Goal: Task Accomplishment & Management: Use online tool/utility

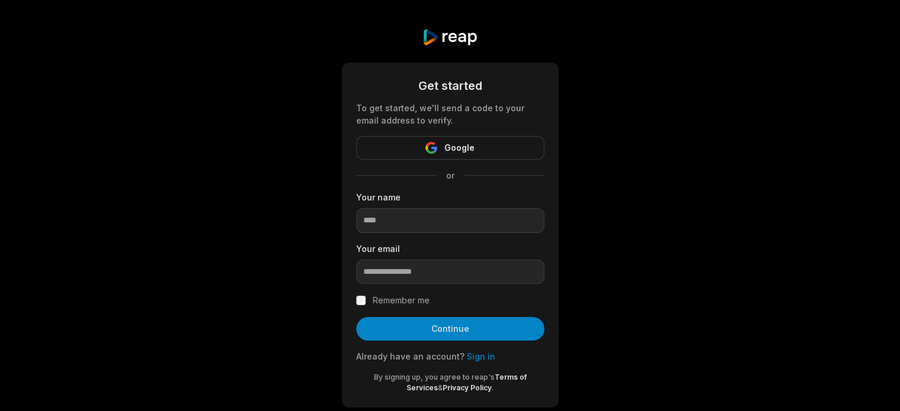
click at [458, 150] on span "Google" at bounding box center [460, 148] width 30 height 14
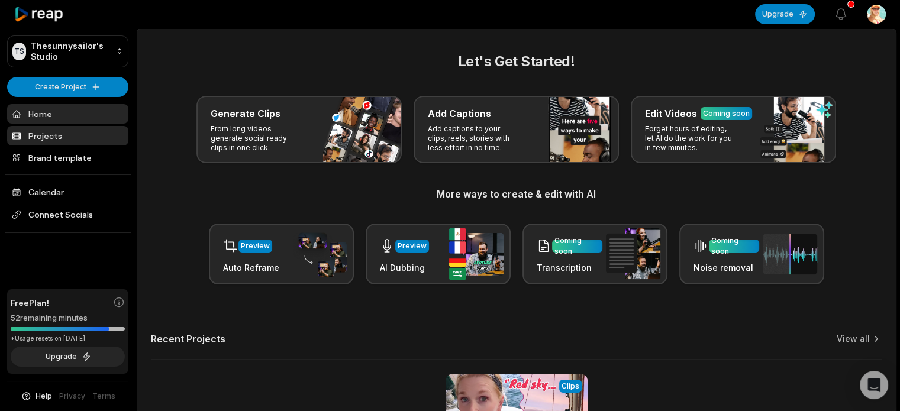
click at [43, 130] on link "Projects" at bounding box center [67, 136] width 121 height 20
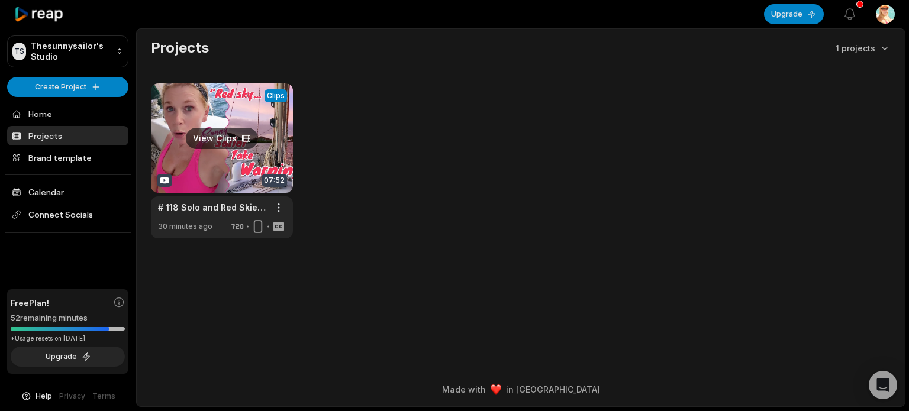
click at [244, 134] on link at bounding box center [222, 160] width 142 height 155
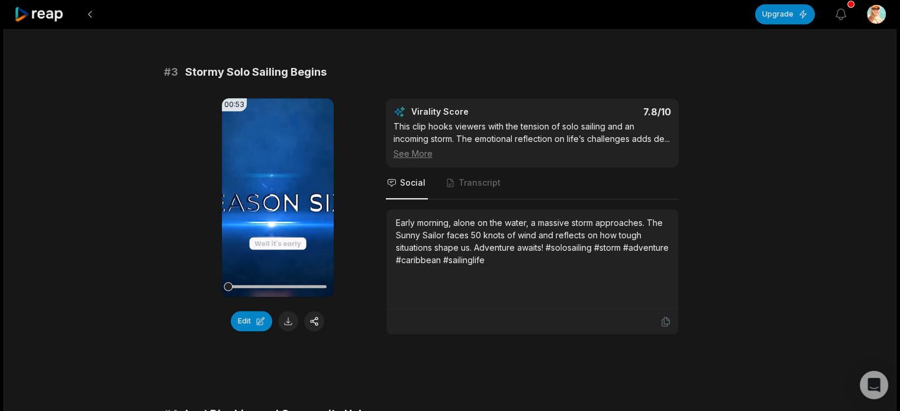
scroll to position [769, 0]
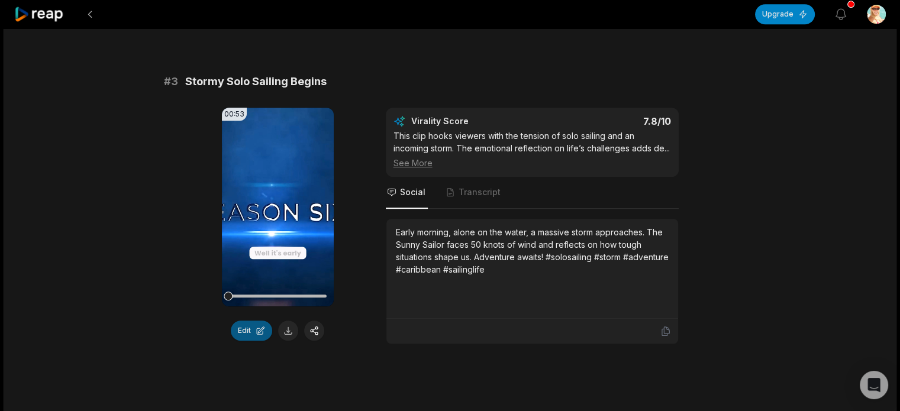
click at [255, 329] on button "Edit" at bounding box center [251, 331] width 41 height 20
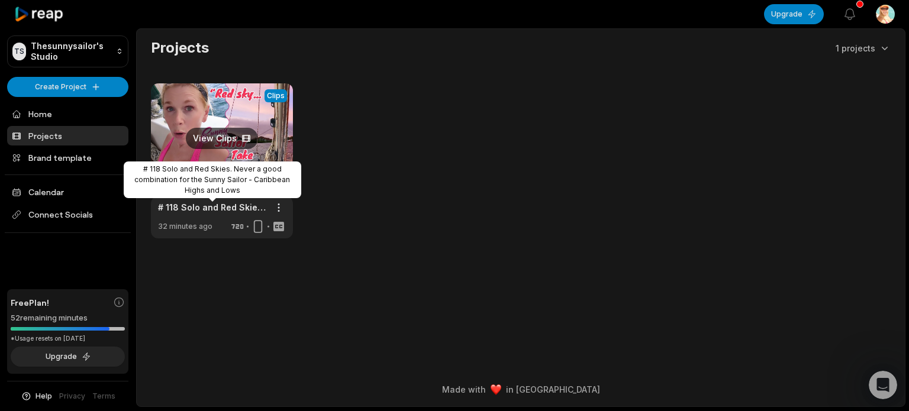
click at [188, 205] on link "# 118 Solo and Red Skies. Never a good combination for the Sunny Sailor - Carib…" at bounding box center [212, 207] width 109 height 12
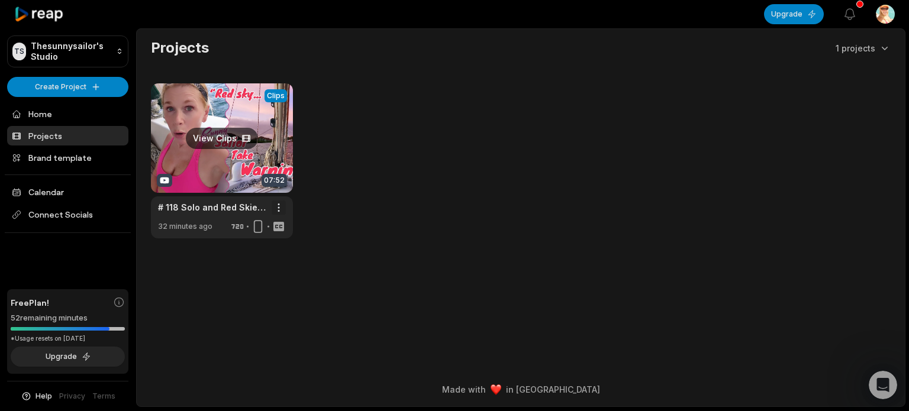
click at [281, 205] on html "TS Thesunnysailor's Studio Create Project Home Projects Brand template Calendar…" at bounding box center [454, 205] width 909 height 411
click at [488, 193] on html "TS Thesunnysailor's Studio Create Project Home Projects Brand template Calendar…" at bounding box center [454, 205] width 909 height 411
click at [163, 178] on link at bounding box center [222, 160] width 142 height 155
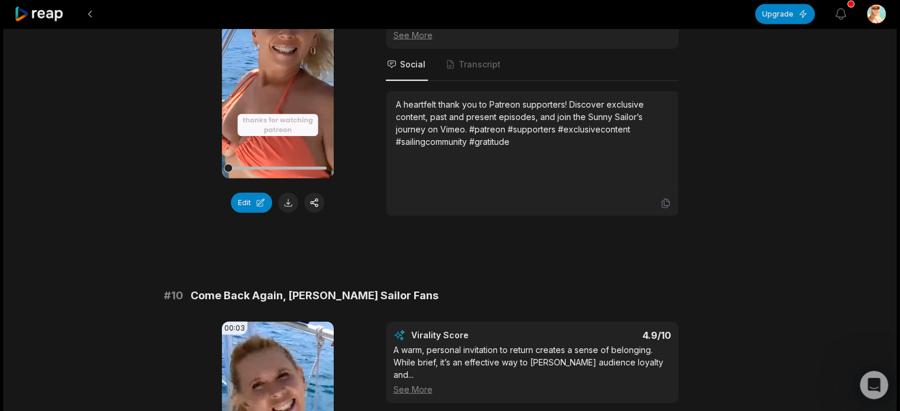
scroll to position [2900, 0]
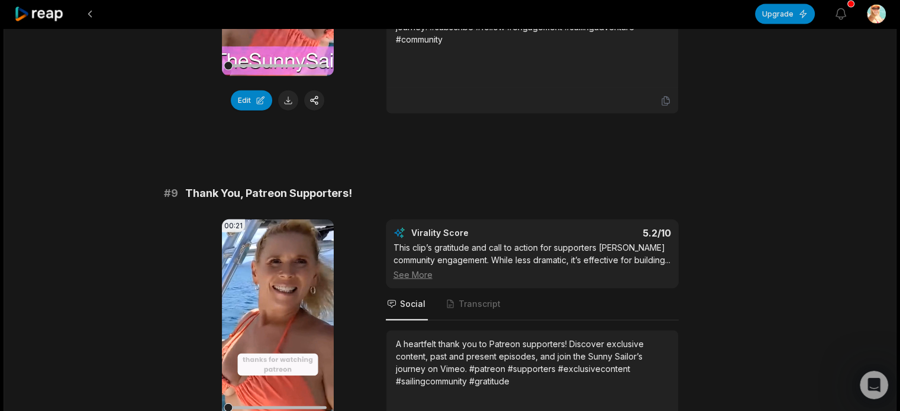
scroll to position [3019, 0]
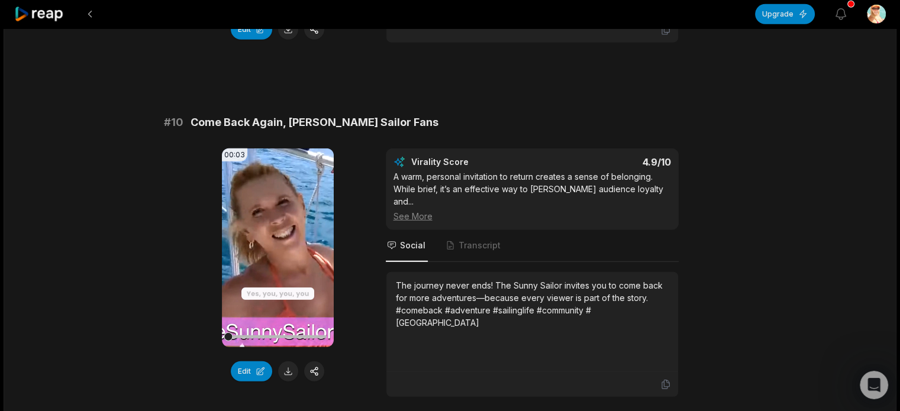
scroll to position [3205, 0]
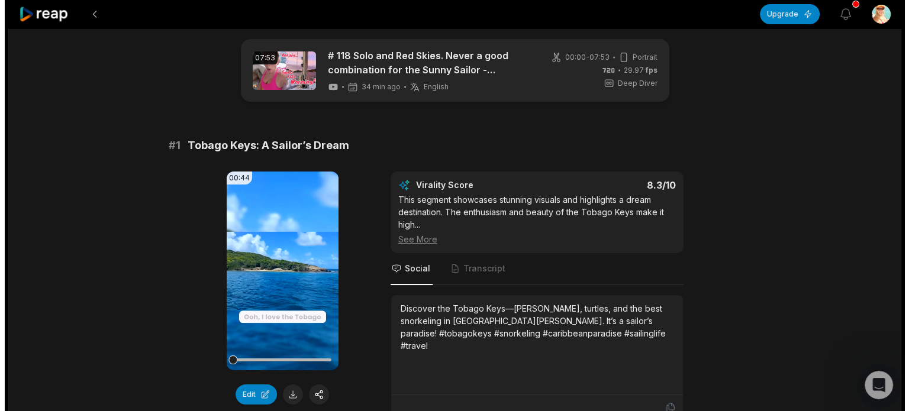
scroll to position [0, 0]
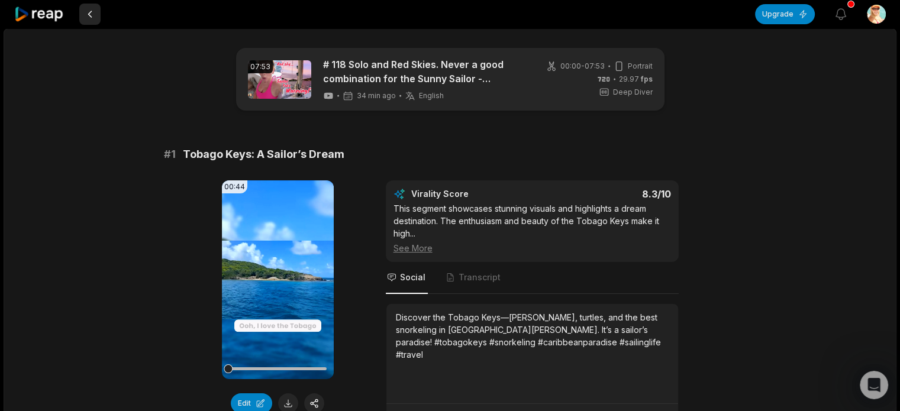
click at [90, 17] on button at bounding box center [89, 14] width 21 height 21
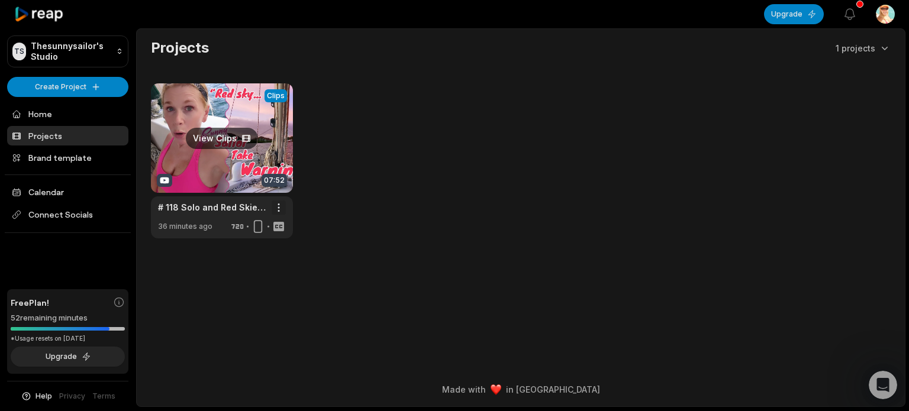
click at [277, 205] on html "TS Thesunnysailor's Studio Create Project Home Projects Brand template Calendar…" at bounding box center [454, 205] width 909 height 411
click at [443, 195] on html "TS Thesunnysailor's Studio Create Project Home Projects Brand template Calendar…" at bounding box center [454, 205] width 909 height 411
click at [212, 307] on main "Projects 1 projects View Clips Clips 07:52 # 118 Solo and Red Skies. Never a go…" at bounding box center [521, 182] width 768 height 306
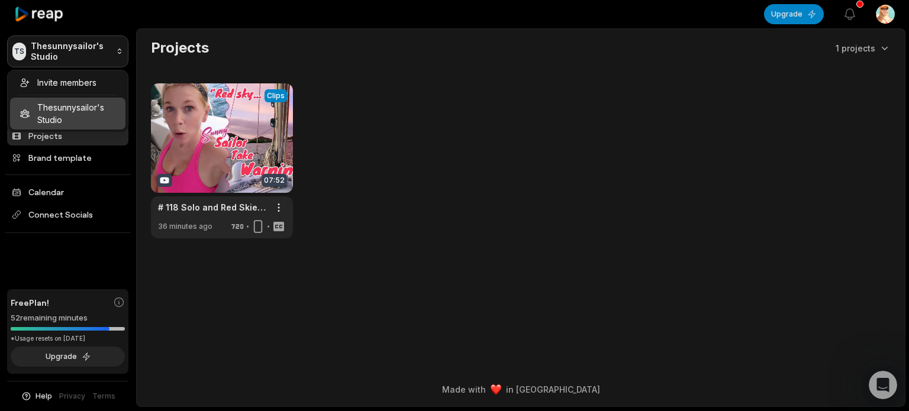
click at [73, 49] on html "TS Thesunnysailor's Studio Create Project Home Projects Brand template Calendar…" at bounding box center [454, 205] width 909 height 411
click at [211, 304] on html "TS Thesunnysailor's Studio Create Project Home Projects Brand template Calendar…" at bounding box center [454, 205] width 909 height 411
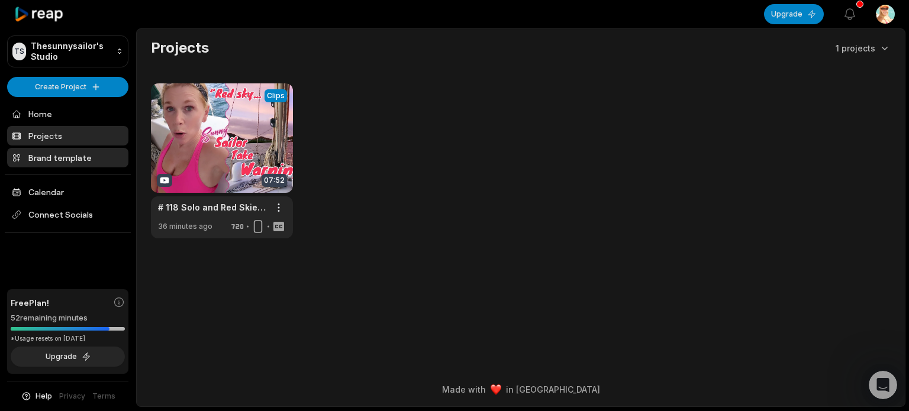
click at [67, 155] on link "Brand template" at bounding box center [67, 158] width 121 height 20
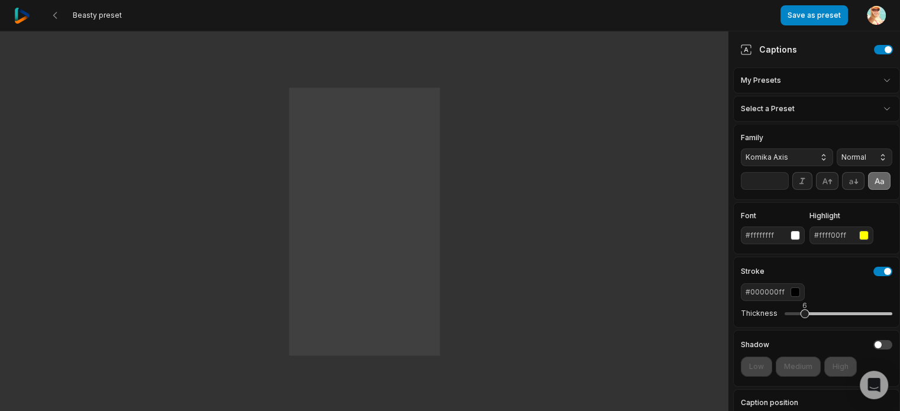
click at [864, 240] on div "button" at bounding box center [863, 235] width 9 height 9
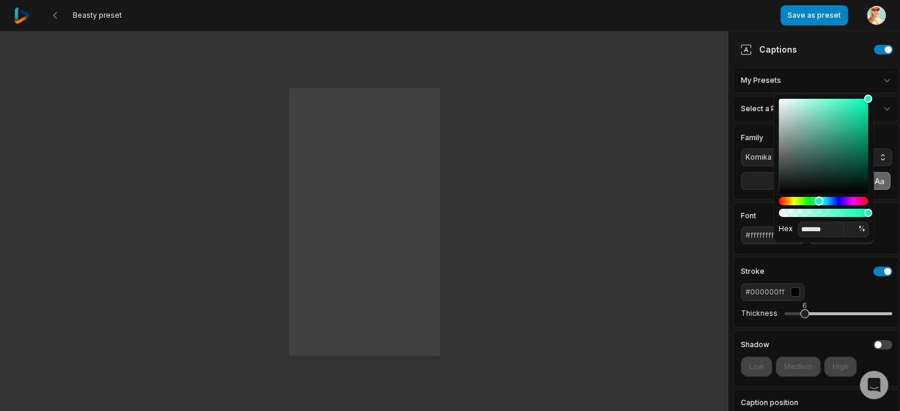
click at [819, 200] on div "Hue" at bounding box center [823, 201] width 89 height 8
type input "*******"
click at [813, 103] on div "Color" at bounding box center [823, 146] width 89 height 95
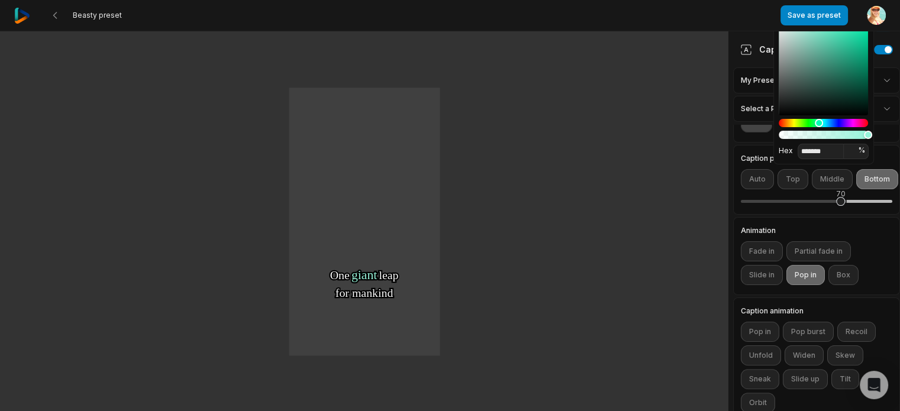
scroll to position [259, 0]
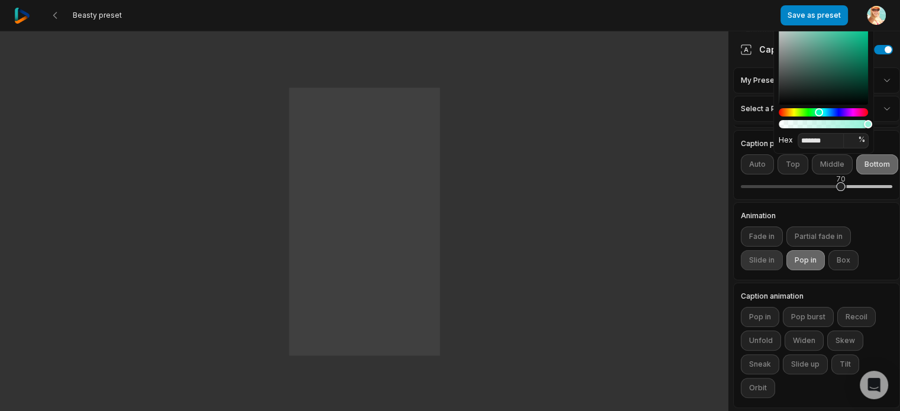
click at [765, 269] on button "Slide in" at bounding box center [762, 260] width 42 height 20
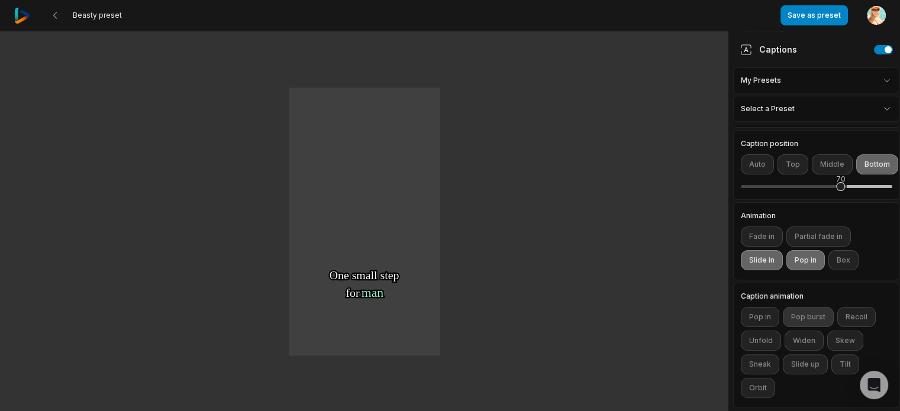
click at [814, 327] on button "Pop burst" at bounding box center [808, 317] width 51 height 20
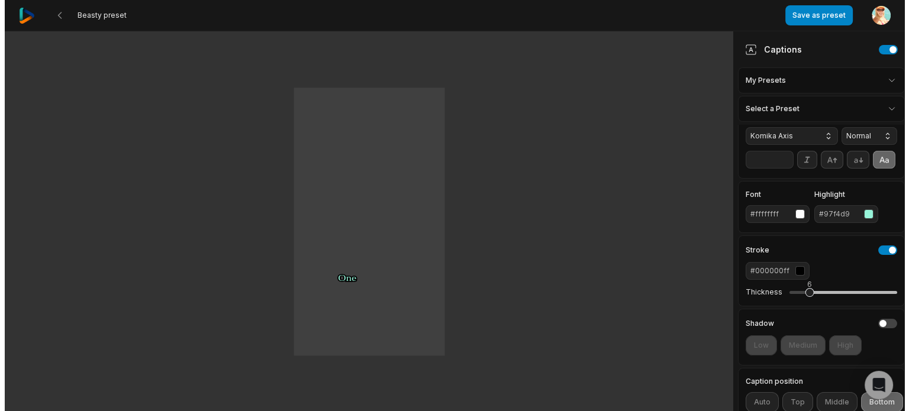
scroll to position [0, 0]
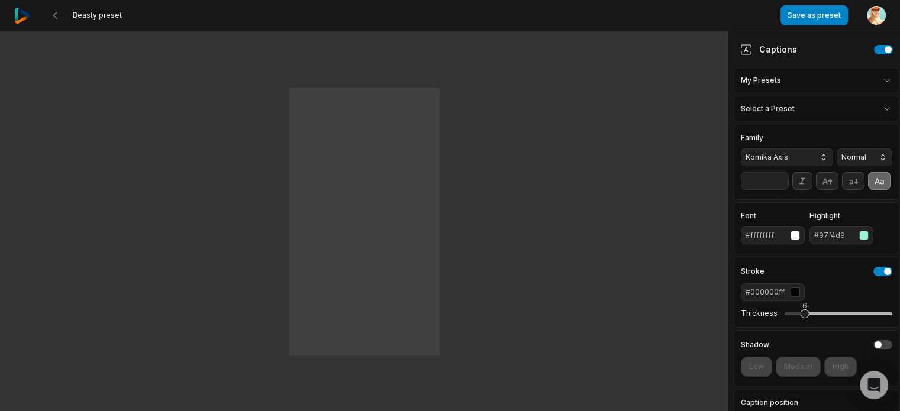
click at [816, 156] on button "Komika Axis" at bounding box center [787, 158] width 92 height 18
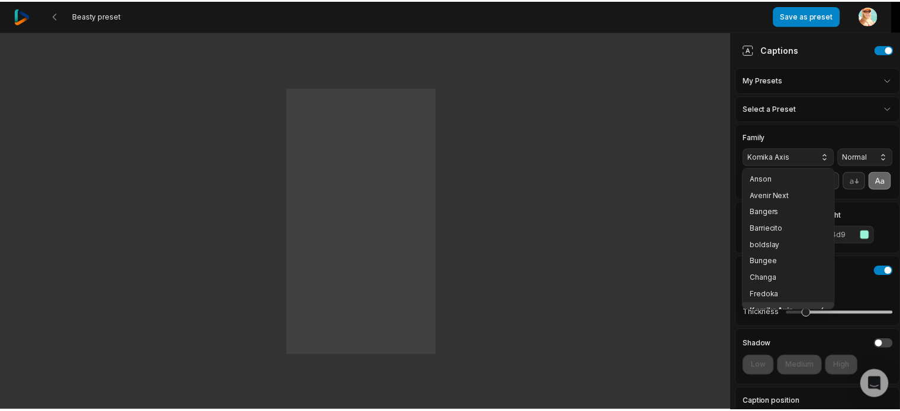
scroll to position [9, 0]
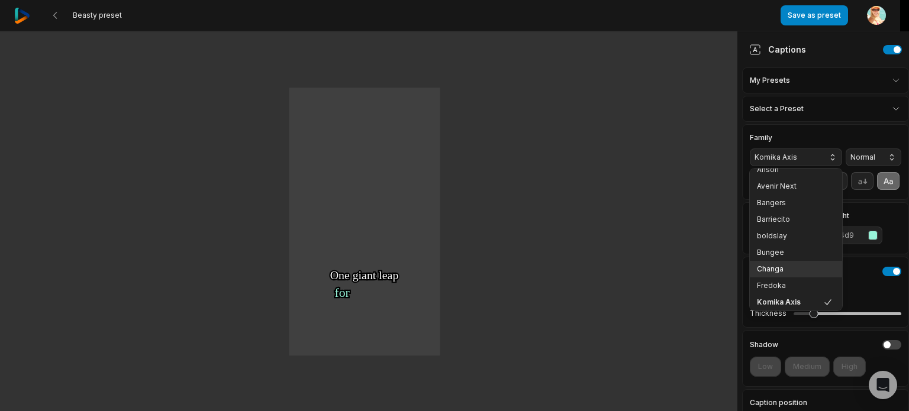
click at [779, 268] on span "Changa" at bounding box center [789, 269] width 64 height 9
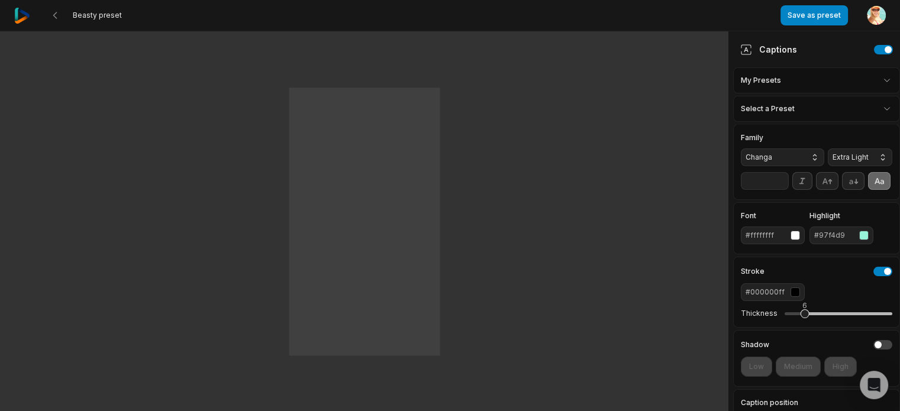
click at [809, 154] on button "Changa" at bounding box center [782, 158] width 83 height 18
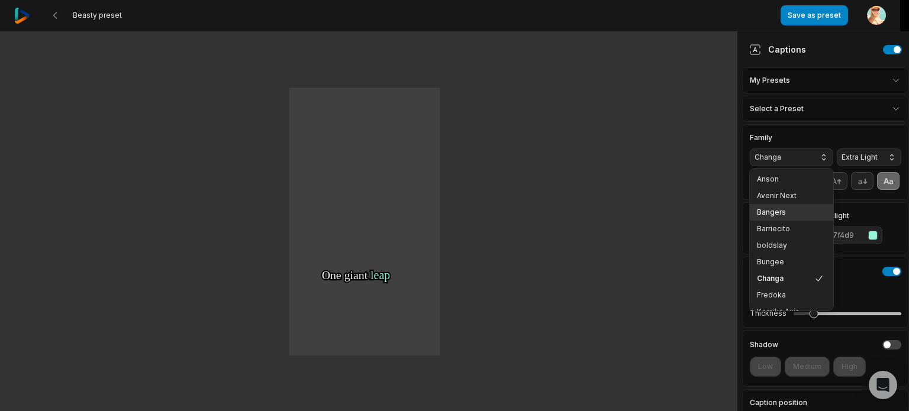
click at [772, 205] on div "Bangers" at bounding box center [791, 212] width 83 height 17
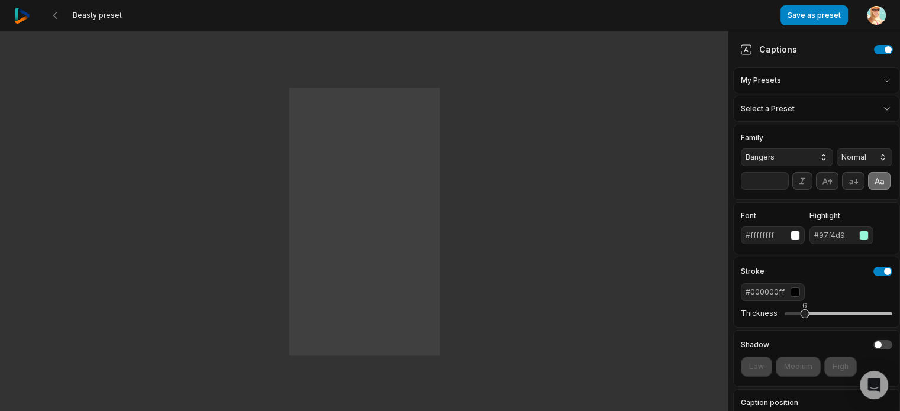
click at [780, 190] on input "**" at bounding box center [765, 181] width 48 height 18
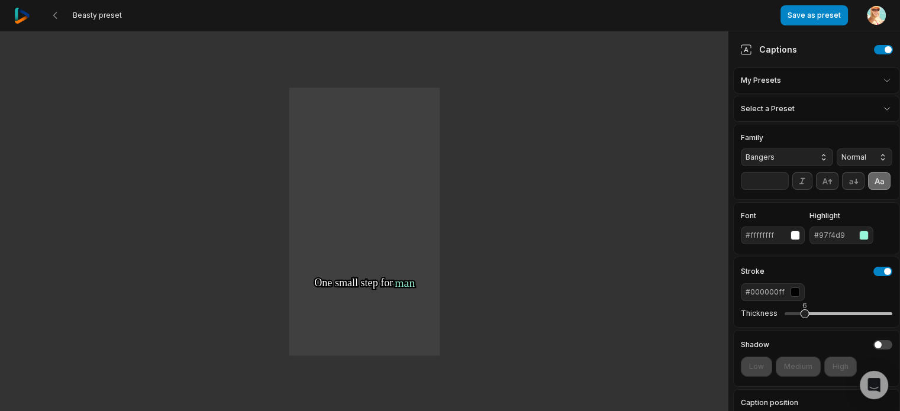
click at [780, 190] on input "**" at bounding box center [765, 181] width 48 height 18
type input "**"
click at [780, 190] on input "**" at bounding box center [765, 181] width 48 height 18
click at [823, 14] on button "Save as preset" at bounding box center [814, 15] width 67 height 20
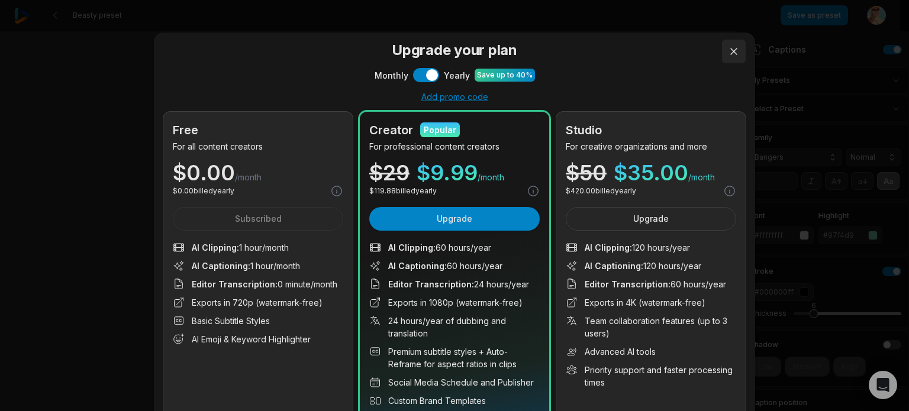
click at [727, 49] on button at bounding box center [734, 52] width 24 height 24
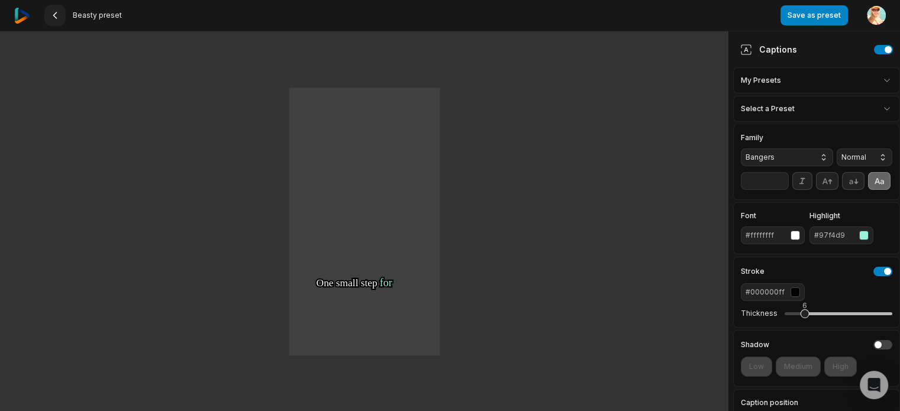
click at [57, 13] on icon at bounding box center [54, 15] width 9 height 9
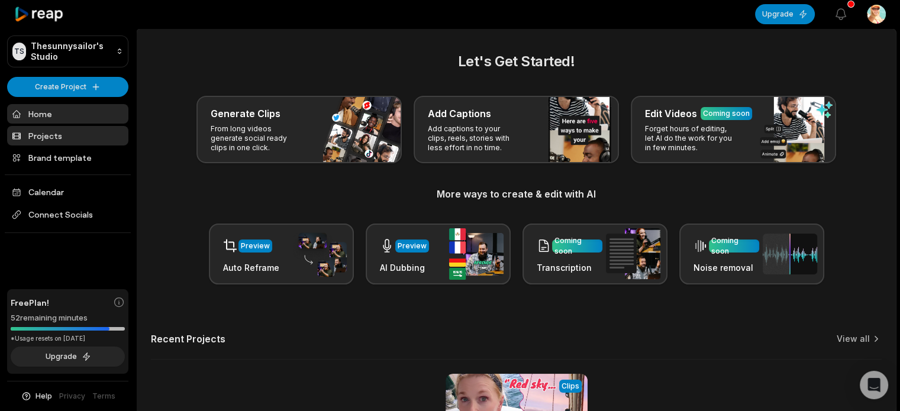
click at [58, 131] on link "Projects" at bounding box center [67, 136] width 121 height 20
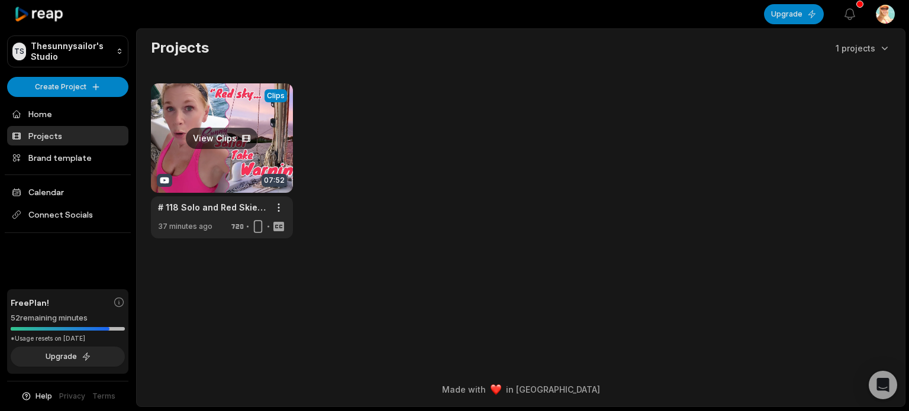
click at [174, 157] on link at bounding box center [222, 160] width 142 height 155
click at [255, 227] on icon at bounding box center [258, 227] width 14 height 14
click at [165, 181] on link at bounding box center [222, 160] width 142 height 155
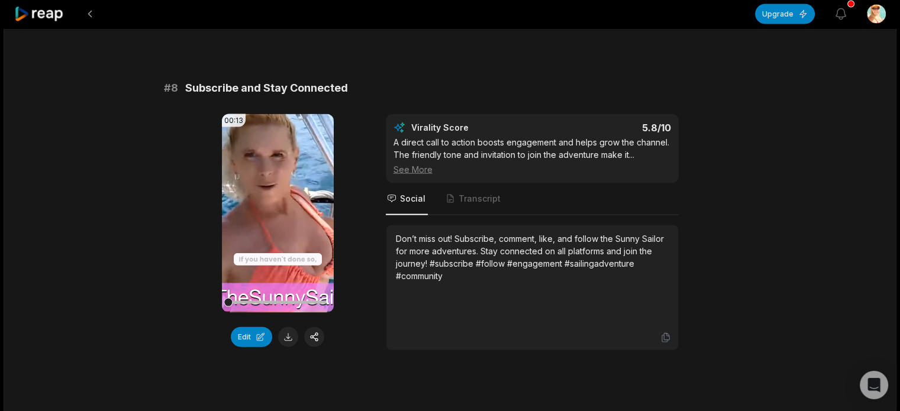
scroll to position [2841, 0]
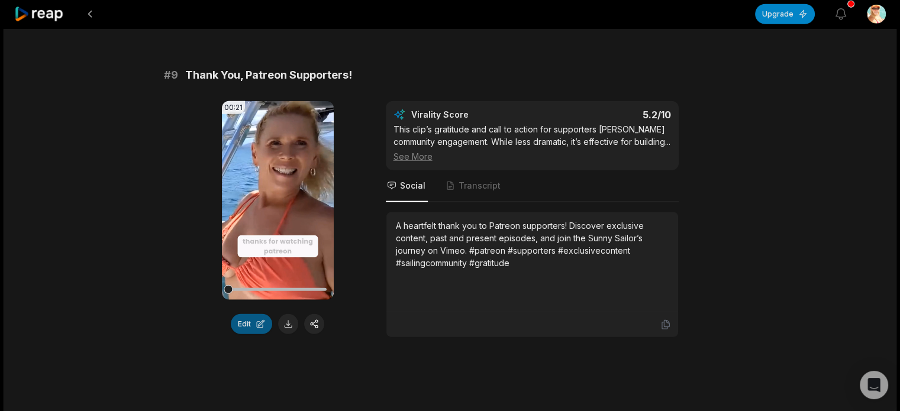
click at [263, 328] on button "Edit" at bounding box center [251, 324] width 41 height 20
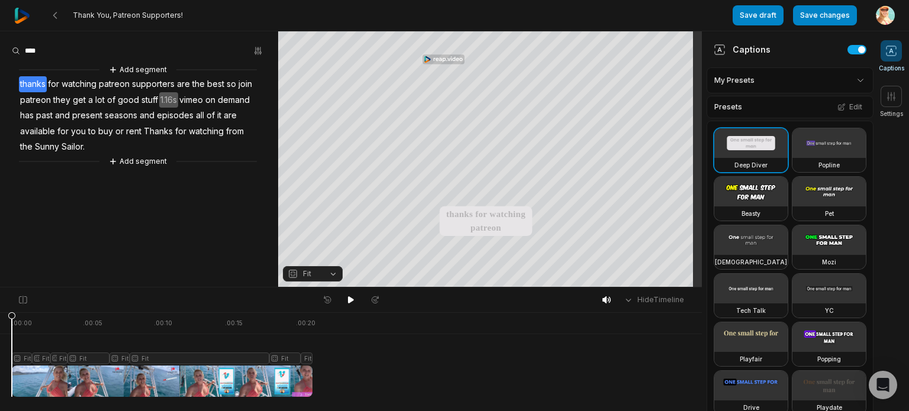
click at [250, 307] on div "Hide Timeline" at bounding box center [351, 300] width 702 height 25
drag, startPoint x: 12, startPoint y: 316, endPoint x: 0, endPoint y: 332, distance: 19.9
click at [8, 332] on icon at bounding box center [11, 358] width 7 height 90
click at [70, 387] on div at bounding box center [162, 355] width 301 height 85
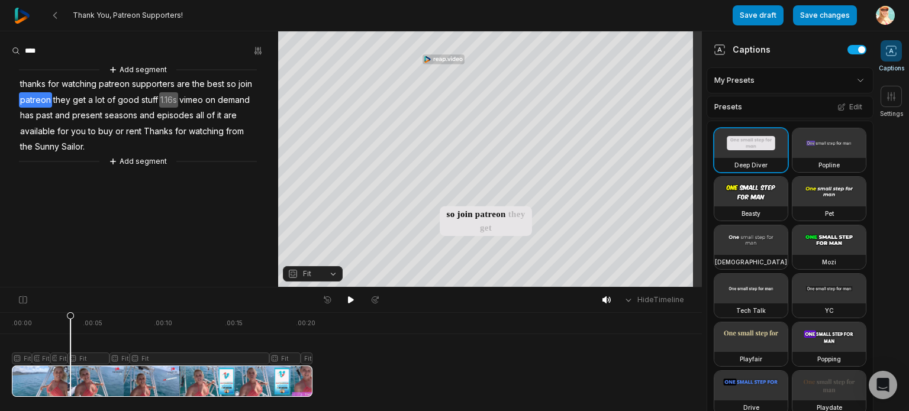
click at [139, 214] on aside "Add segment thanks for watching patreon supporters are the best so join patreon…" at bounding box center [139, 159] width 278 height 256
click at [40, 327] on div at bounding box center [162, 355] width 301 height 85
click at [14, 375] on div at bounding box center [162, 355] width 301 height 85
click at [61, 376] on div at bounding box center [162, 355] width 301 height 85
drag, startPoint x: 139, startPoint y: 383, endPoint x: 92, endPoint y: 379, distance: 46.3
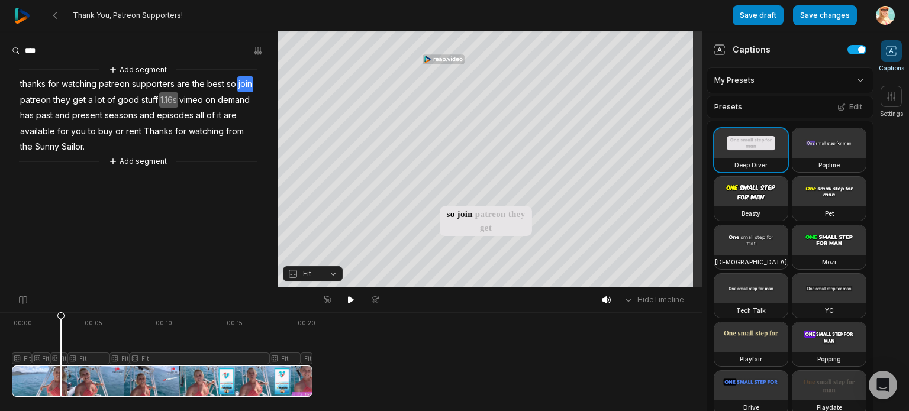
click at [92, 379] on div at bounding box center [162, 355] width 301 height 85
click at [176, 355] on div at bounding box center [162, 355] width 301 height 85
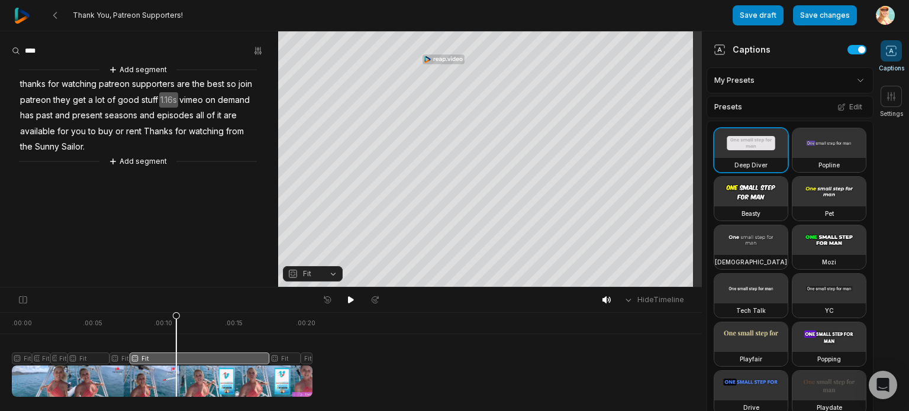
click at [126, 381] on div at bounding box center [162, 355] width 301 height 85
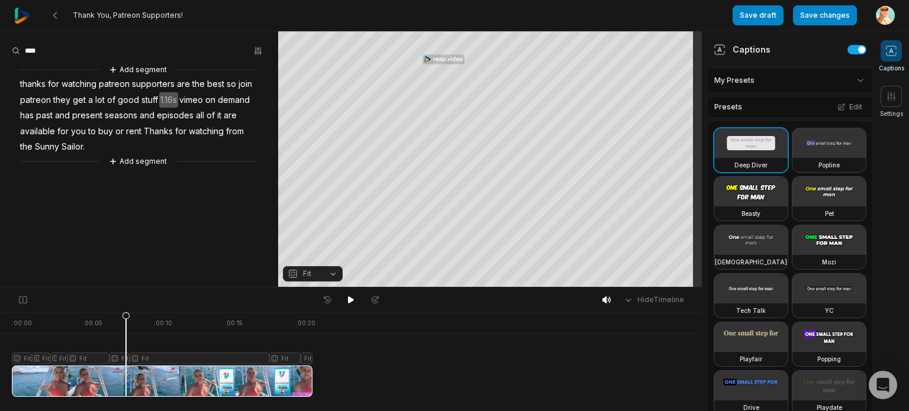
click at [294, 380] on div at bounding box center [162, 355] width 301 height 85
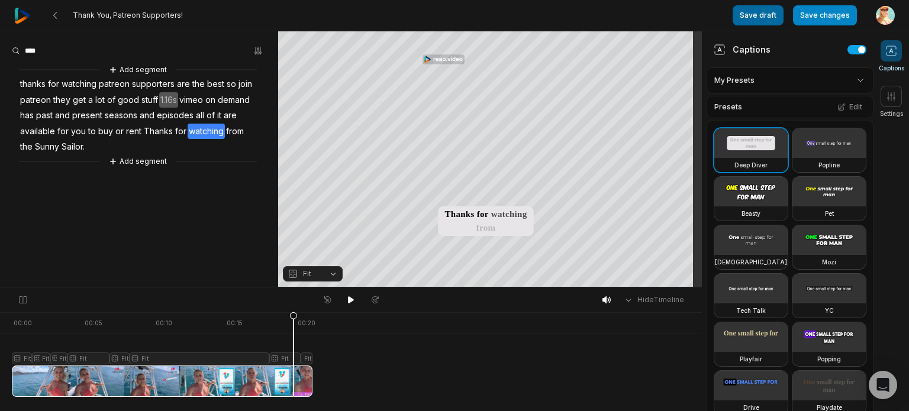
click at [756, 11] on button "Save draft" at bounding box center [758, 15] width 51 height 20
click at [47, 355] on div at bounding box center [162, 355] width 301 height 85
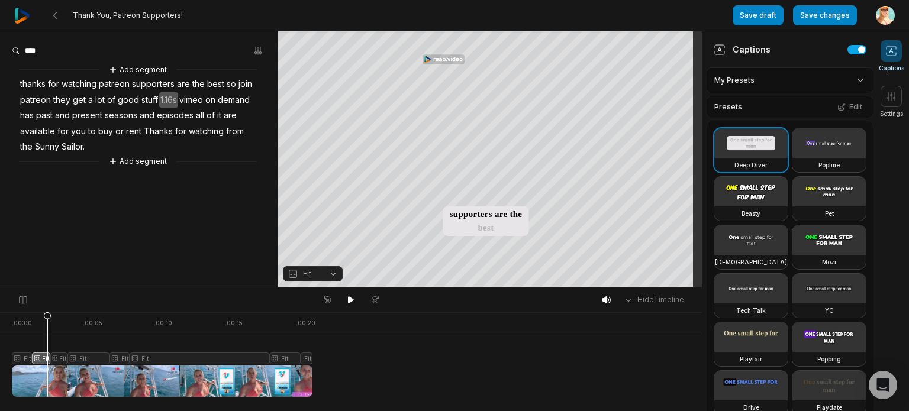
click at [79, 358] on div at bounding box center [162, 355] width 301 height 85
click at [152, 355] on div at bounding box center [162, 355] width 301 height 85
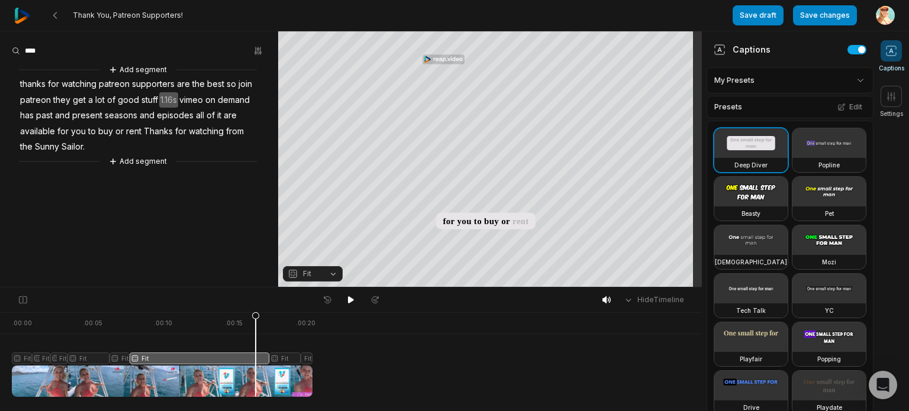
click at [256, 384] on div at bounding box center [162, 355] width 301 height 85
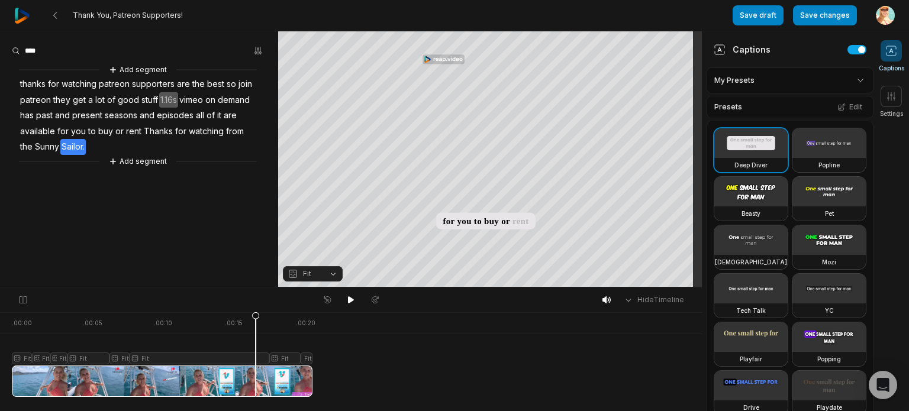
click at [86, 146] on span "Sailor." at bounding box center [72, 147] width 25 height 16
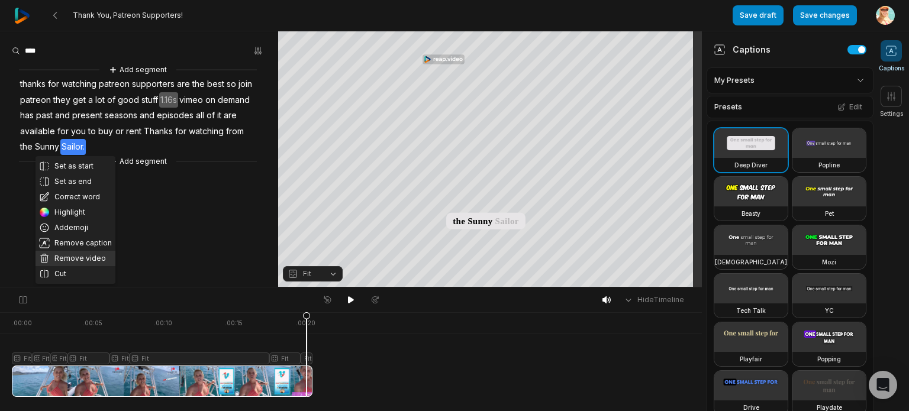
click at [83, 258] on button "Remove video" at bounding box center [76, 258] width 80 height 15
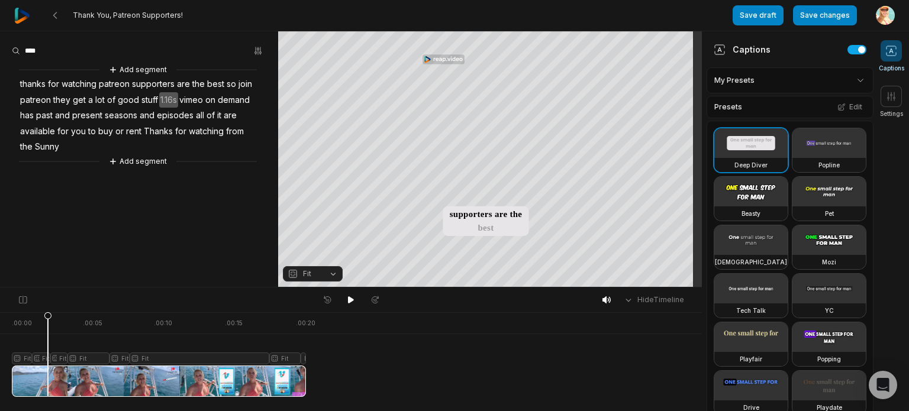
click at [48, 389] on div at bounding box center [159, 355] width 294 height 85
click at [136, 150] on div "Add segment thanks for watching patreon supporters are the best so join patreon…" at bounding box center [139, 115] width 278 height 105
click at [130, 112] on span "seasons" at bounding box center [121, 116] width 35 height 16
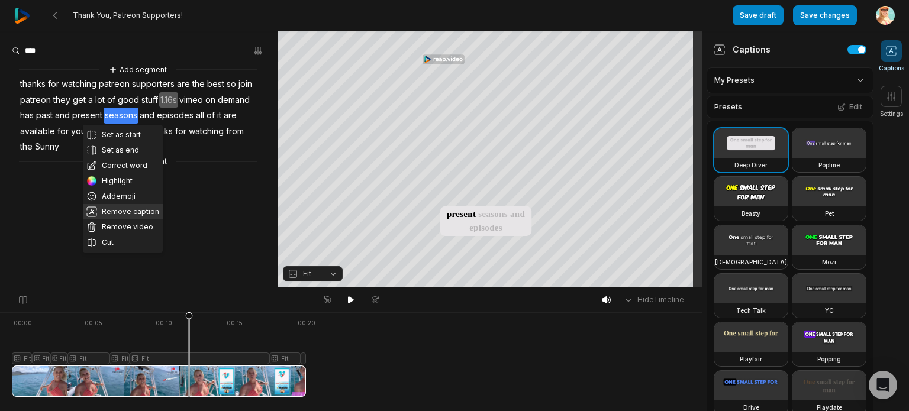
click at [131, 211] on button "Remove caption" at bounding box center [123, 211] width 80 height 15
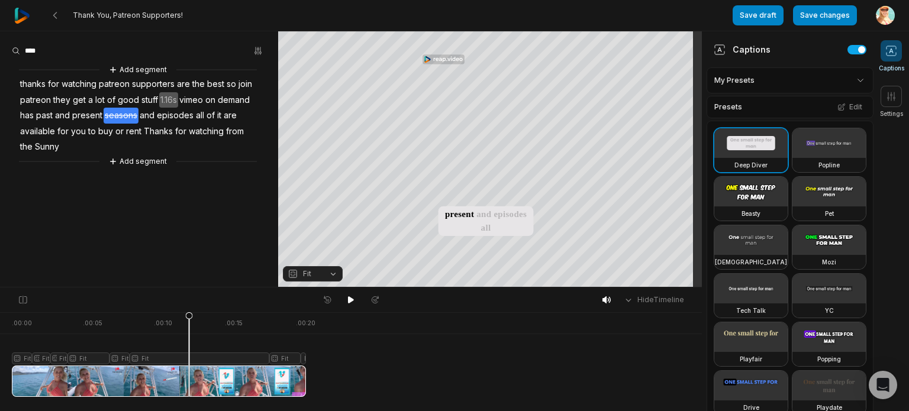
click at [146, 359] on div at bounding box center [159, 355] width 294 height 85
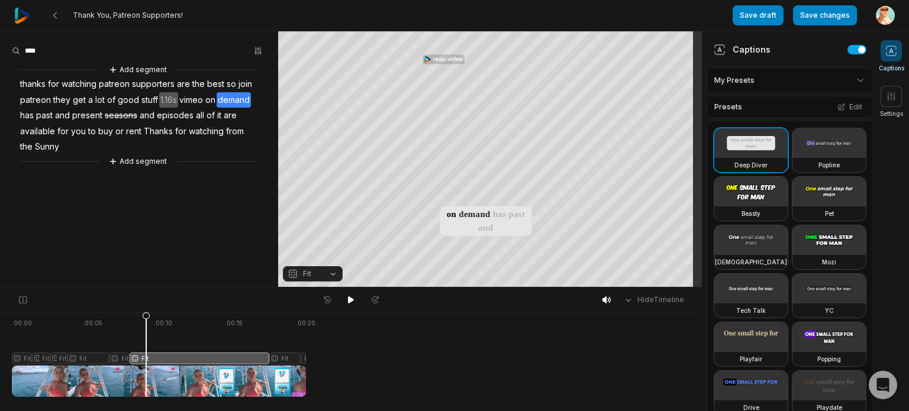
click at [111, 94] on span "of" at bounding box center [111, 100] width 11 height 16
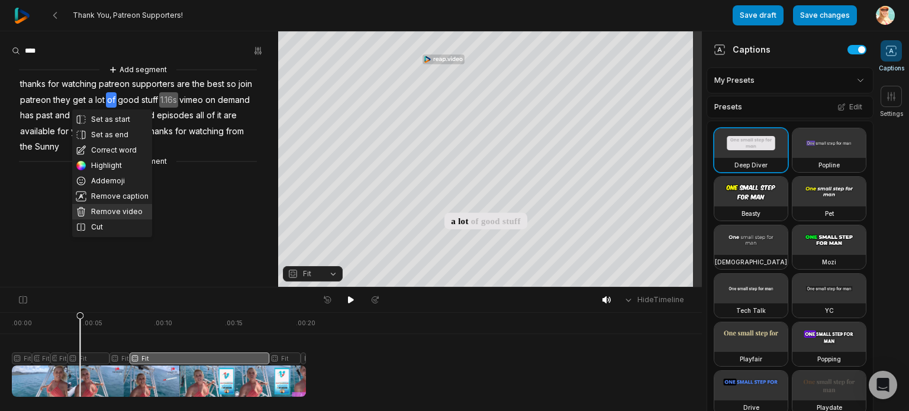
click at [115, 211] on button "Remove video" at bounding box center [112, 211] width 80 height 15
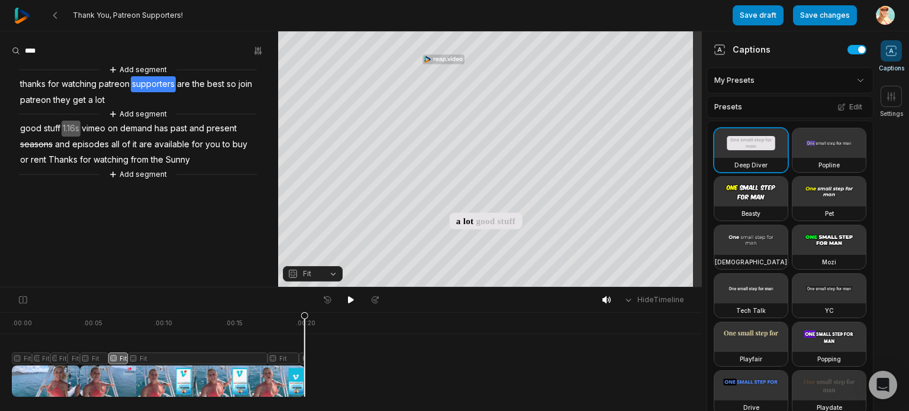
click at [144, 83] on span "supporters" at bounding box center [153, 84] width 45 height 16
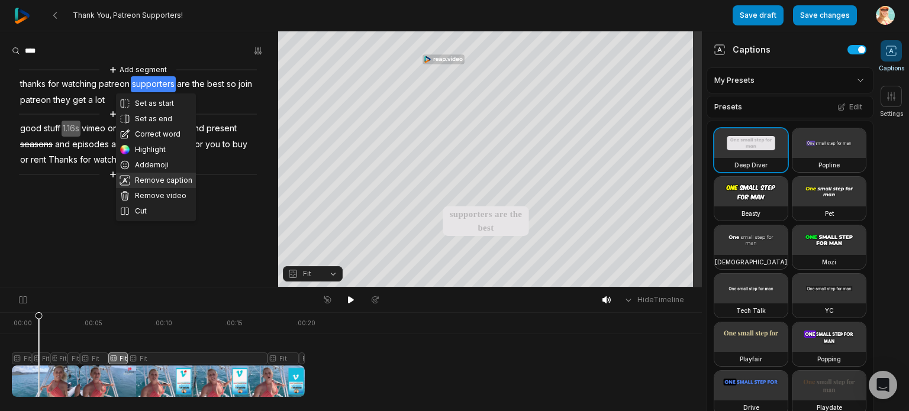
click at [172, 180] on button "Remove caption" at bounding box center [156, 180] width 80 height 15
drag, startPoint x: 157, startPoint y: 119, endPoint x: 142, endPoint y: 170, distance: 53.7
click at [138, 162] on button "Add emoji" at bounding box center [153, 164] width 74 height 15
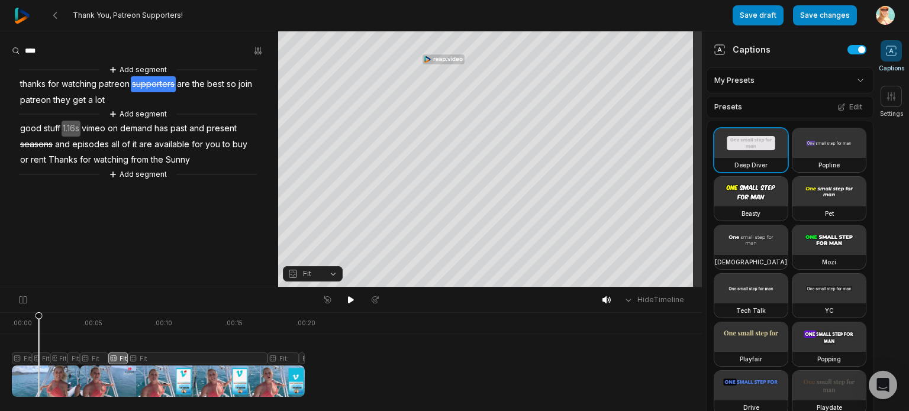
click at [123, 149] on span "of" at bounding box center [126, 145] width 11 height 16
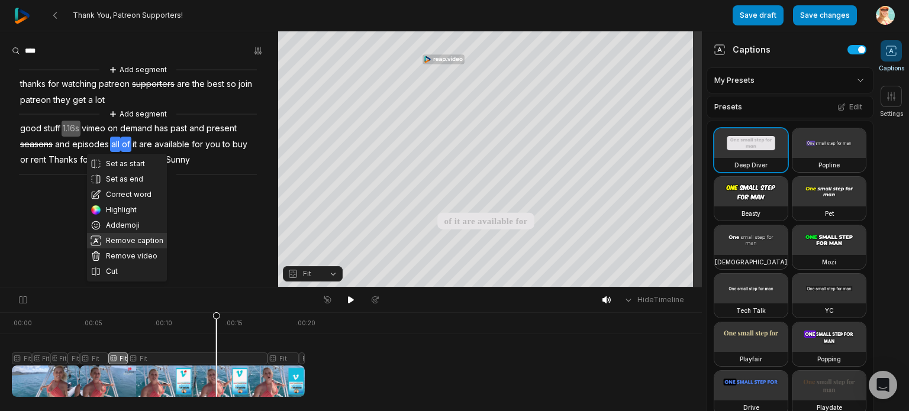
click at [127, 240] on button "Remove caption" at bounding box center [127, 240] width 80 height 15
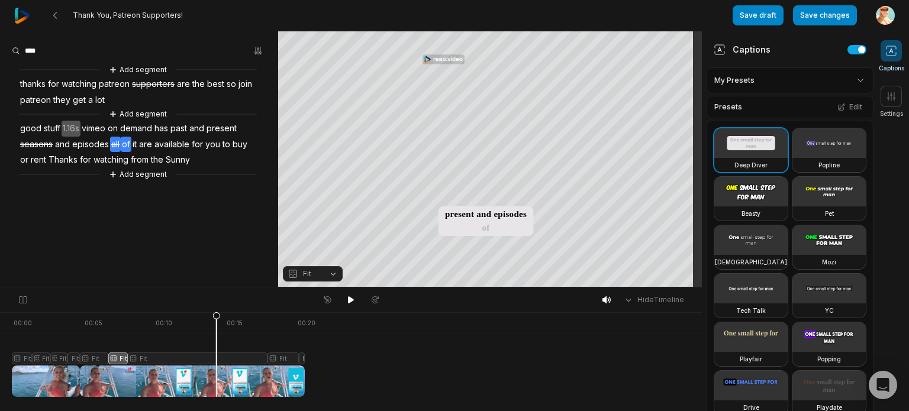
click at [146, 141] on span "are" at bounding box center [145, 145] width 15 height 16
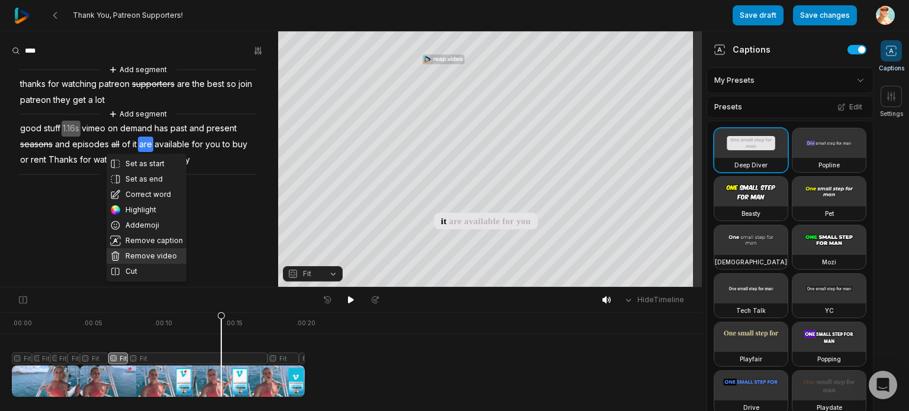
click at [153, 256] on button "Remove video" at bounding box center [147, 256] width 80 height 15
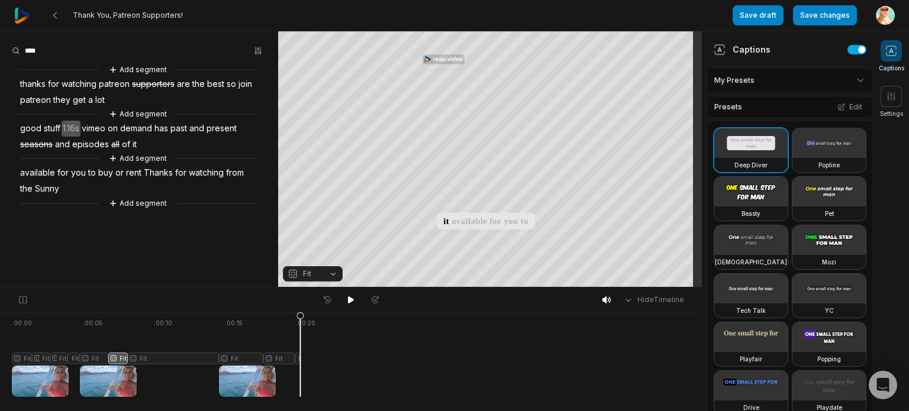
click at [157, 176] on span "Thanks" at bounding box center [158, 173] width 31 height 16
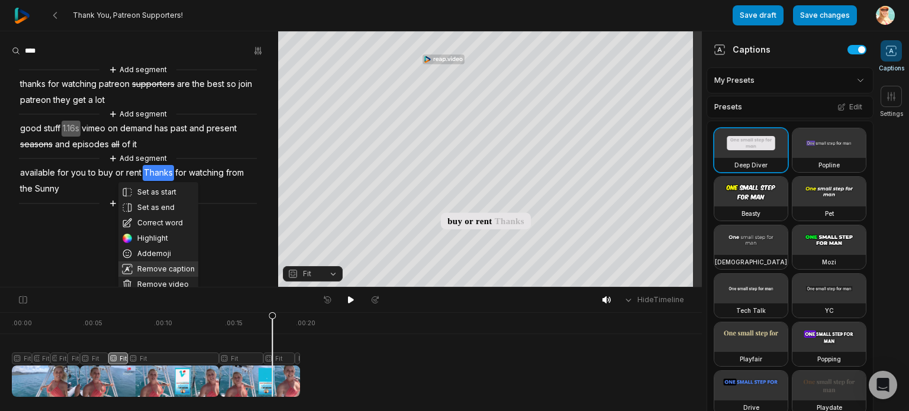
click at [161, 266] on button "Remove caption" at bounding box center [158, 269] width 80 height 15
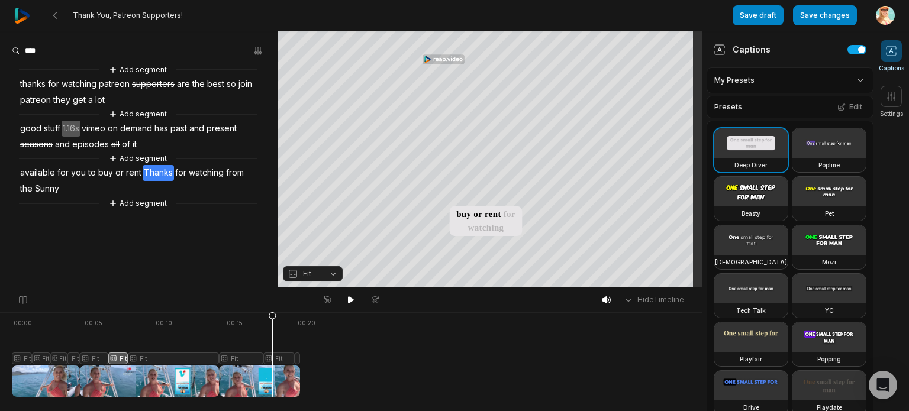
click at [205, 122] on span "and" at bounding box center [196, 129] width 17 height 16
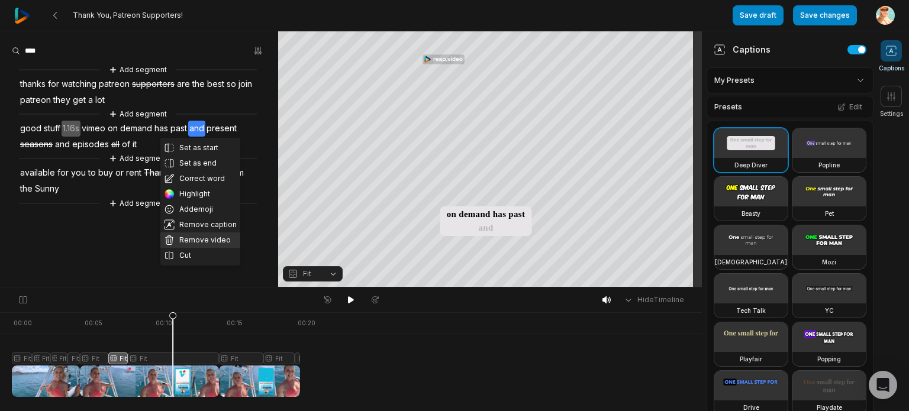
click at [213, 239] on button "Remove video" at bounding box center [200, 240] width 80 height 15
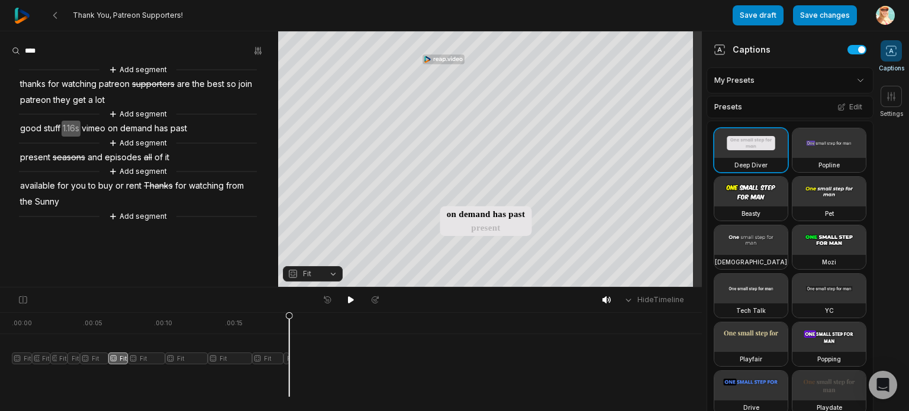
click at [212, 91] on span "best" at bounding box center [216, 84] width 20 height 16
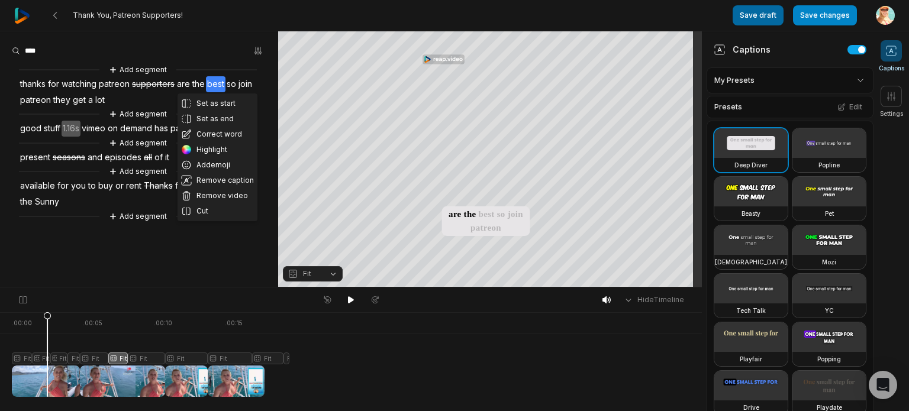
drag, startPoint x: 218, startPoint y: 179, endPoint x: 761, endPoint y: 16, distance: 566.2
click at [219, 179] on button "Remove caption" at bounding box center [218, 180] width 80 height 15
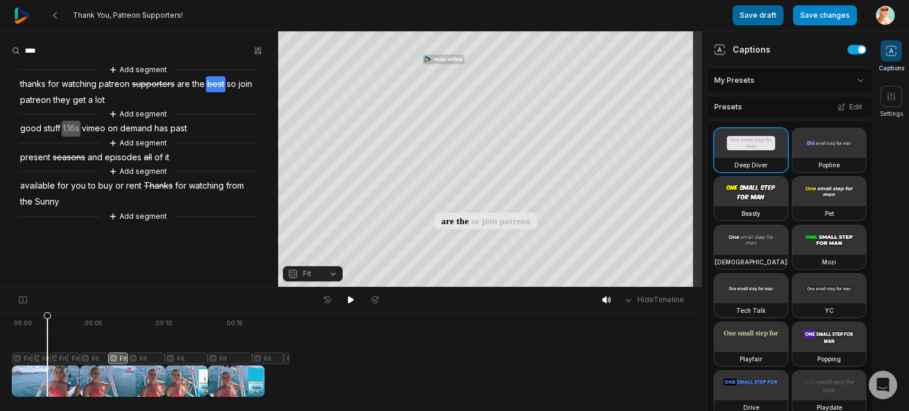
click at [761, 15] on button "Save draft" at bounding box center [758, 15] width 51 height 20
click at [138, 157] on span "episodes" at bounding box center [123, 158] width 39 height 16
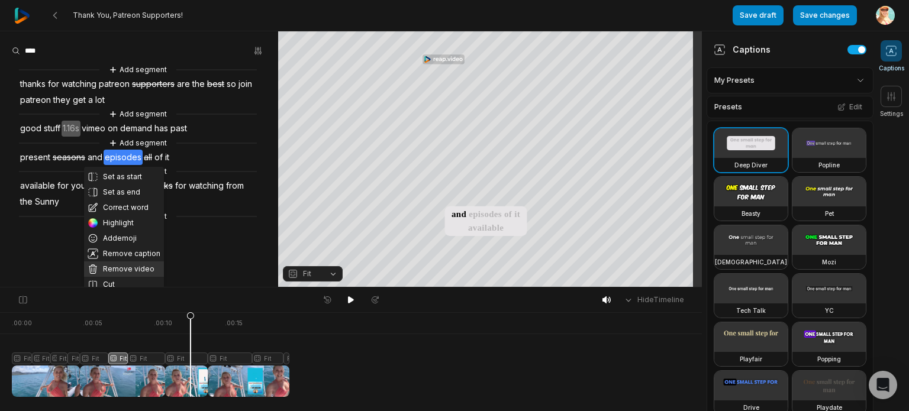
click at [134, 270] on button "Remove video" at bounding box center [124, 269] width 80 height 15
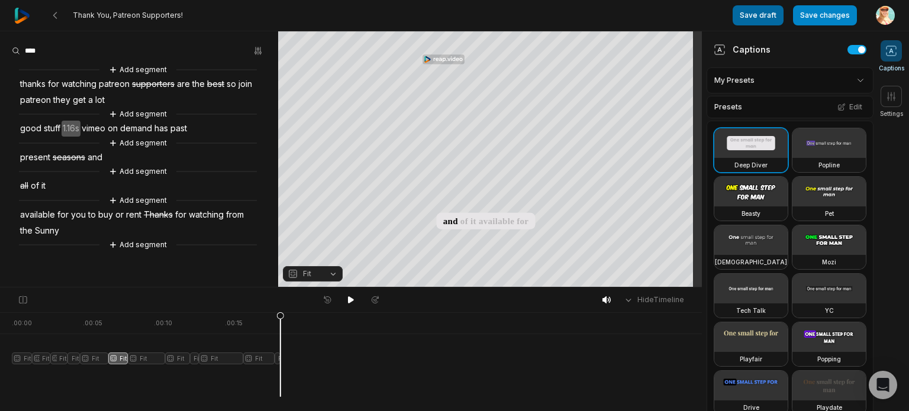
click at [778, 9] on button "Save draft" at bounding box center [758, 15] width 51 height 20
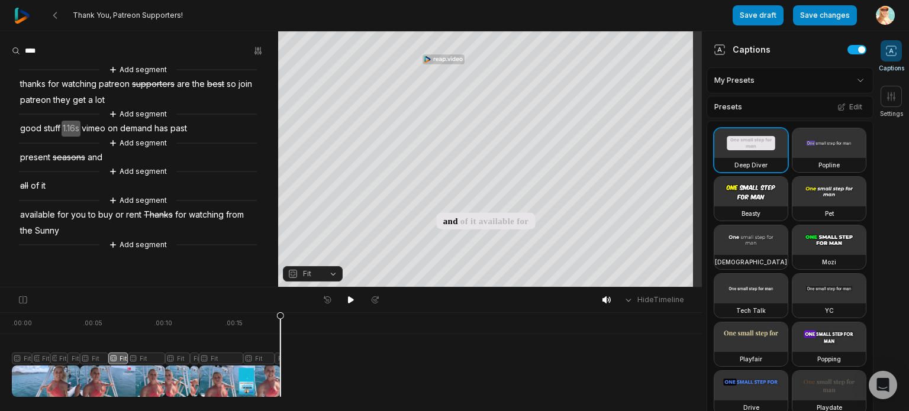
click at [230, 384] on div at bounding box center [146, 355] width 269 height 85
drag, startPoint x: 230, startPoint y: 384, endPoint x: 214, endPoint y: 381, distance: 16.3
click at [214, 381] on div at bounding box center [146, 355] width 269 height 85
click at [236, 381] on div at bounding box center [146, 355] width 269 height 85
click at [171, 220] on span "Thanks" at bounding box center [158, 215] width 31 height 16
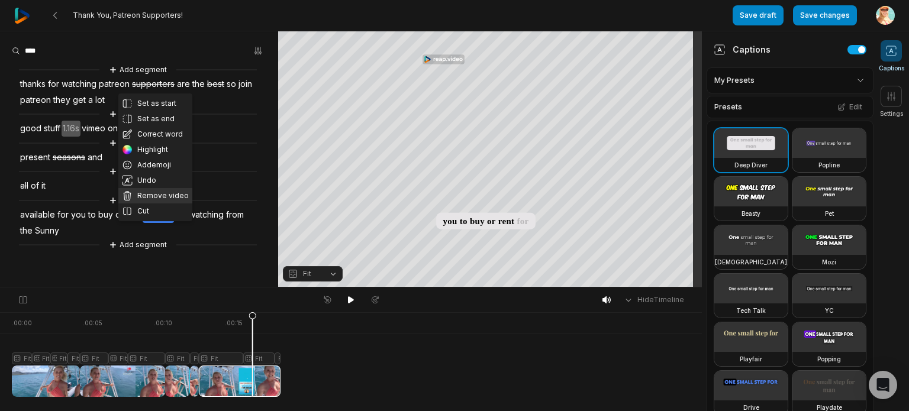
click at [159, 193] on button "Remove video" at bounding box center [155, 195] width 74 height 15
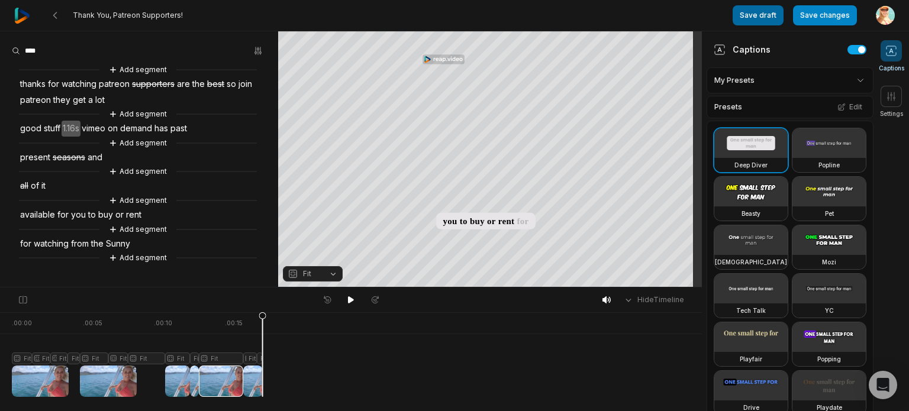
click at [764, 17] on button "Save draft" at bounding box center [758, 15] width 51 height 20
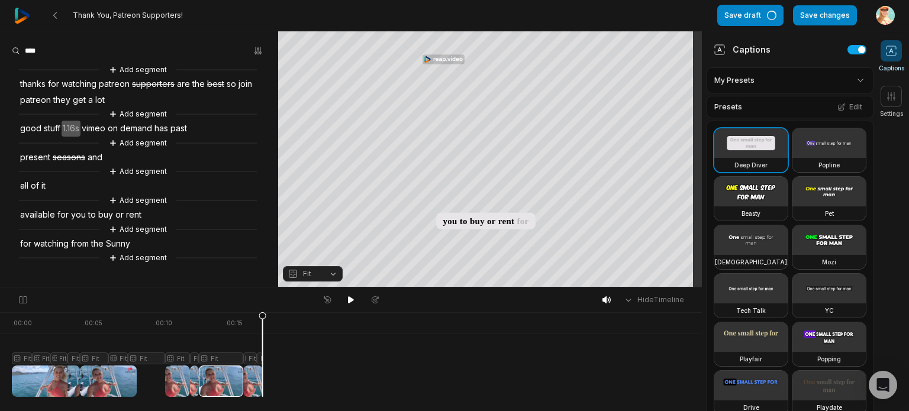
click at [117, 376] on div at bounding box center [137, 355] width 251 height 85
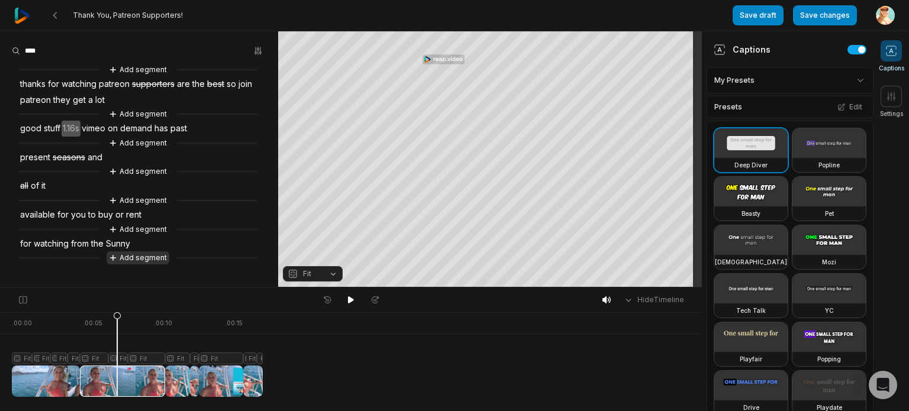
click at [138, 254] on button "Add segment" at bounding box center [138, 258] width 63 height 13
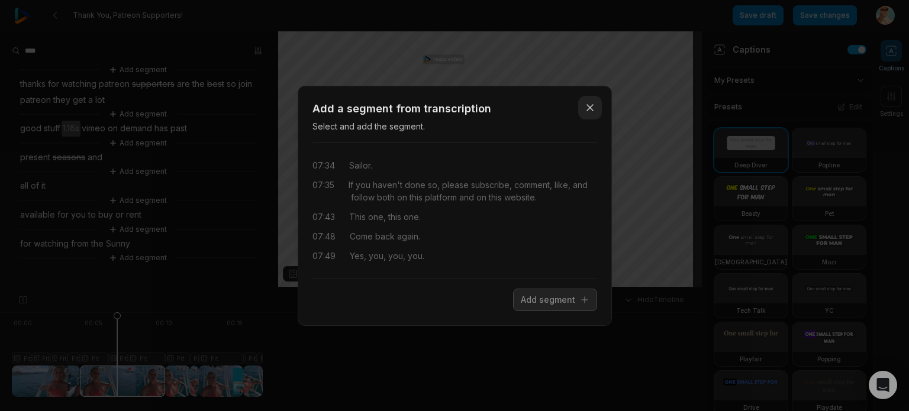
click at [592, 106] on icon "button" at bounding box center [590, 108] width 12 height 12
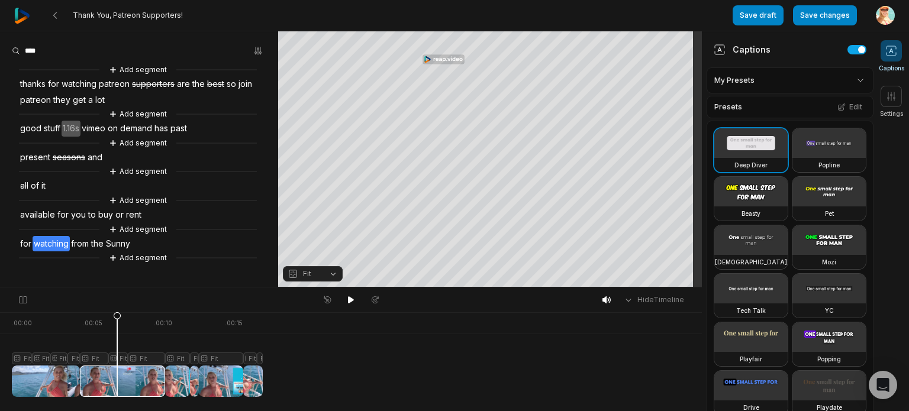
click at [57, 241] on span "watching" at bounding box center [51, 244] width 37 height 16
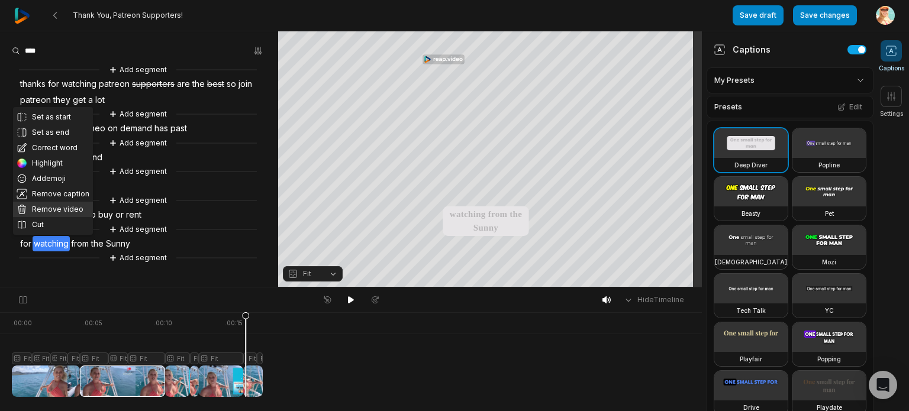
click at [57, 206] on button "Remove video" at bounding box center [53, 209] width 80 height 15
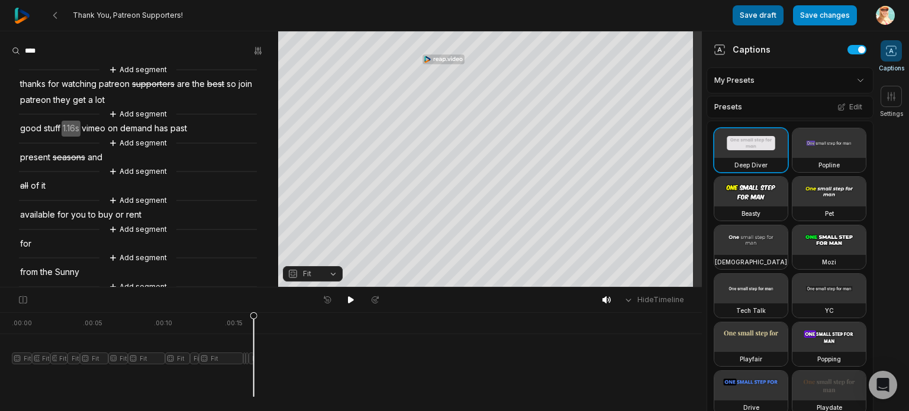
click at [766, 10] on button "Save draft" at bounding box center [758, 15] width 51 height 20
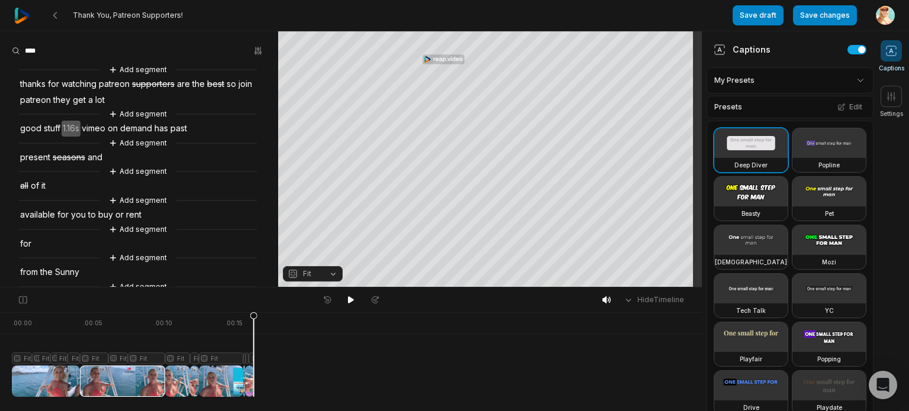
click at [122, 376] on div at bounding box center [133, 355] width 242 height 85
click at [97, 216] on span "buy" at bounding box center [105, 215] width 17 height 16
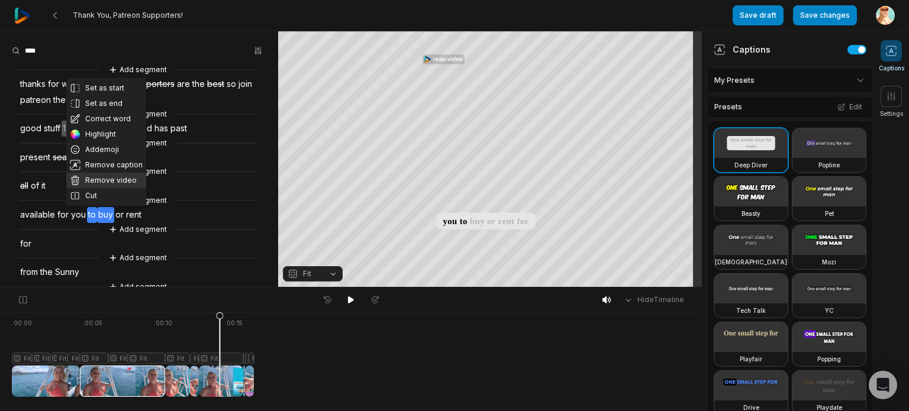
click at [115, 179] on button "Remove video" at bounding box center [106, 180] width 80 height 15
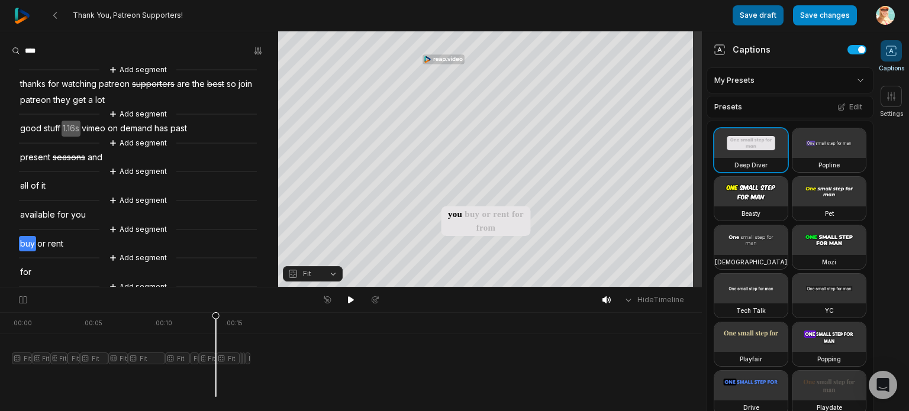
click at [749, 10] on button "Save draft" at bounding box center [758, 15] width 51 height 20
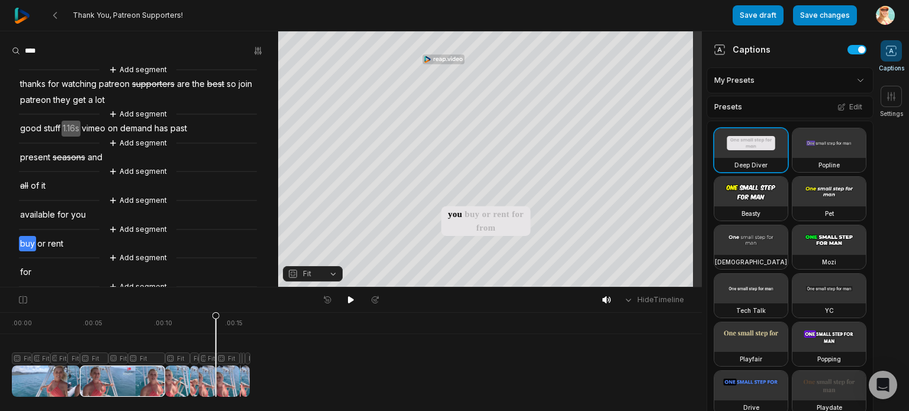
click at [61, 218] on span "for" at bounding box center [63, 215] width 14 height 16
click at [70, 211] on span "you" at bounding box center [78, 215] width 17 height 16
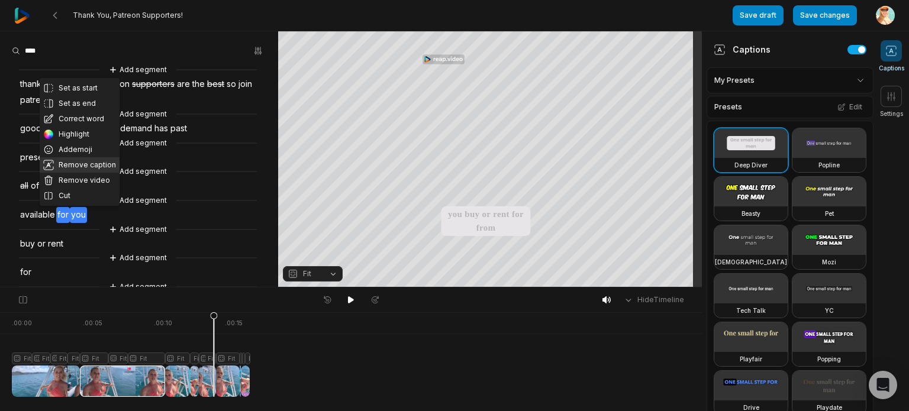
click at [83, 163] on button "Remove caption" at bounding box center [80, 164] width 80 height 15
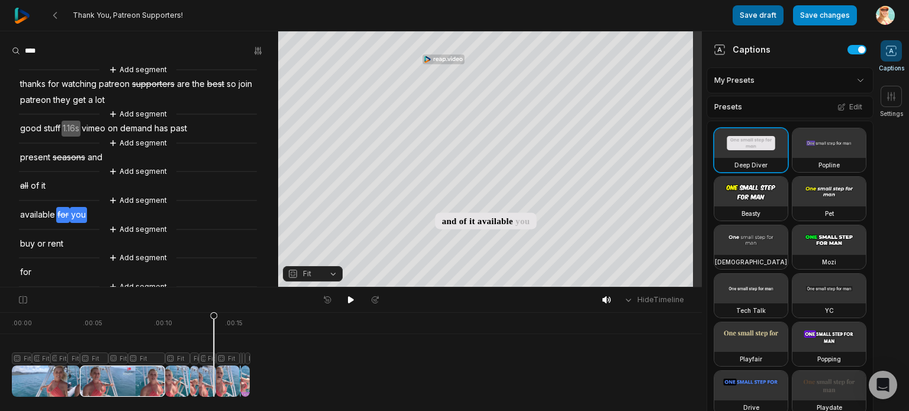
click at [766, 18] on button "Save draft" at bounding box center [758, 15] width 51 height 20
click at [57, 177] on div "Add segment" at bounding box center [138, 171] width 238 height 13
click at [52, 189] on div "Add segment thanks for watching patreon supporters are the best so join patreon…" at bounding box center [139, 192] width 278 height 259
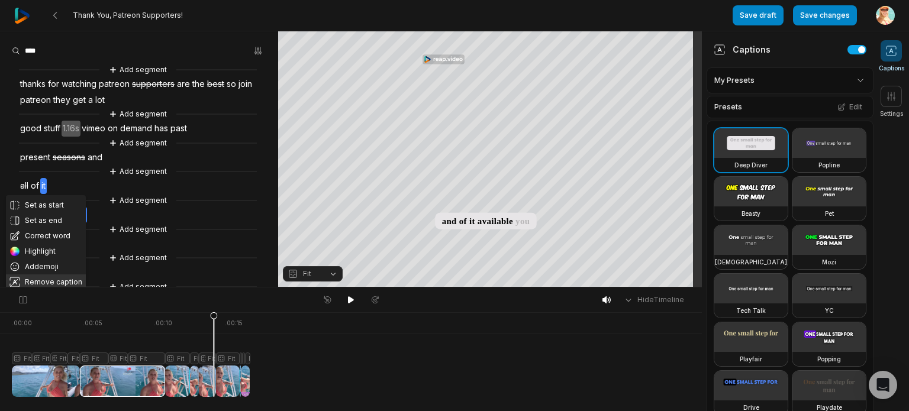
click at [63, 283] on button "Remove caption" at bounding box center [46, 282] width 80 height 15
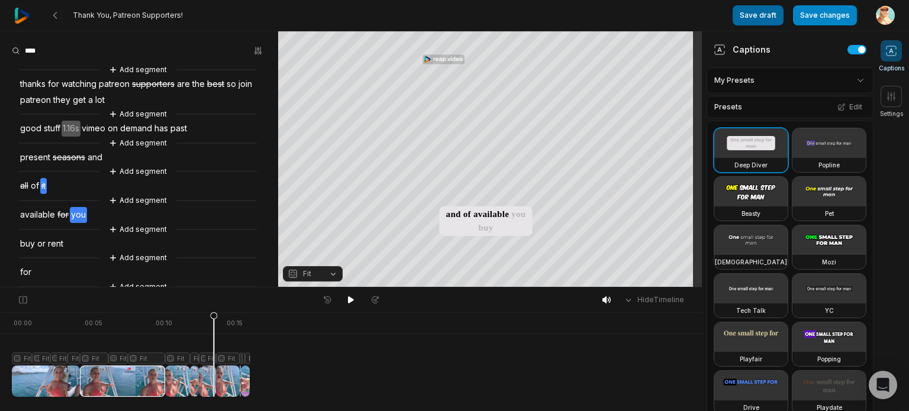
click at [758, 11] on button "Save draft" at bounding box center [758, 15] width 51 height 20
click at [50, 93] on span "patreon" at bounding box center [35, 100] width 33 height 16
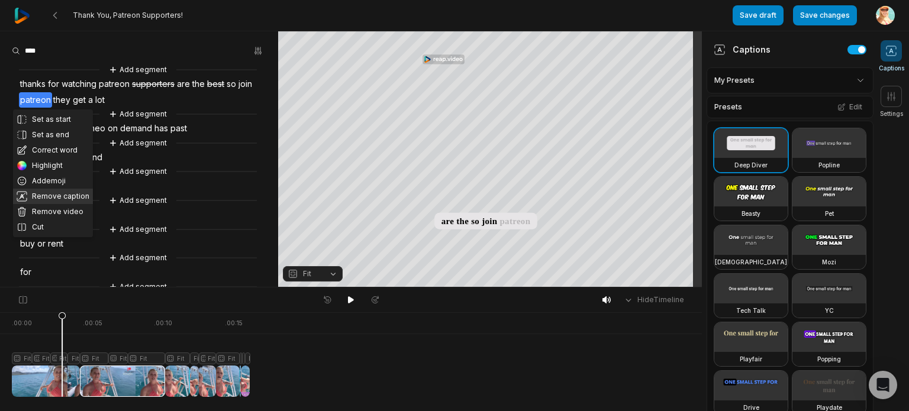
click at [65, 197] on button "Remove caption" at bounding box center [53, 196] width 80 height 15
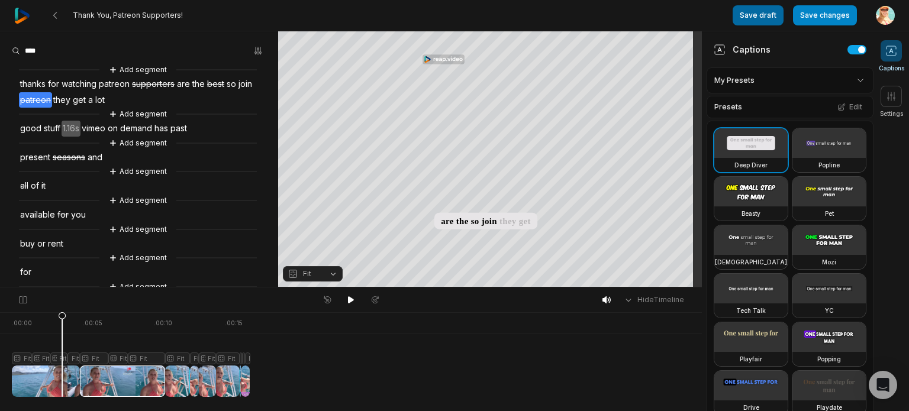
click at [760, 17] on button "Save draft" at bounding box center [758, 15] width 51 height 20
click at [113, 86] on span "patreon" at bounding box center [114, 84] width 33 height 16
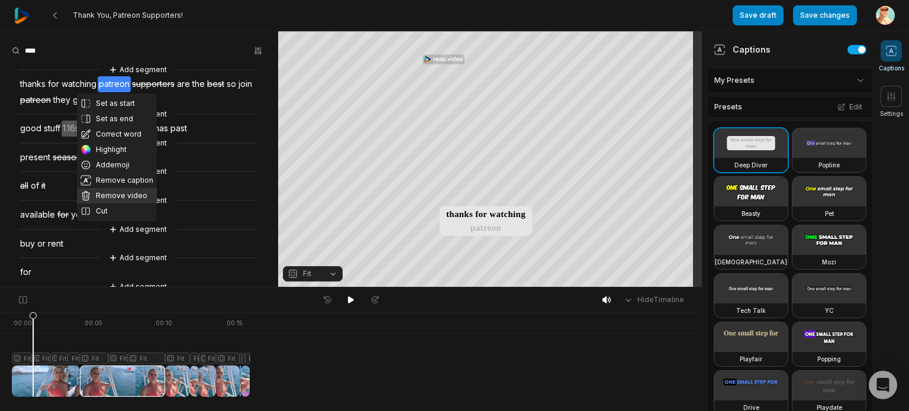
click at [118, 195] on button "Remove video" at bounding box center [117, 195] width 80 height 15
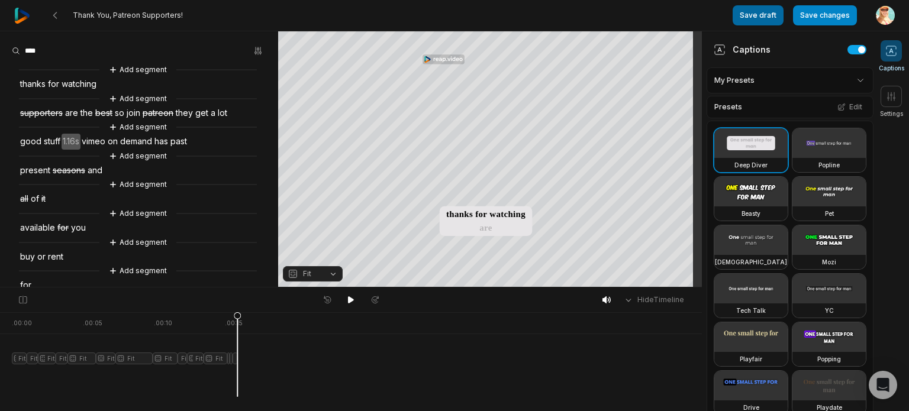
click at [764, 12] on button "Save draft" at bounding box center [758, 15] width 51 height 20
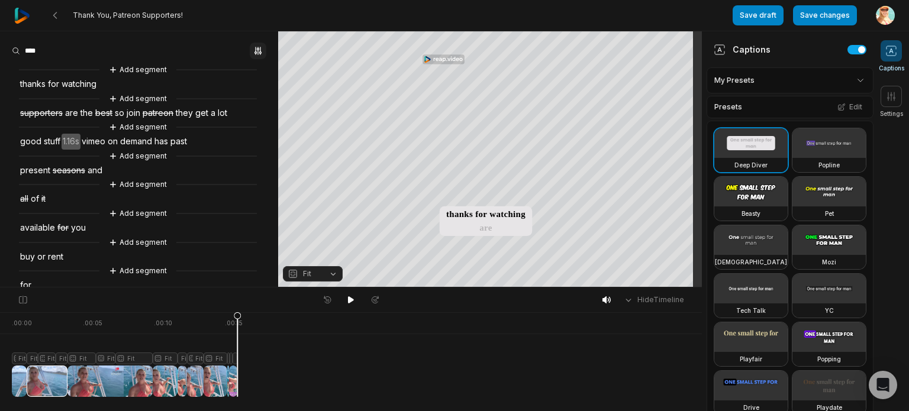
click at [257, 53] on icon "button" at bounding box center [258, 51] width 2 height 8
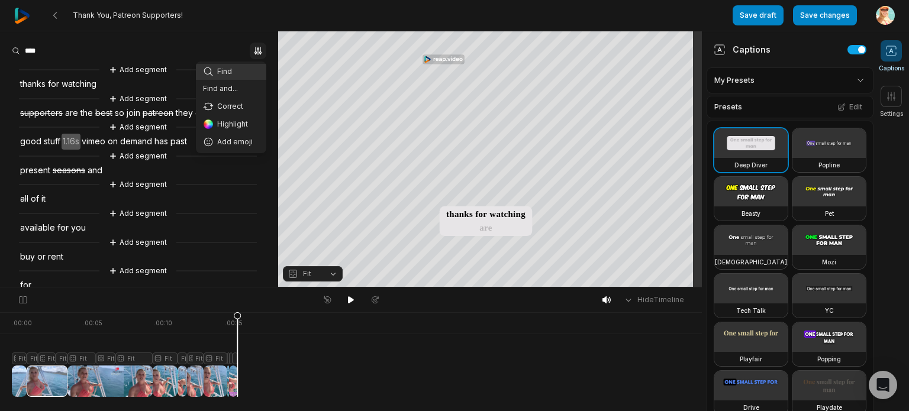
click at [257, 53] on icon "button" at bounding box center [258, 51] width 2 height 8
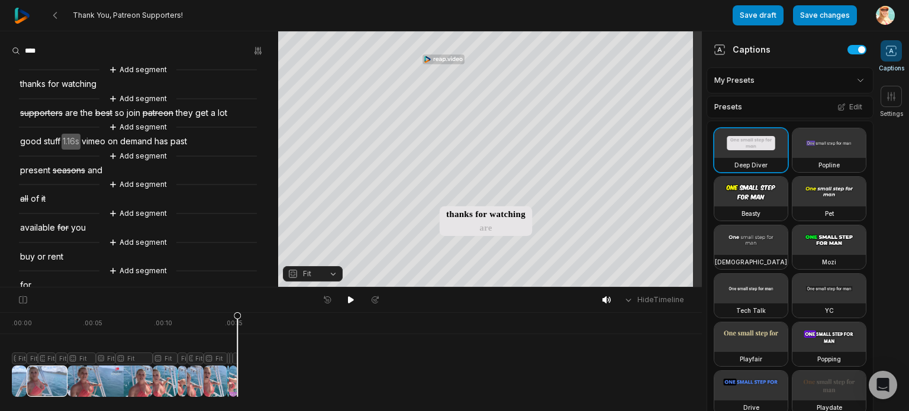
click at [73, 85] on span "watching" at bounding box center [78, 84] width 37 height 16
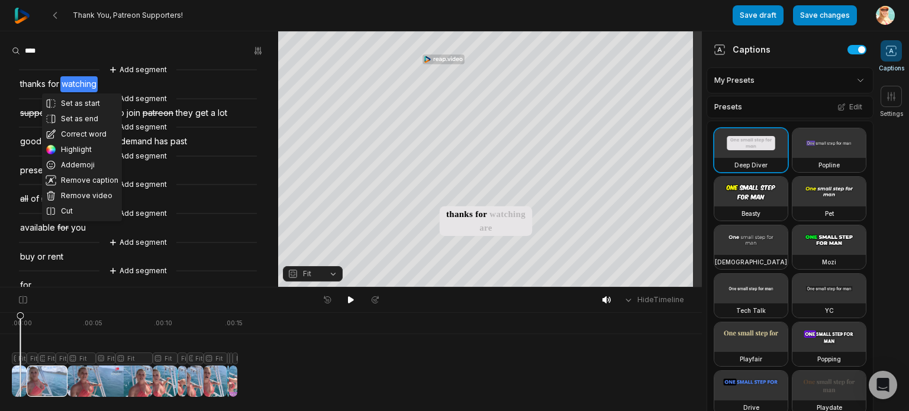
drag, startPoint x: 91, startPoint y: 183, endPoint x: 103, endPoint y: 175, distance: 14.6
click at [91, 182] on button "Remove caption" at bounding box center [82, 180] width 80 height 15
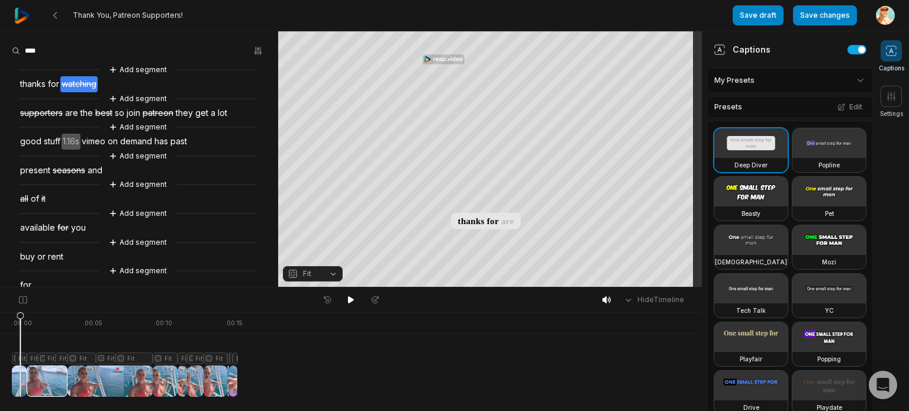
click at [108, 91] on div "Add segment thanks for watching Add segment supporters are the best so join pat…" at bounding box center [139, 199] width 278 height 272
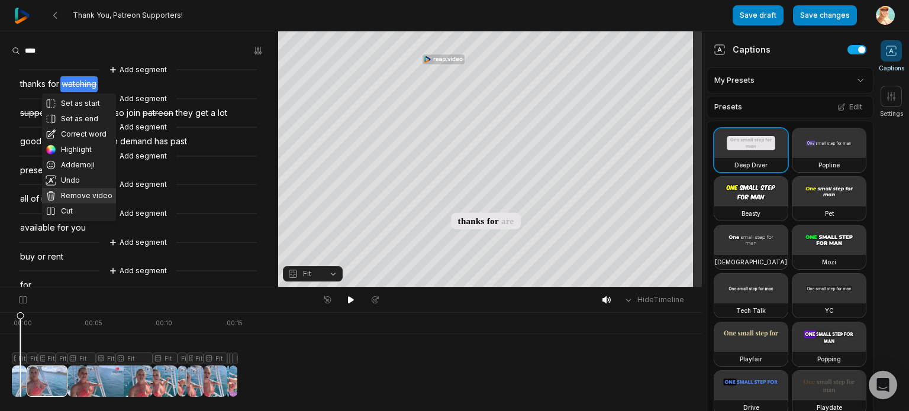
click at [85, 195] on button "Remove video" at bounding box center [79, 195] width 74 height 15
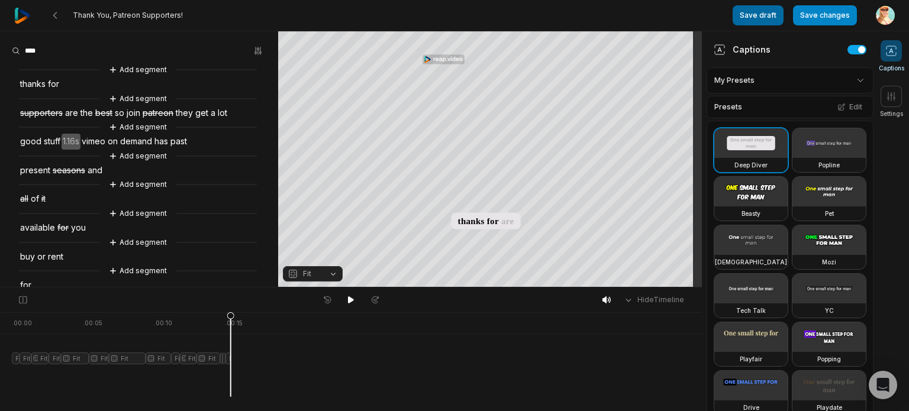
click at [762, 12] on button "Save draft" at bounding box center [758, 15] width 51 height 20
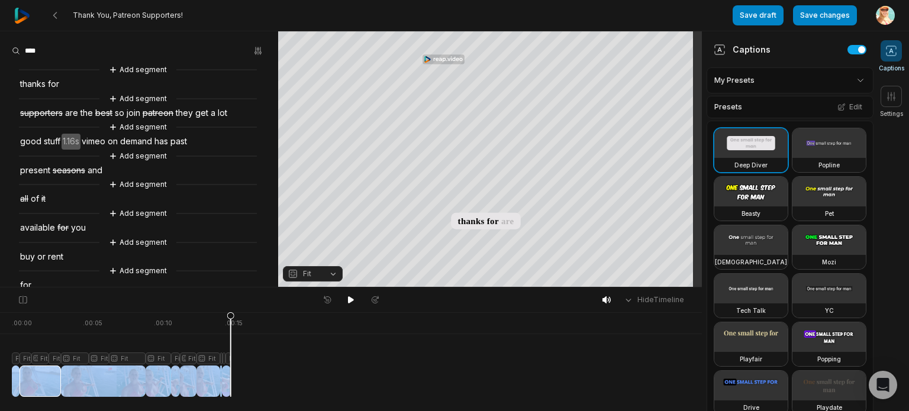
drag, startPoint x: 269, startPoint y: 390, endPoint x: 0, endPoint y: 372, distance: 269.9
click at [12, 372] on div at bounding box center [351, 381] width 678 height 31
click at [17, 381] on div at bounding box center [121, 355] width 219 height 85
click at [227, 381] on div at bounding box center [121, 355] width 219 height 85
click at [191, 379] on div at bounding box center [121, 355] width 219 height 85
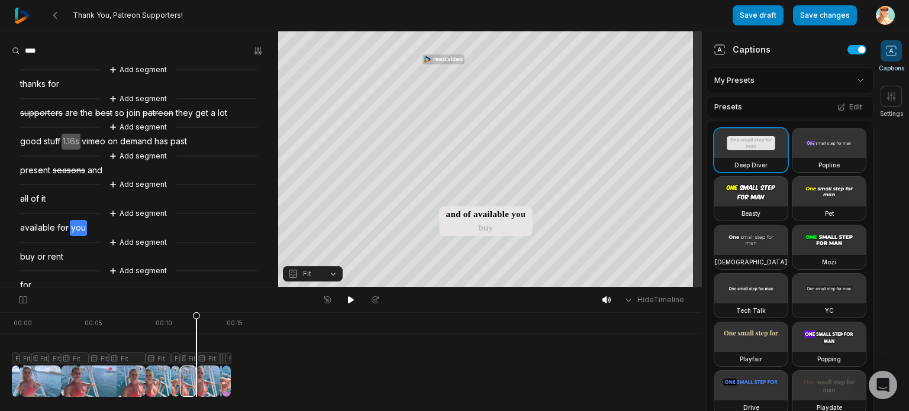
click at [45, 86] on span "thanks" at bounding box center [33, 84] width 28 height 16
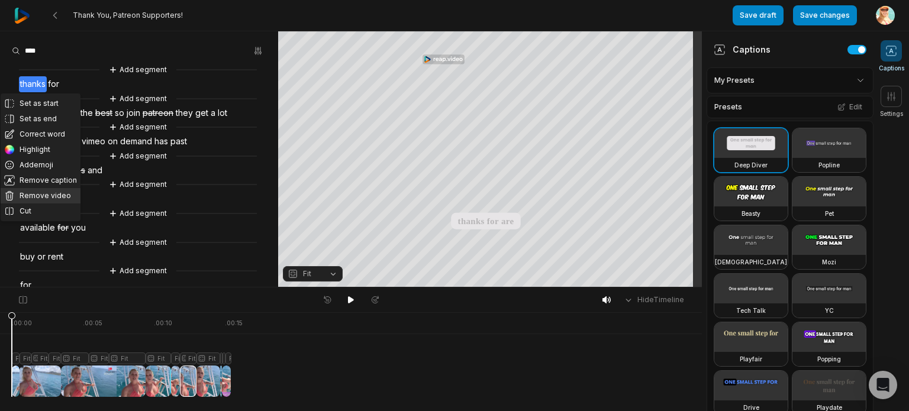
click at [45, 195] on button "Remove video" at bounding box center [41, 195] width 80 height 15
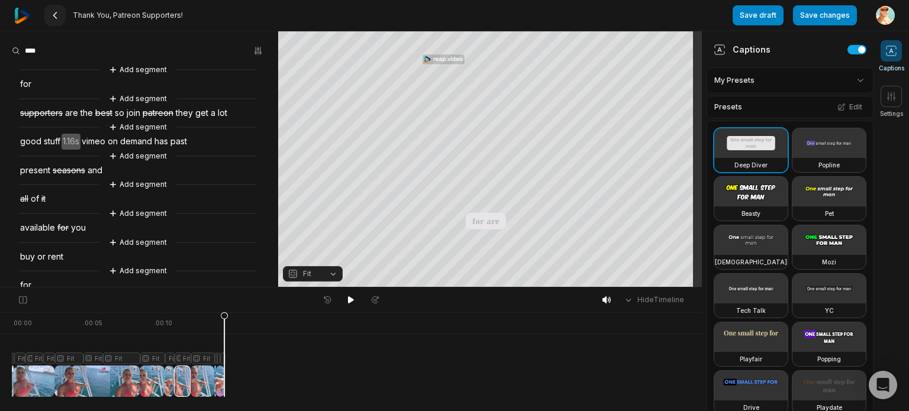
click at [54, 15] on icon at bounding box center [54, 15] width 9 height 9
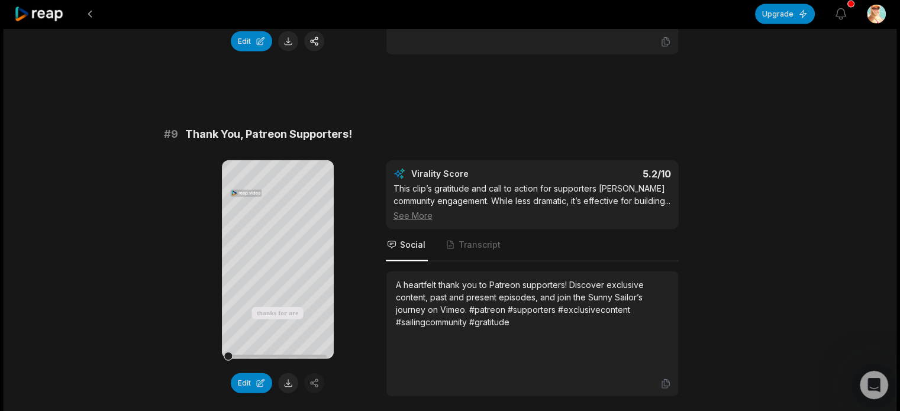
scroll to position [3137, 0]
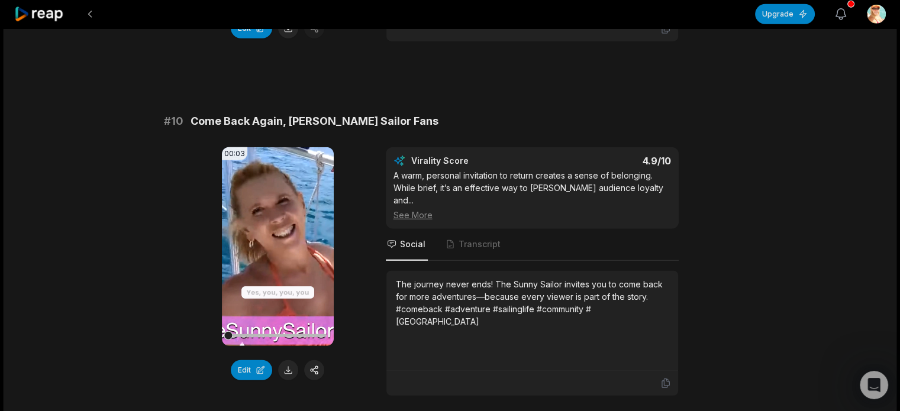
click at [842, 12] on icon "button" at bounding box center [841, 14] width 14 height 14
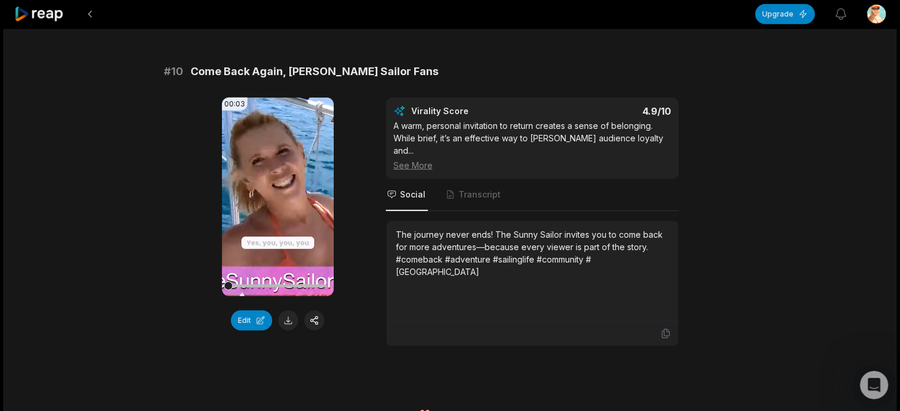
scroll to position [3205, 0]
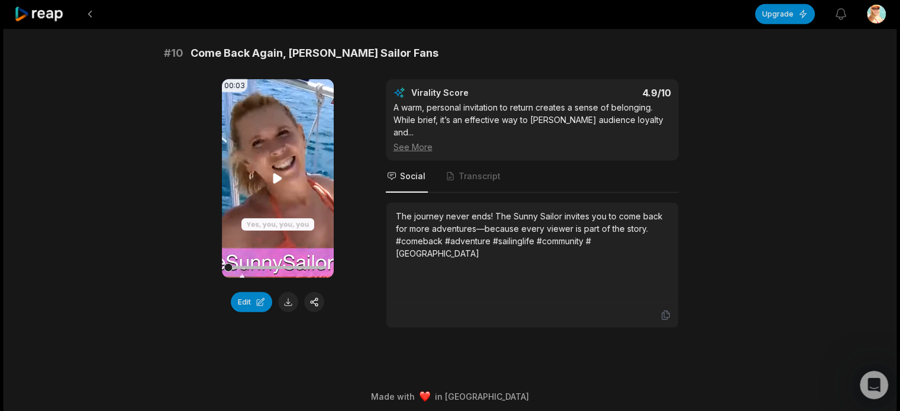
click at [269, 140] on video "Your browser does not support mp4 format." at bounding box center [278, 178] width 112 height 199
click at [278, 184] on icon at bounding box center [277, 179] width 14 height 14
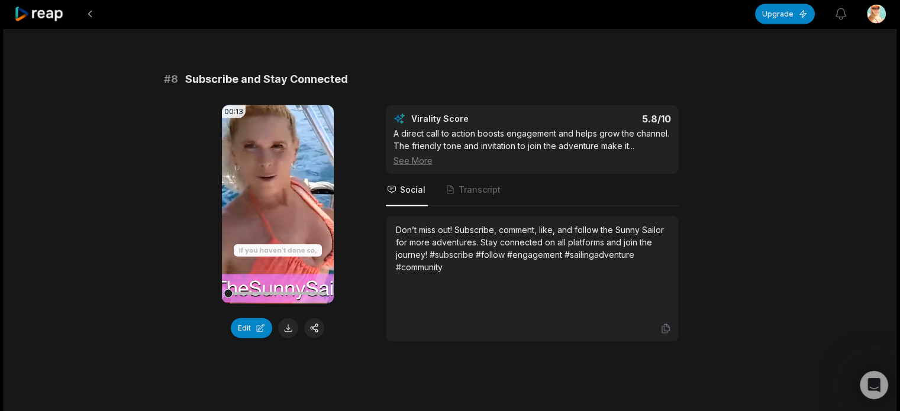
scroll to position [2199, 0]
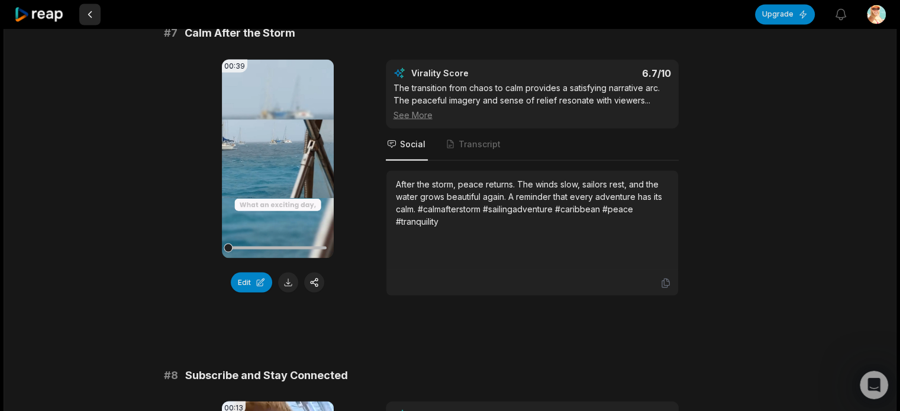
click at [85, 14] on button at bounding box center [89, 14] width 21 height 21
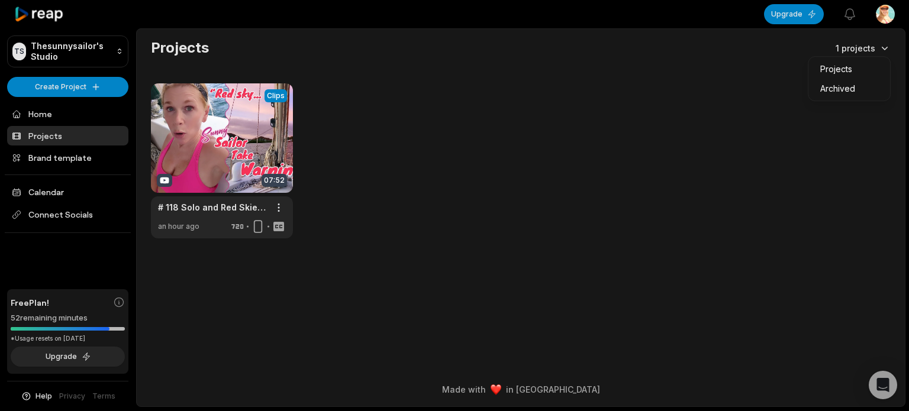
click at [882, 43] on html "TS Thesunnysailor's Studio Create Project Home Projects Brand template Calendar…" at bounding box center [454, 205] width 909 height 411
click at [527, 175] on div "View Clips Clips 07:52 # 118 Solo and Red Skies. Never a good combination for t…" at bounding box center [521, 160] width 740 height 155
click at [275, 91] on link at bounding box center [222, 160] width 142 height 155
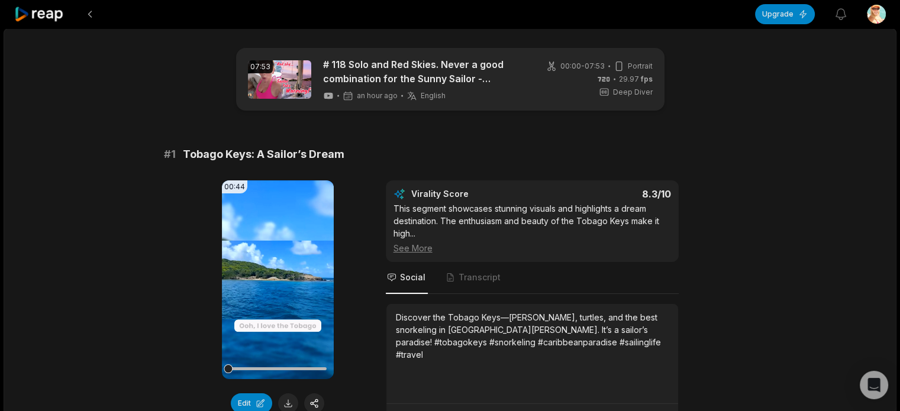
click at [326, 95] on icon at bounding box center [328, 96] width 9 height 7
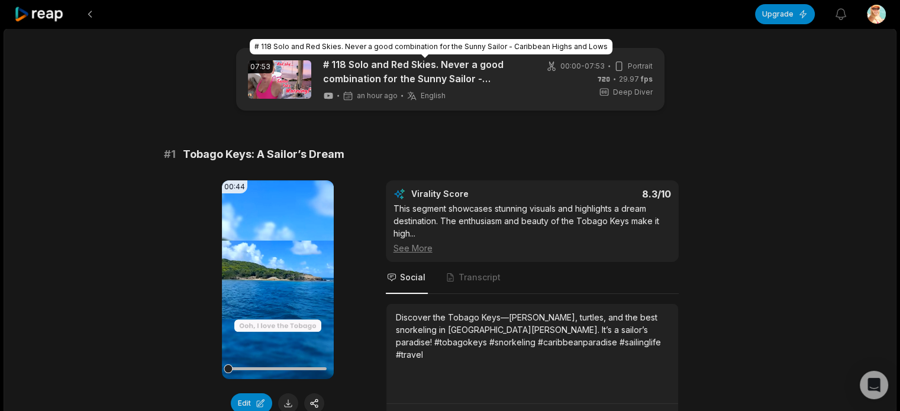
click at [359, 63] on link "# 118 Solo and Red Skies. Never a good combination for the Sunny Sailor - Carib…" at bounding box center [425, 71] width 204 height 28
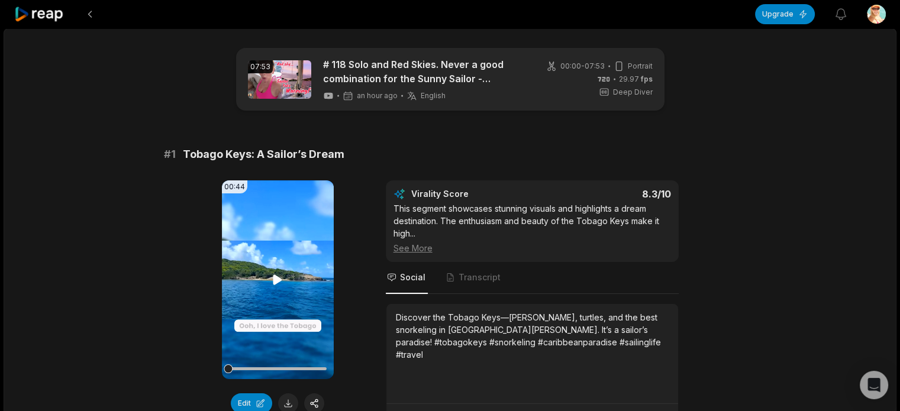
click at [279, 280] on icon at bounding box center [277, 280] width 9 height 10
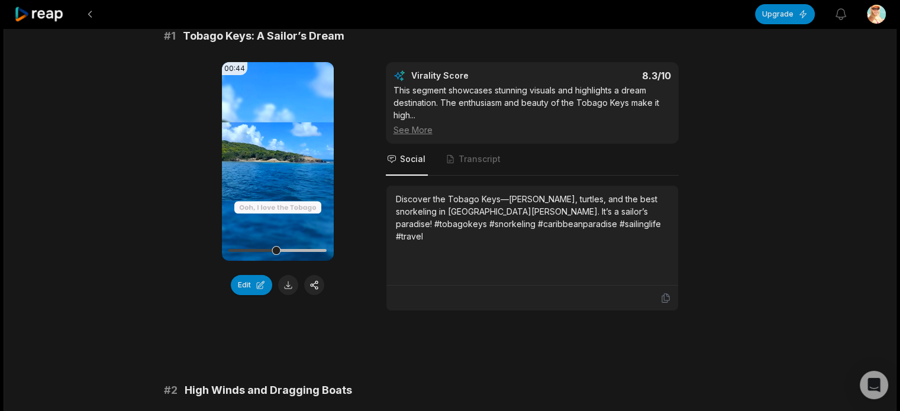
scroll to position [59, 0]
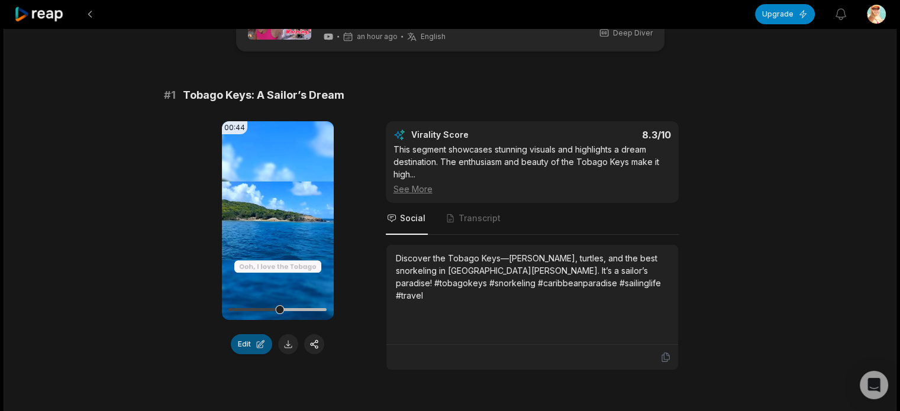
click at [257, 344] on button "Edit" at bounding box center [251, 344] width 41 height 20
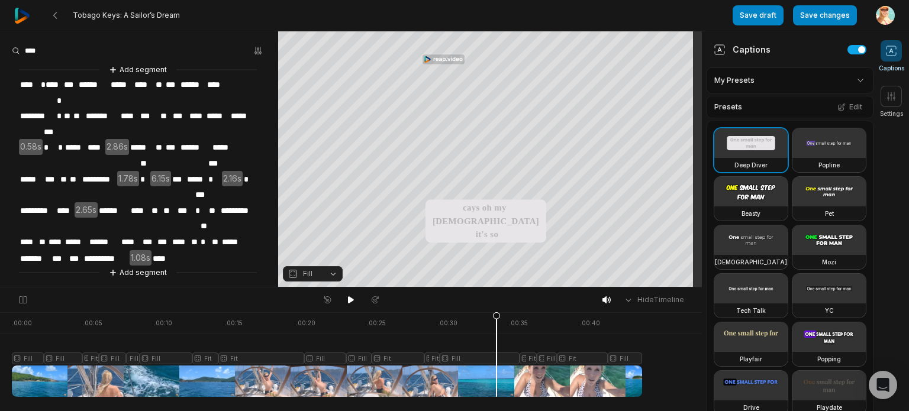
click at [141, 234] on span "****" at bounding box center [130, 242] width 21 height 16
click at [181, 241] on aside "**********" at bounding box center [139, 159] width 278 height 256
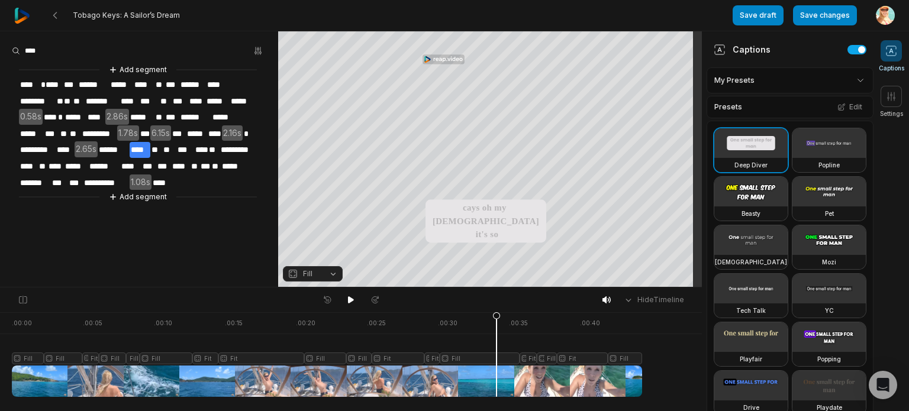
click at [141, 161] on span "****" at bounding box center [130, 167] width 21 height 16
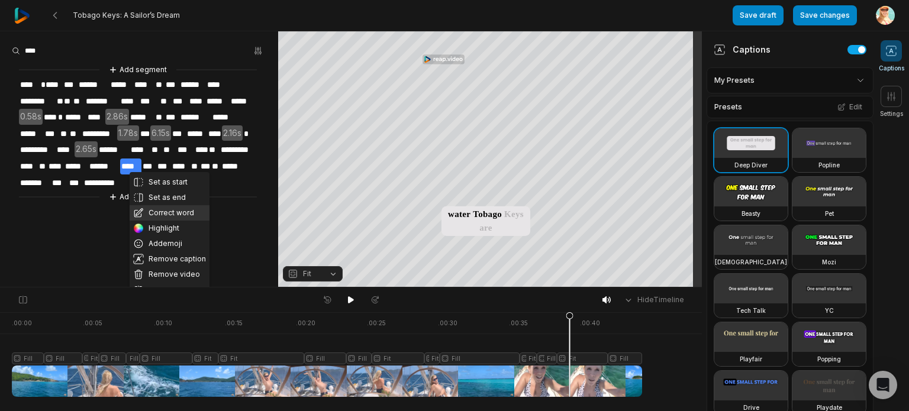
click at [174, 211] on button "Correct word" at bounding box center [170, 212] width 80 height 15
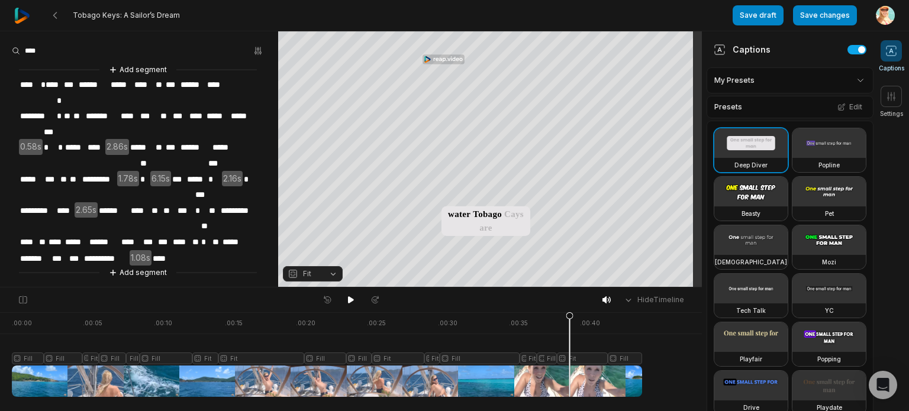
click at [185, 240] on aside "**********" at bounding box center [139, 159] width 278 height 256
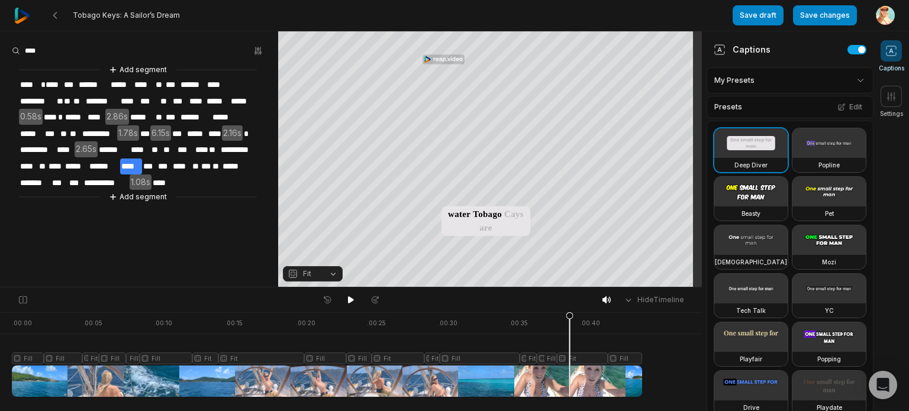
click at [83, 127] on span "*********" at bounding box center [99, 134] width 36 height 16
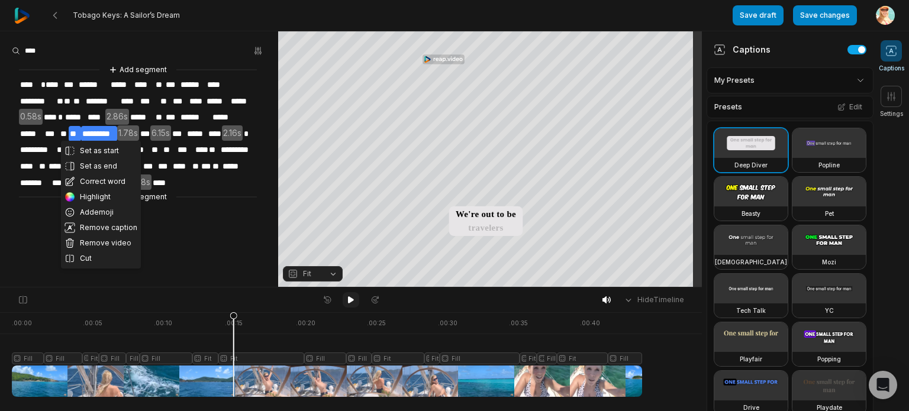
click at [352, 302] on icon at bounding box center [350, 299] width 9 height 9
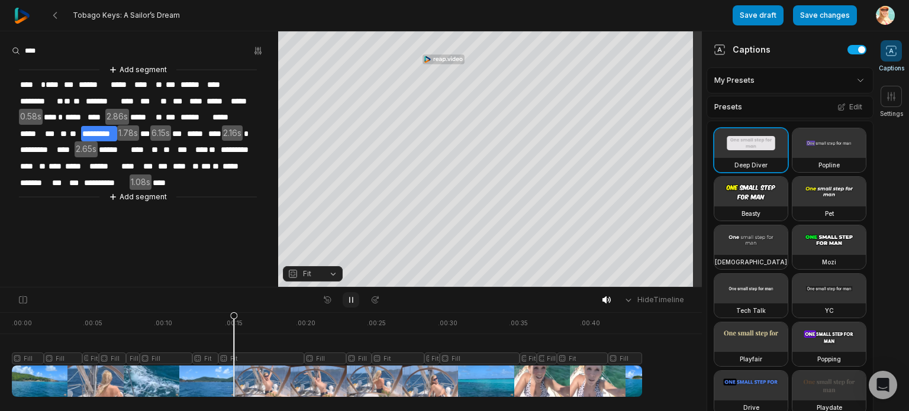
click at [352, 302] on icon at bounding box center [350, 299] width 9 height 9
drag, startPoint x: 231, startPoint y: 318, endPoint x: 143, endPoint y: 312, distance: 87.8
click at [136, 312] on icon at bounding box center [134, 354] width 8 height 85
click at [349, 298] on icon at bounding box center [351, 300] width 6 height 7
click at [351, 300] on icon at bounding box center [350, 299] width 9 height 9
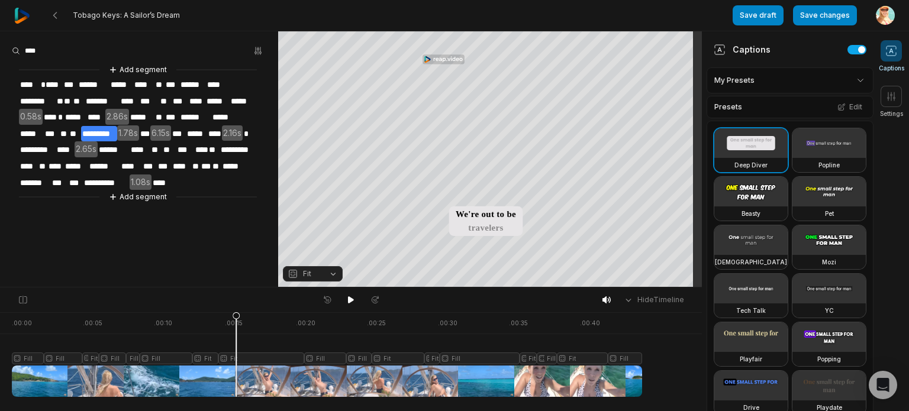
click at [82, 130] on span "*********" at bounding box center [99, 134] width 36 height 16
click at [104, 128] on span "*********" at bounding box center [99, 134] width 36 height 16
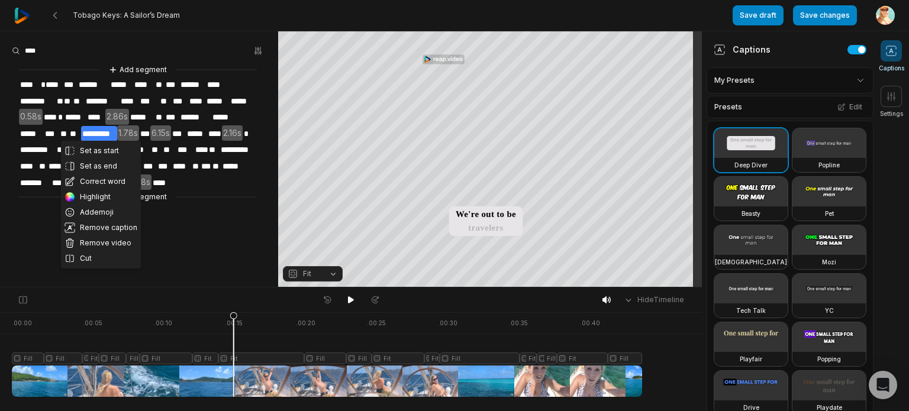
click at [91, 177] on button "Correct word" at bounding box center [101, 181] width 80 height 15
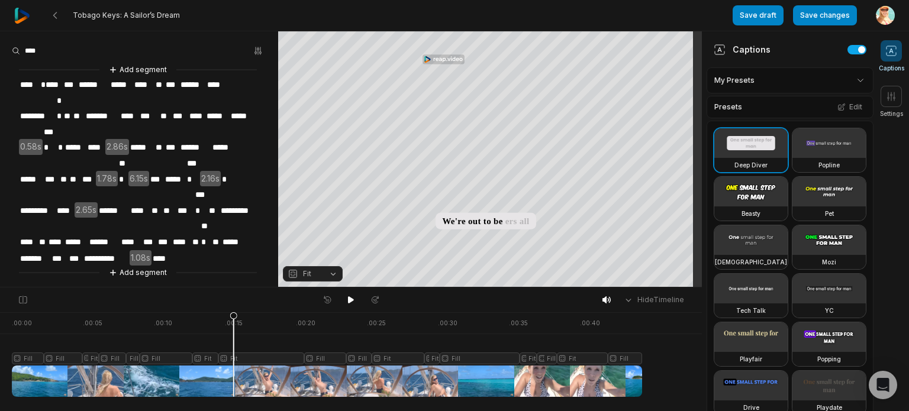
click at [92, 172] on span "***" at bounding box center [88, 180] width 15 height 16
click at [34, 172] on span "*****" at bounding box center [31, 180] width 25 height 16
click at [54, 242] on aside "**********" at bounding box center [139, 159] width 278 height 256
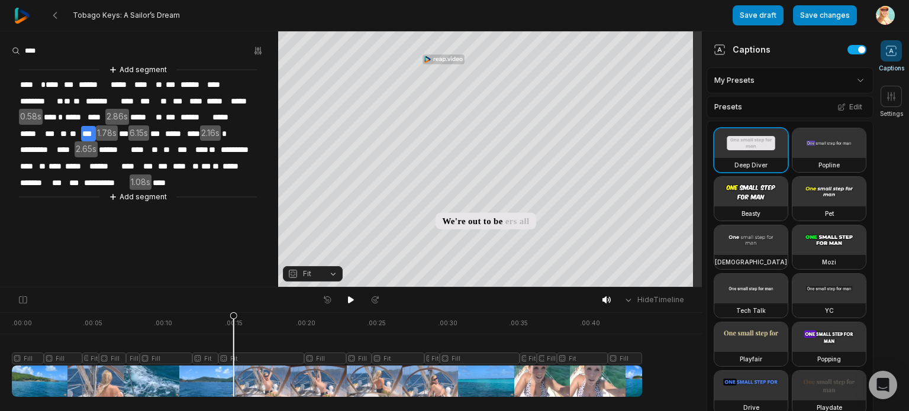
click at [36, 131] on span "*****" at bounding box center [31, 134] width 25 height 16
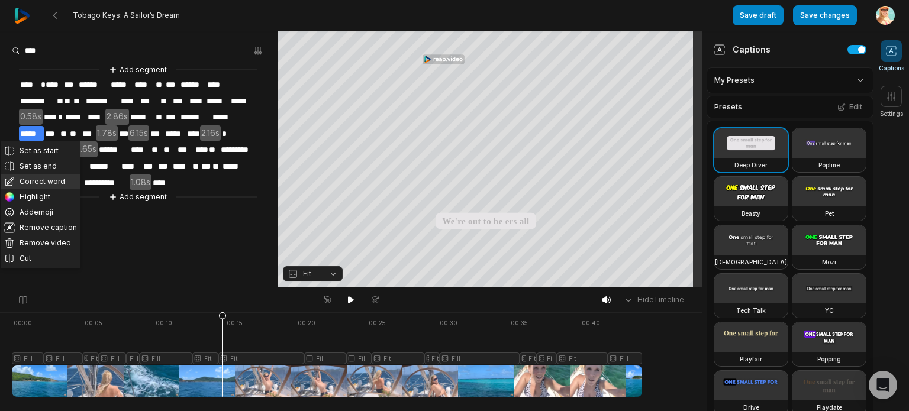
click at [51, 181] on button "Correct word" at bounding box center [41, 181] width 80 height 15
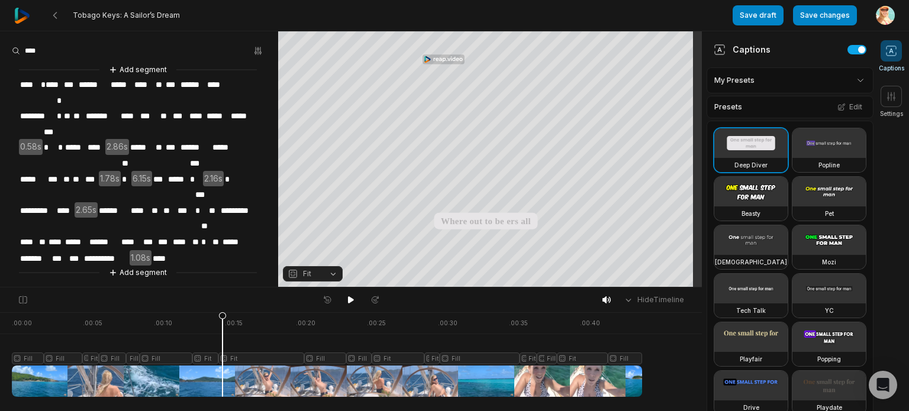
click at [55, 172] on span "***" at bounding box center [54, 180] width 15 height 16
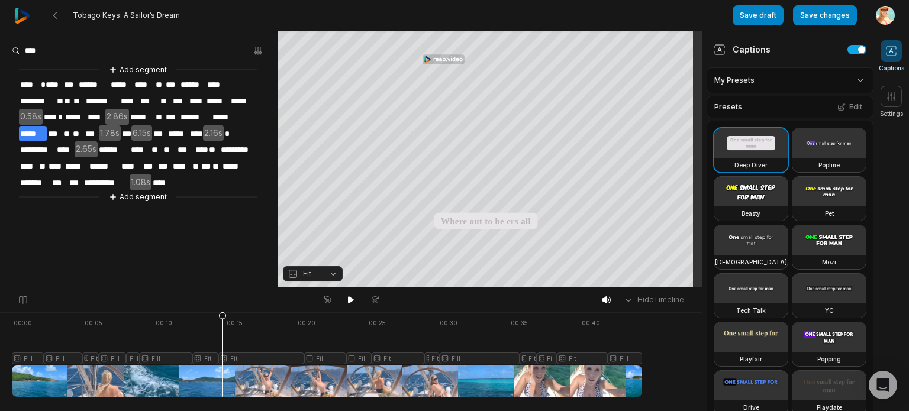
click at [101, 268] on aside "**********" at bounding box center [139, 159] width 278 height 256
click at [53, 128] on span "***" at bounding box center [54, 134] width 15 height 16
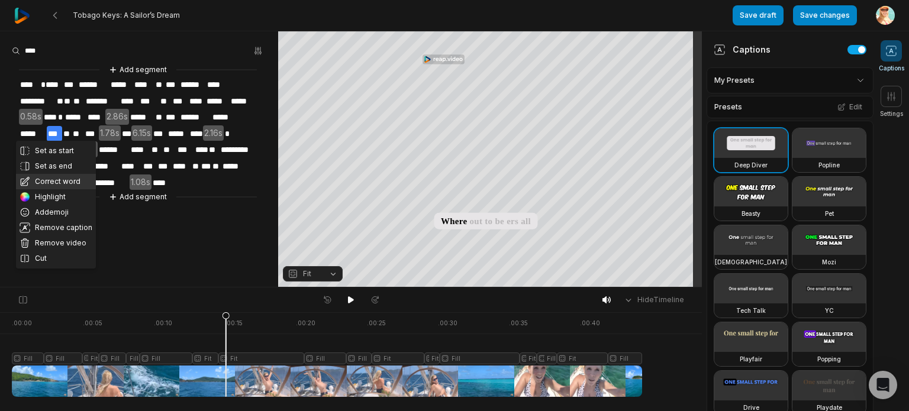
click at [63, 181] on button "Correct word" at bounding box center [56, 181] width 80 height 15
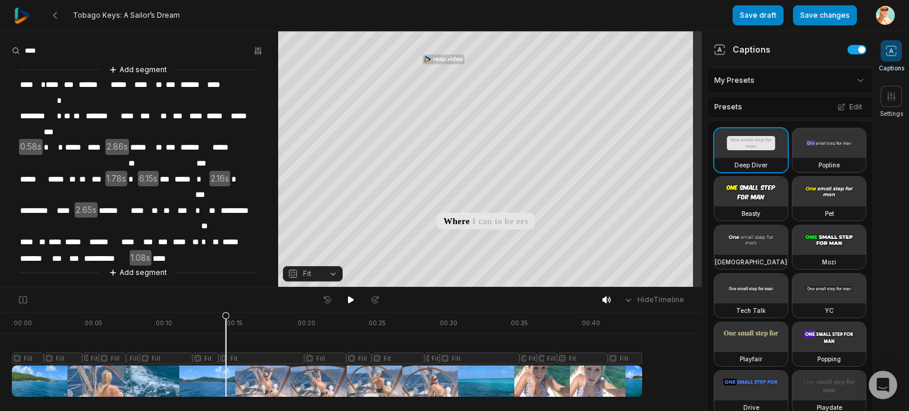
click at [75, 172] on span "**" at bounding box center [73, 180] width 10 height 16
click at [91, 172] on span "***" at bounding box center [90, 180] width 15 height 16
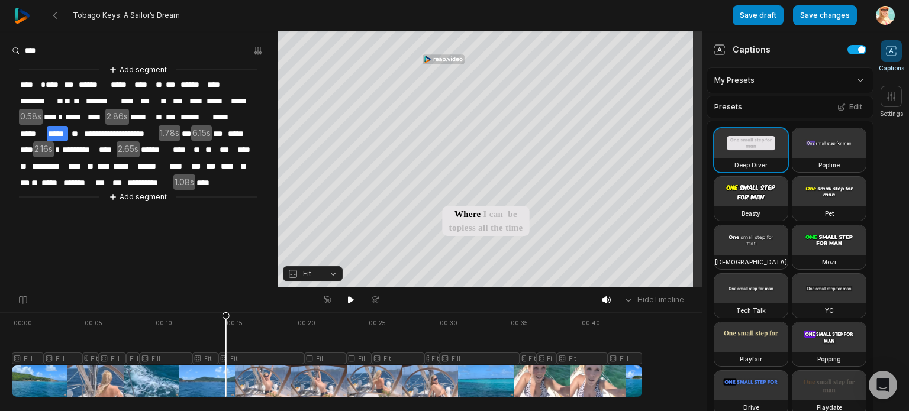
click at [193, 220] on aside "**********" at bounding box center [139, 159] width 278 height 256
click at [352, 302] on icon at bounding box center [350, 299] width 9 height 9
click at [163, 130] on span "1.78s" at bounding box center [170, 133] width 22 height 16
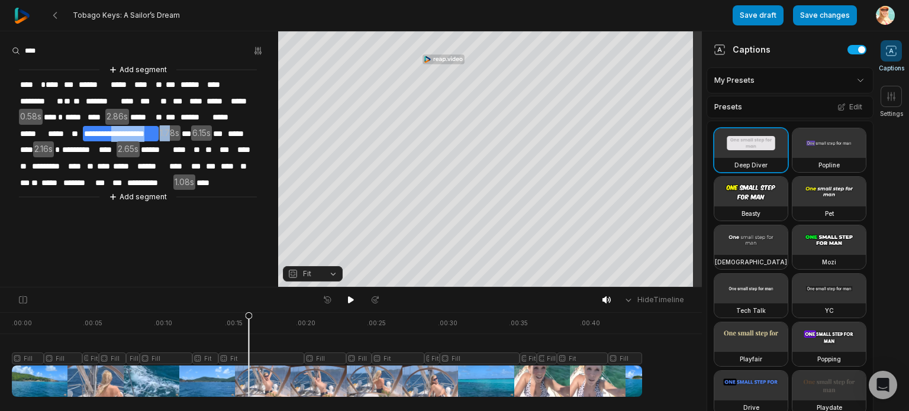
drag, startPoint x: 168, startPoint y: 131, endPoint x: 118, endPoint y: 128, distance: 49.8
click at [118, 128] on div "**********" at bounding box center [139, 133] width 278 height 140
click at [121, 130] on span "**********" at bounding box center [121, 134] width 76 height 16
click at [185, 131] on span "***" at bounding box center [186, 134] width 11 height 16
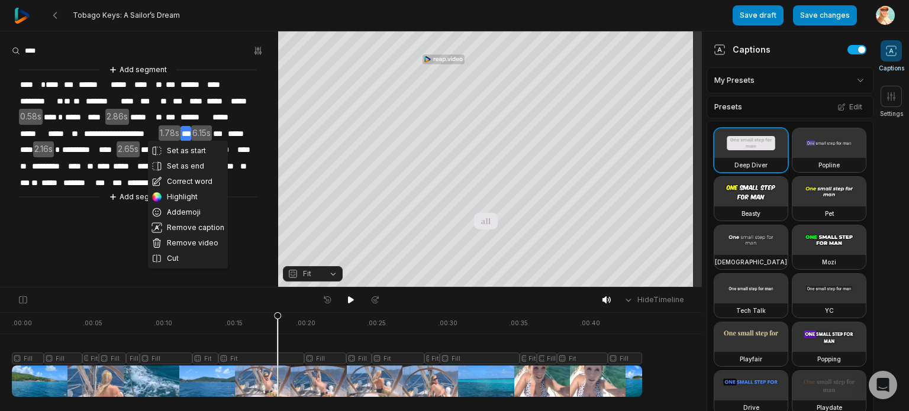
click at [149, 130] on span "**********" at bounding box center [121, 134] width 76 height 16
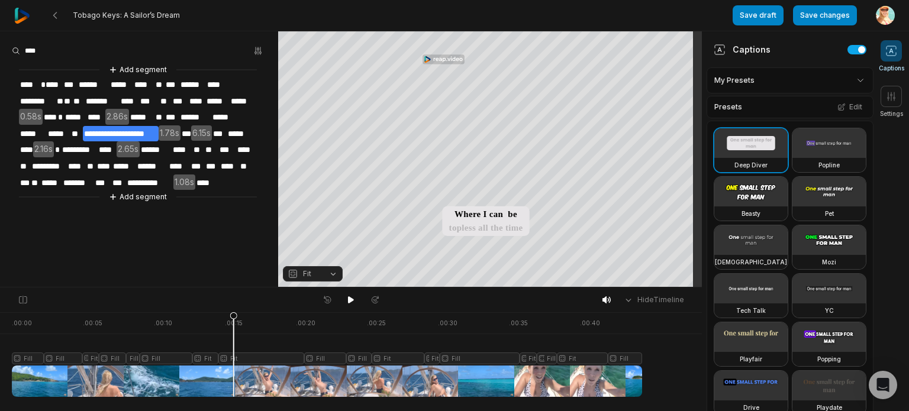
click at [149, 130] on span "**********" at bounding box center [121, 134] width 76 height 16
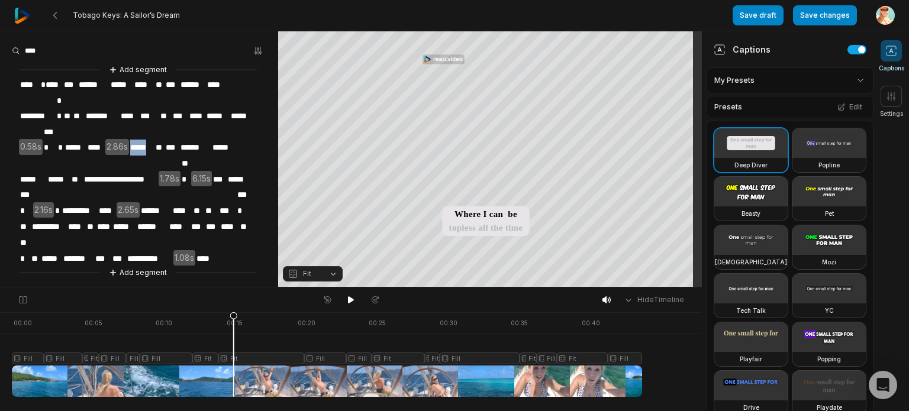
click at [149, 172] on span "**********" at bounding box center [121, 180] width 76 height 16
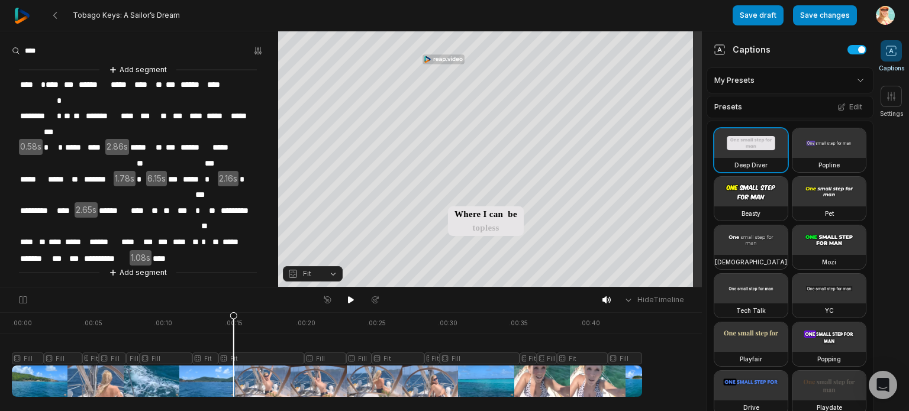
click at [223, 243] on aside "**********" at bounding box center [139, 159] width 278 height 256
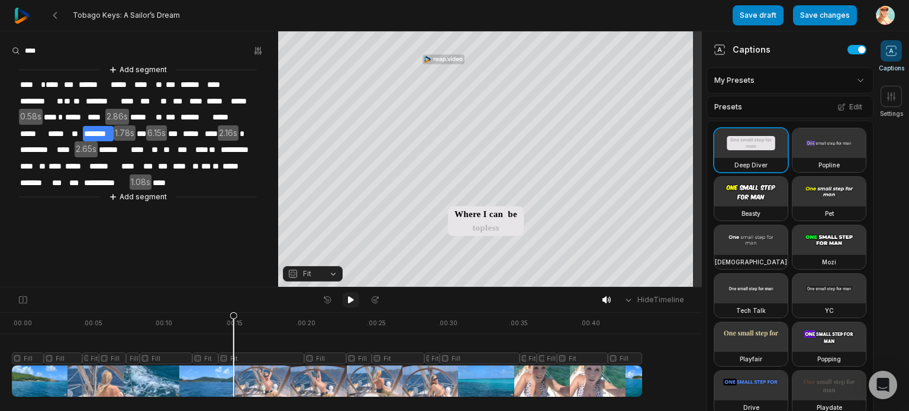
click at [352, 299] on icon at bounding box center [351, 300] width 6 height 7
click at [350, 299] on icon at bounding box center [350, 299] width 9 height 9
click at [192, 129] on span "*****" at bounding box center [192, 134] width 21 height 16
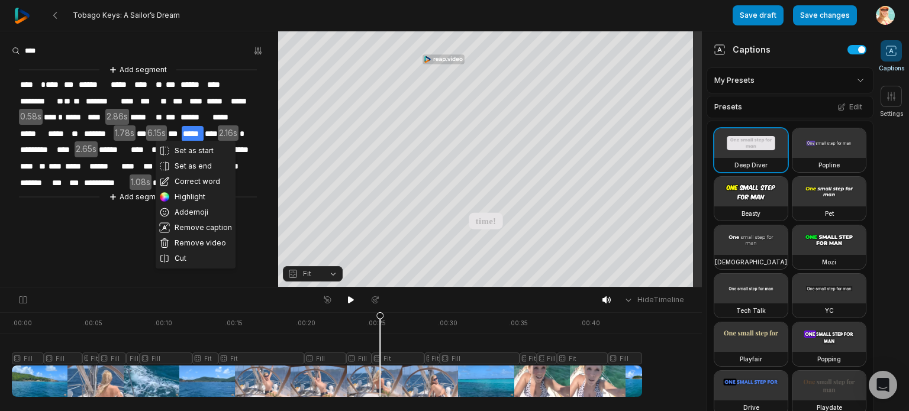
click at [158, 130] on span "6.15s" at bounding box center [156, 133] width 21 height 16
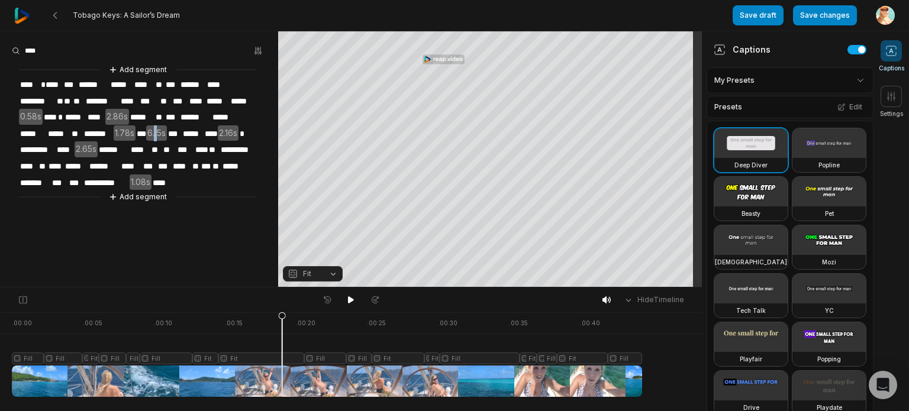
click at [159, 130] on span "6.15s" at bounding box center [156, 133] width 21 height 16
click at [156, 129] on span "6.15s" at bounding box center [156, 133] width 21 height 16
click at [158, 131] on span "6.15s" at bounding box center [156, 133] width 21 height 16
click at [163, 113] on button "Remove gap" at bounding box center [159, 114] width 75 height 18
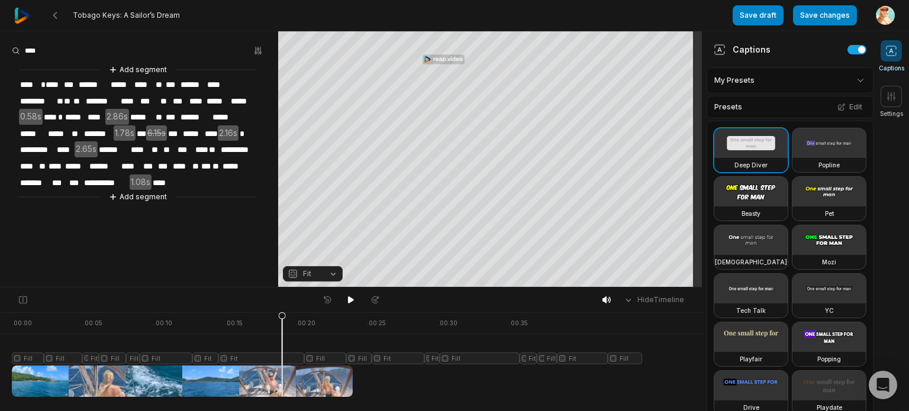
click at [91, 130] on span "*******" at bounding box center [98, 134] width 31 height 16
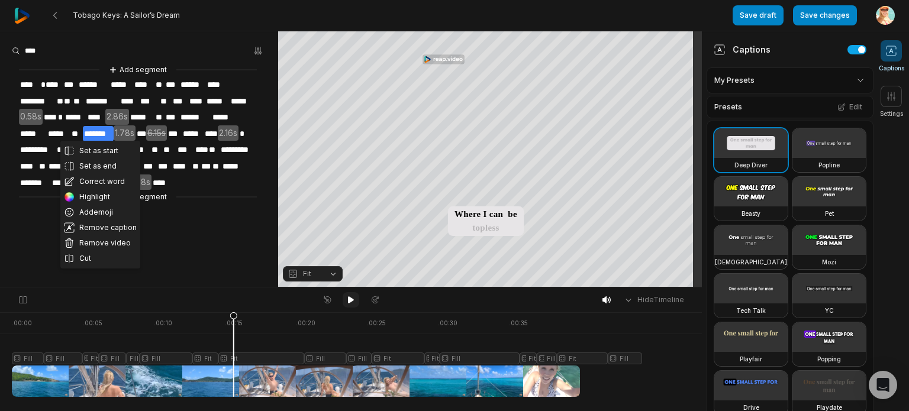
click at [350, 299] on icon at bounding box center [351, 300] width 6 height 7
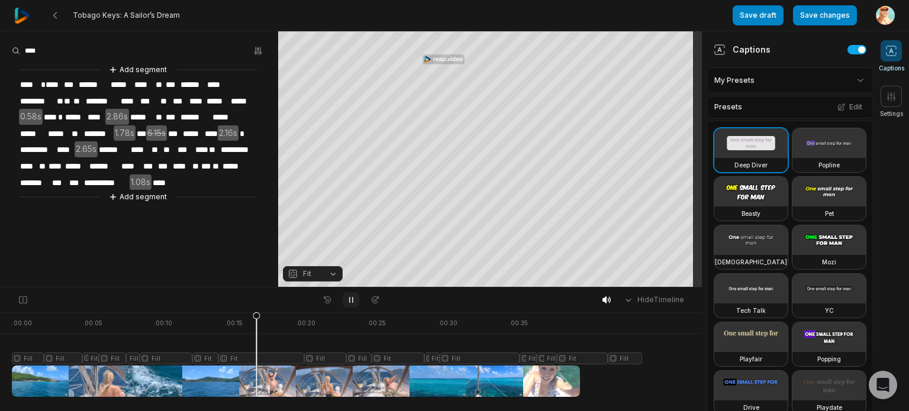
click at [350, 299] on icon at bounding box center [350, 299] width 9 height 9
click at [125, 131] on span "1.78s" at bounding box center [125, 133] width 22 height 16
click at [135, 115] on button "Remove gap" at bounding box center [126, 114] width 75 height 18
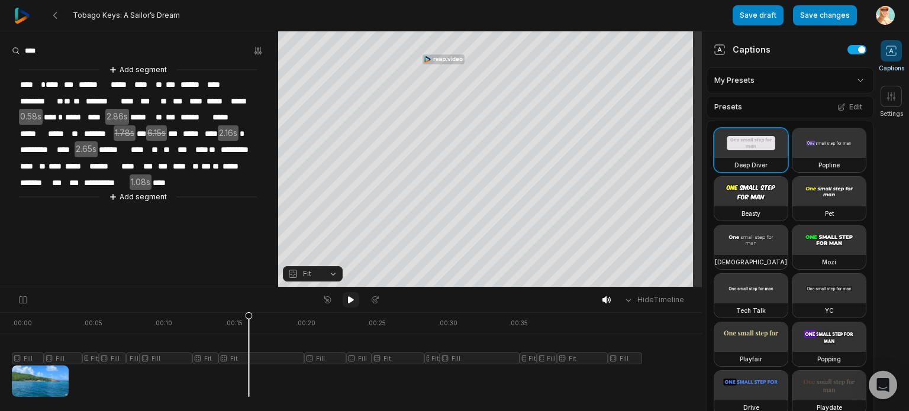
click at [347, 299] on icon at bounding box center [350, 299] width 9 height 9
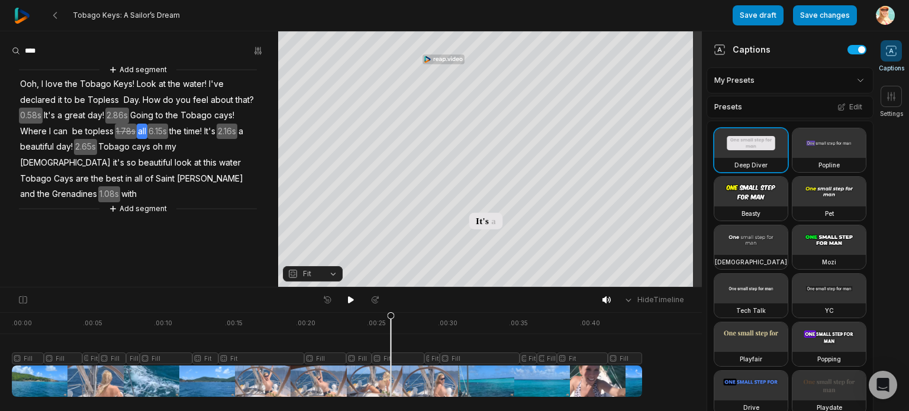
click at [143, 129] on span "all" at bounding box center [142, 132] width 11 height 16
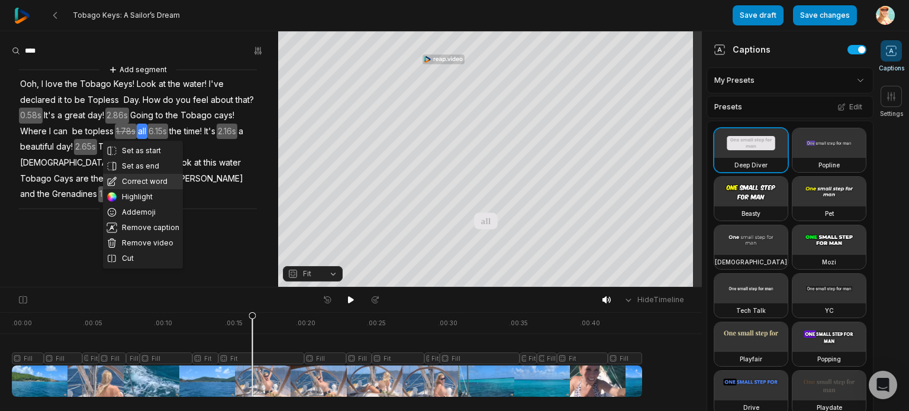
click at [141, 181] on button "Correct word" at bounding box center [143, 181] width 80 height 15
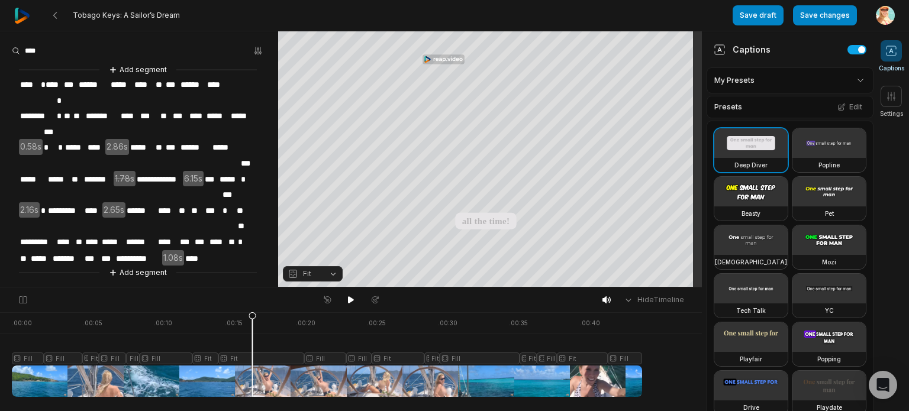
click at [237, 172] on span "*****" at bounding box center [228, 180] width 21 height 16
click at [221, 172] on span at bounding box center [219, 180] width 2 height 16
click at [214, 172] on span "***" at bounding box center [211, 180] width 15 height 16
click at [211, 172] on span "***" at bounding box center [211, 180] width 15 height 16
click at [210, 172] on span "***" at bounding box center [211, 180] width 15 height 16
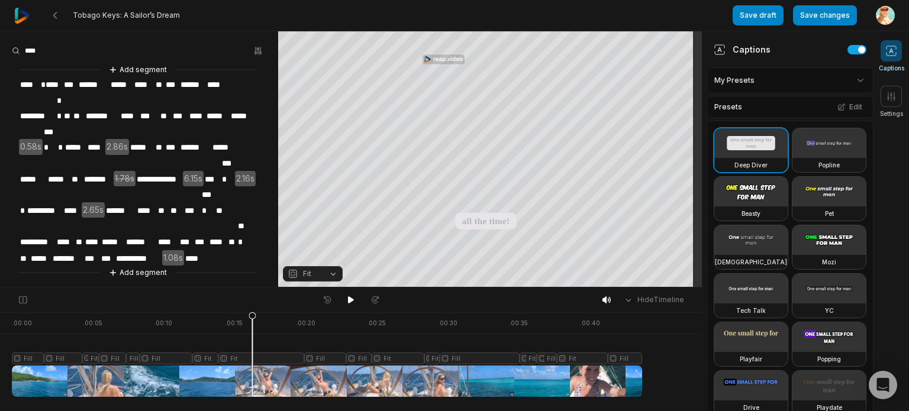
click at [197, 218] on aside "**********" at bounding box center [139, 159] width 278 height 256
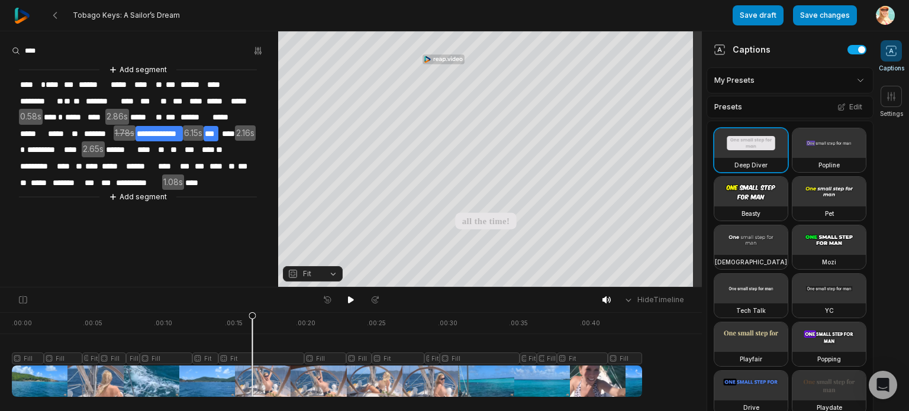
click at [212, 130] on span "***" at bounding box center [211, 134] width 15 height 16
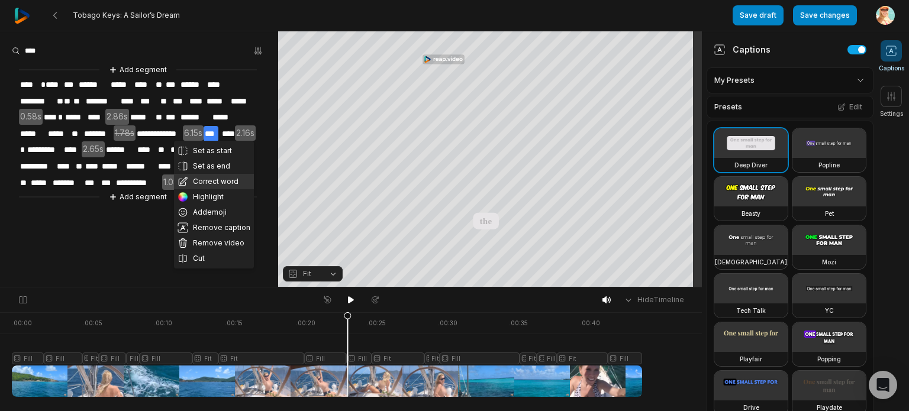
click at [223, 180] on button "Correct word" at bounding box center [214, 181] width 80 height 15
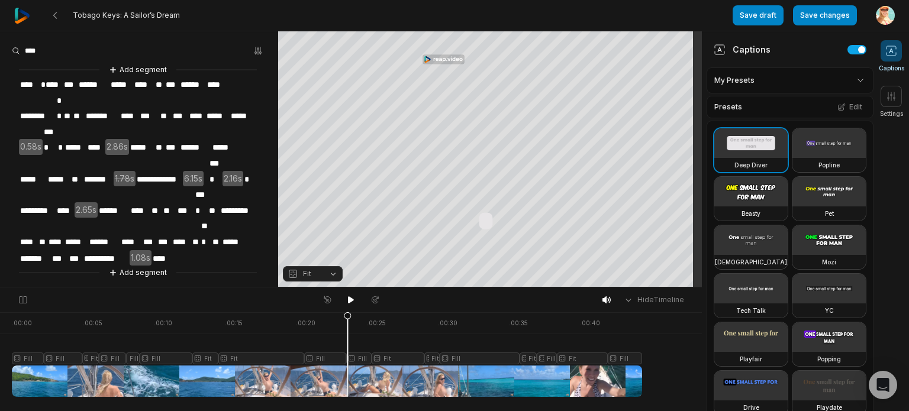
click at [146, 231] on aside "**********" at bounding box center [139, 159] width 278 height 256
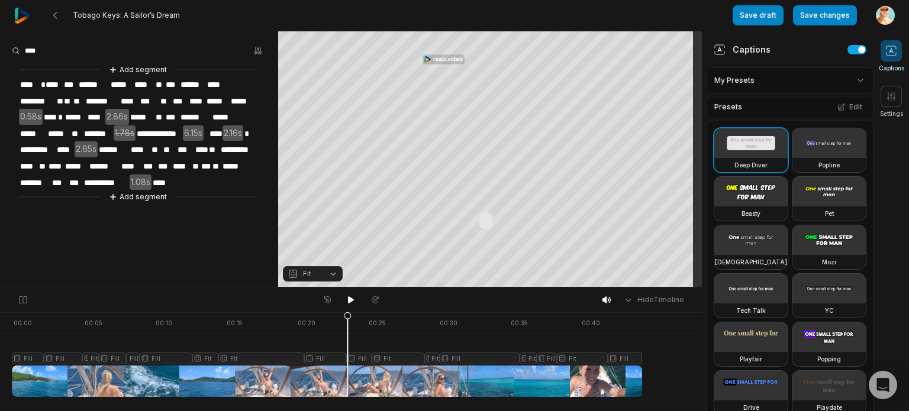
click at [47, 126] on span "*****" at bounding box center [57, 134] width 21 height 16
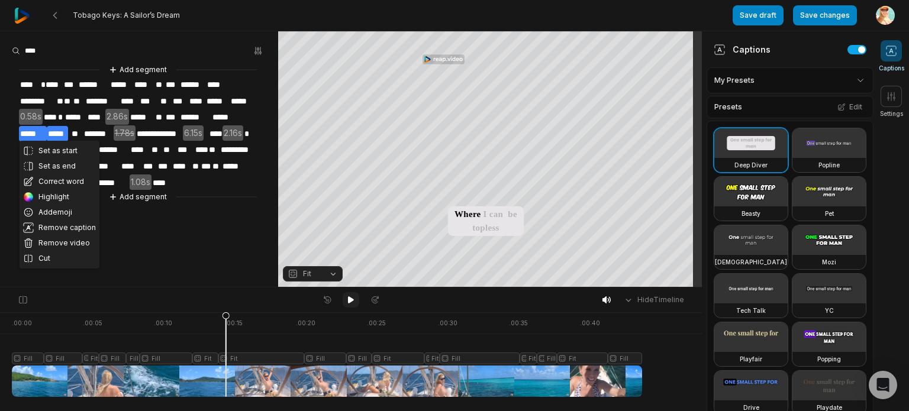
click at [350, 298] on icon at bounding box center [351, 300] width 6 height 7
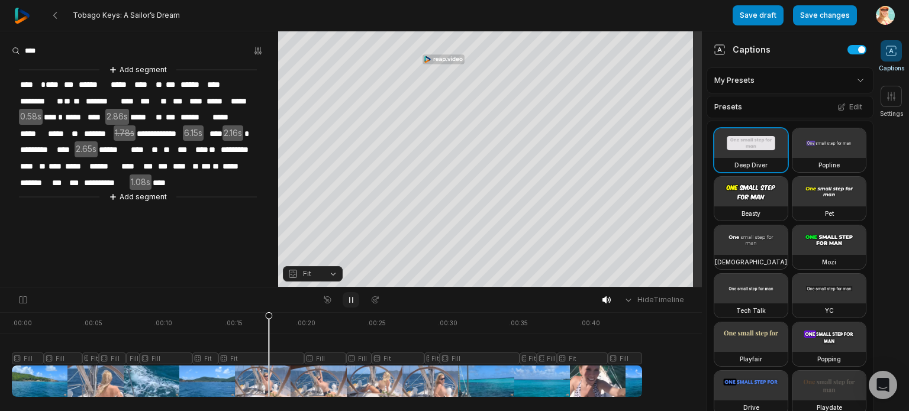
click at [350, 298] on icon at bounding box center [350, 299] width 9 height 9
click at [82, 128] on span "**" at bounding box center [76, 134] width 12 height 16
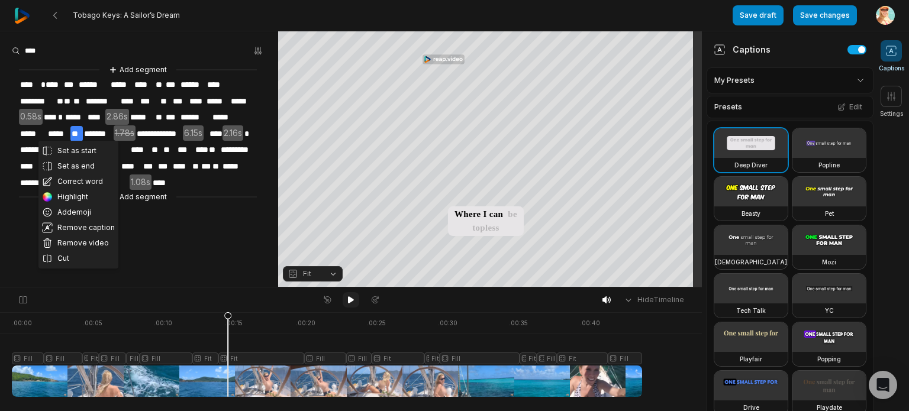
click at [347, 301] on icon at bounding box center [350, 299] width 9 height 9
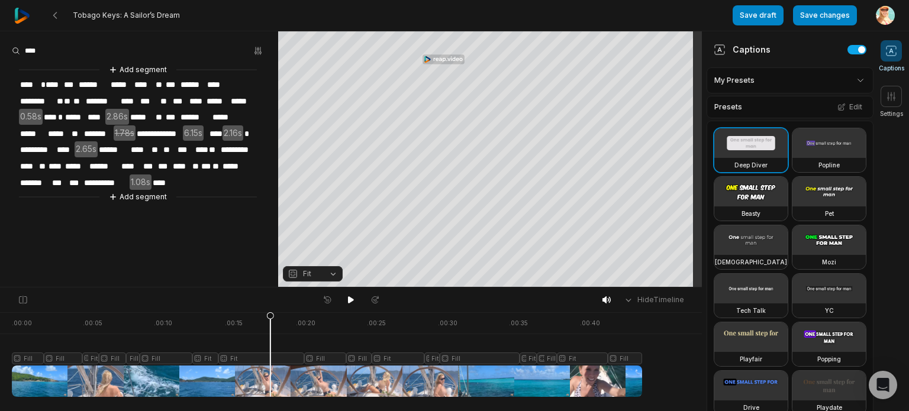
click at [127, 129] on span "1.78s" at bounding box center [125, 133] width 22 height 16
click at [117, 116] on button "Undo" at bounding box center [113, 114] width 49 height 18
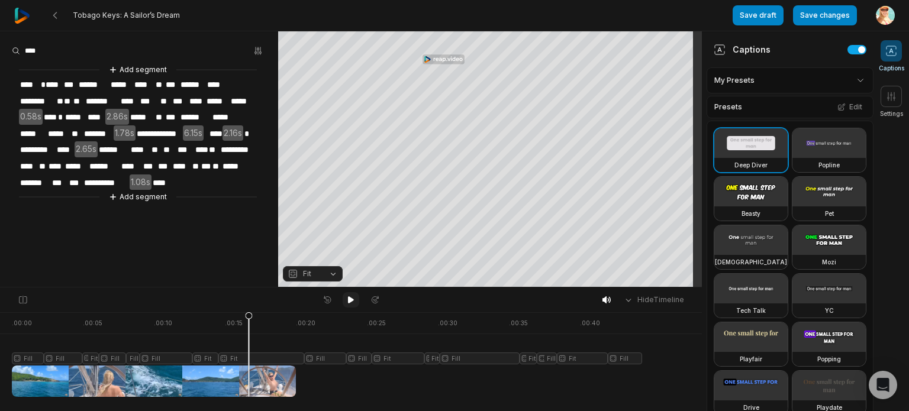
click at [352, 298] on icon at bounding box center [350, 299] width 9 height 9
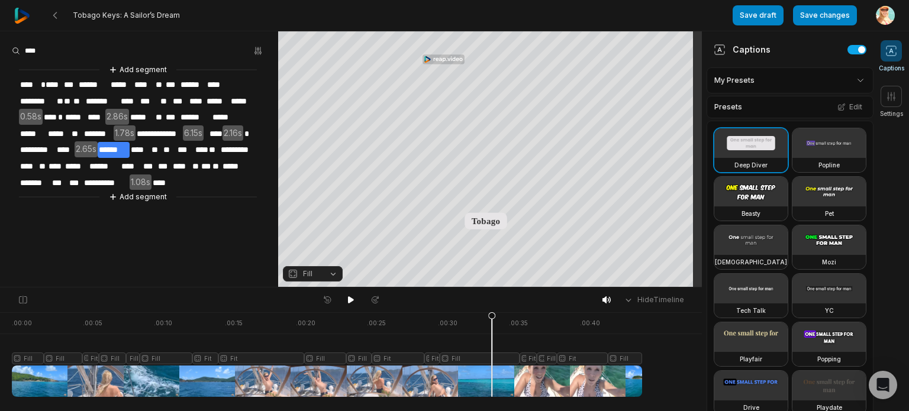
click at [472, 373] on div at bounding box center [327, 355] width 630 height 85
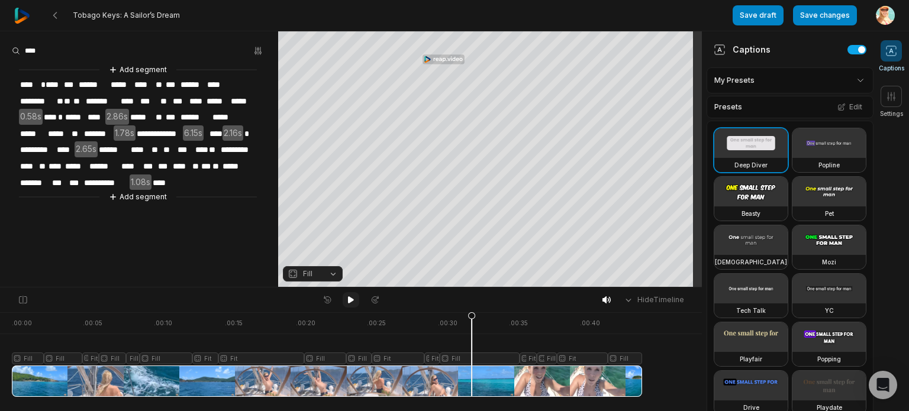
click at [351, 297] on icon at bounding box center [350, 299] width 9 height 9
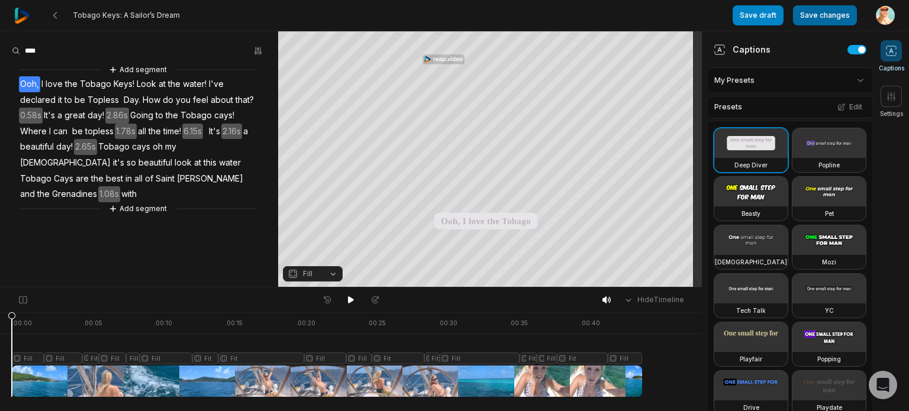
click at [822, 12] on button "Save changes" at bounding box center [825, 15] width 64 height 20
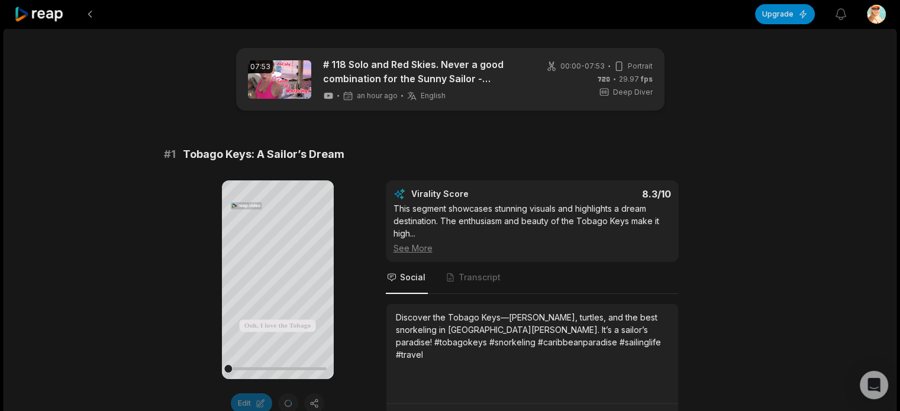
scroll to position [59, 0]
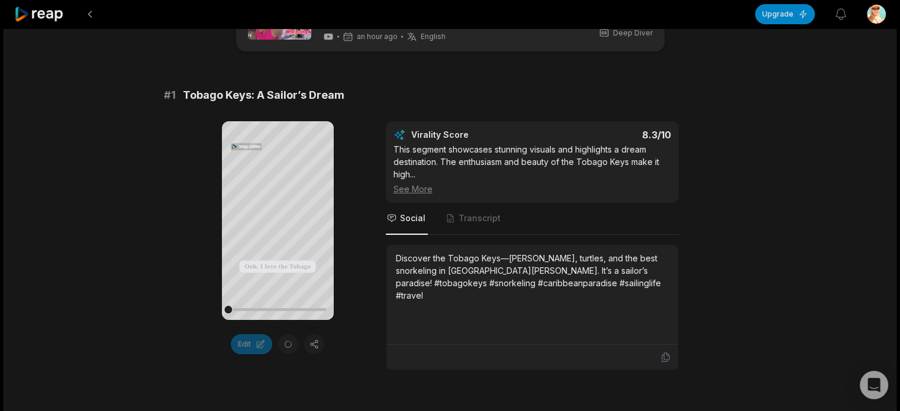
click at [315, 343] on div "Edit" at bounding box center [278, 344] width 112 height 20
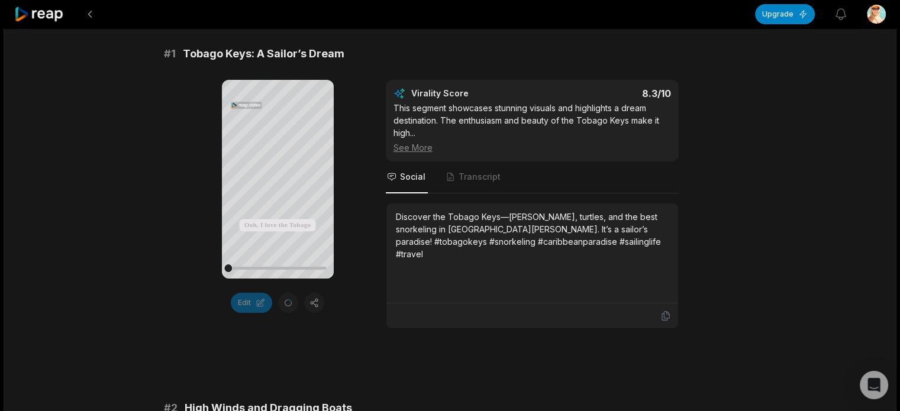
scroll to position [178, 0]
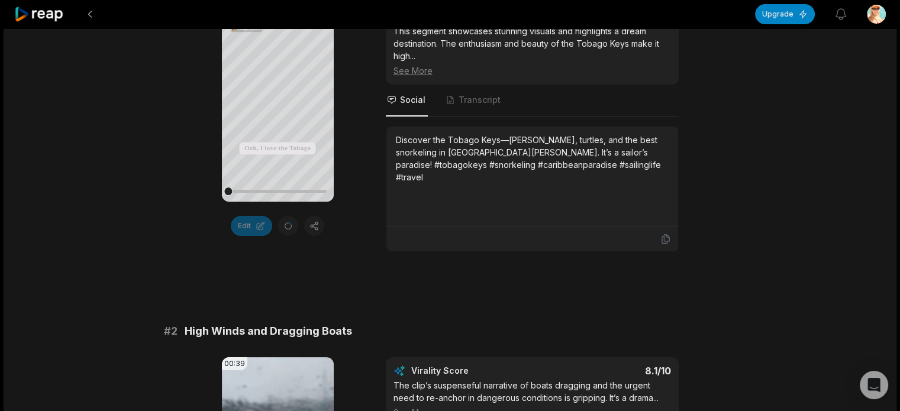
click at [314, 225] on div "Edit" at bounding box center [278, 226] width 112 height 20
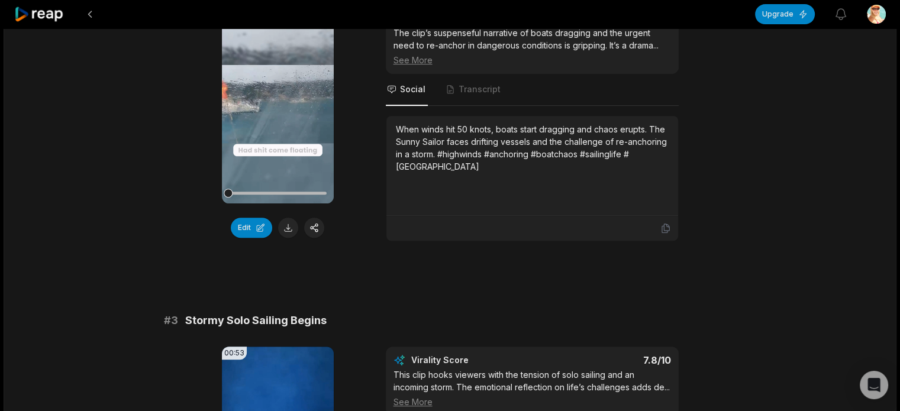
scroll to position [533, 0]
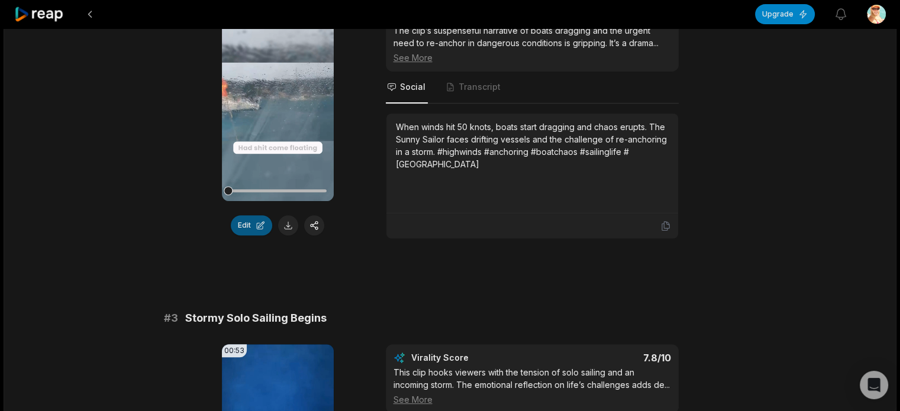
click at [253, 224] on button "Edit" at bounding box center [251, 225] width 41 height 20
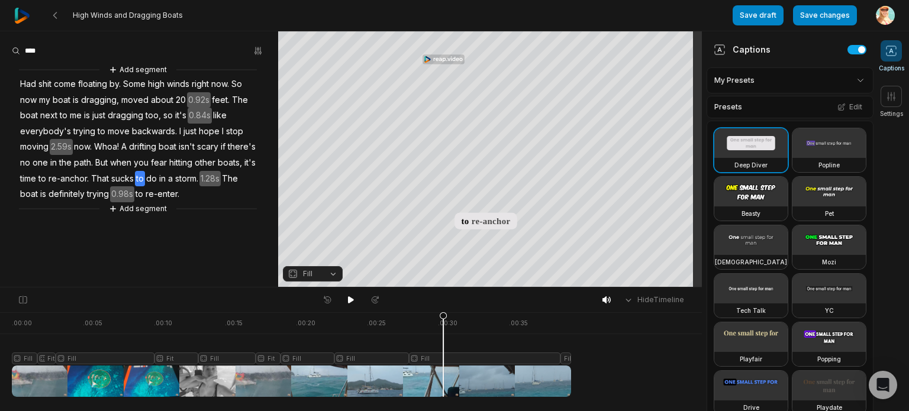
click at [443, 380] on div at bounding box center [291, 355] width 559 height 85
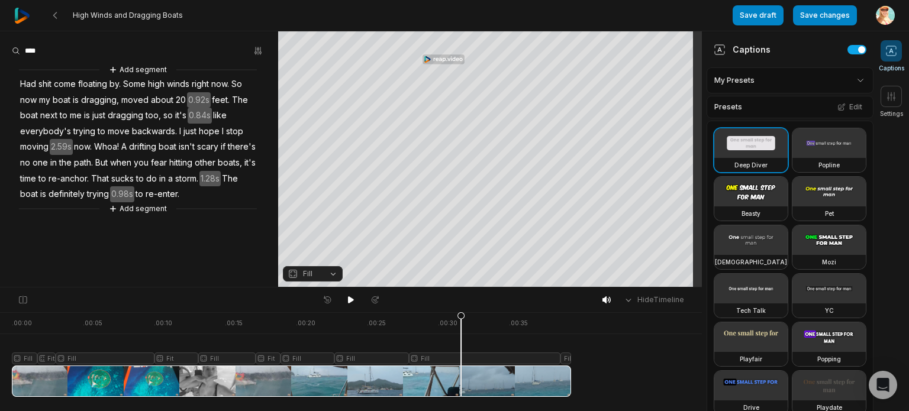
click at [461, 359] on div at bounding box center [291, 355] width 559 height 85
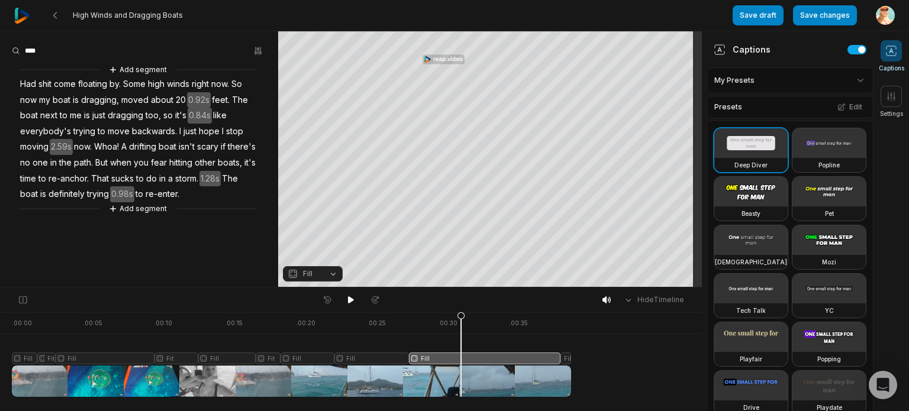
click at [461, 359] on icon at bounding box center [461, 354] width 8 height 85
click at [415, 375] on div at bounding box center [291, 355] width 559 height 85
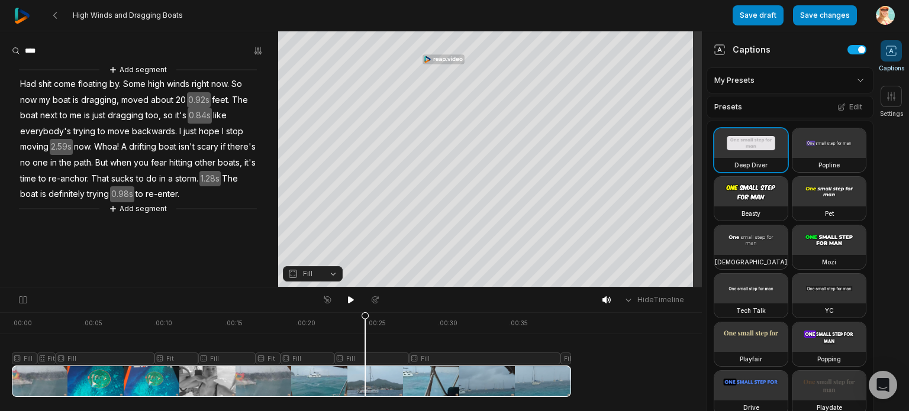
click at [365, 354] on div at bounding box center [291, 355] width 559 height 85
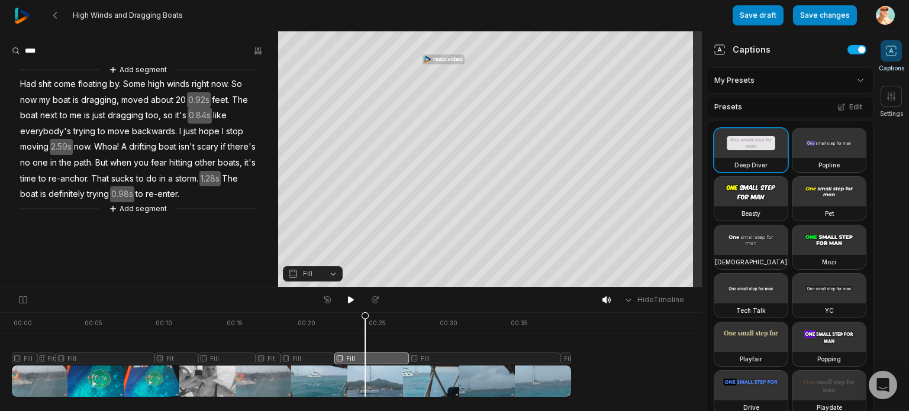
click at [310, 355] on div at bounding box center [291, 355] width 559 height 85
click at [362, 357] on div at bounding box center [291, 355] width 559 height 85
click at [896, 99] on icon at bounding box center [891, 97] width 12 height 12
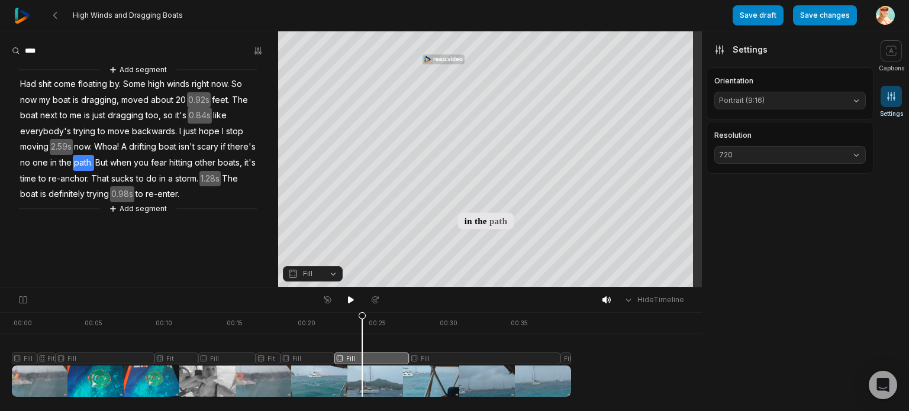
click at [858, 153] on button "720" at bounding box center [790, 155] width 152 height 18
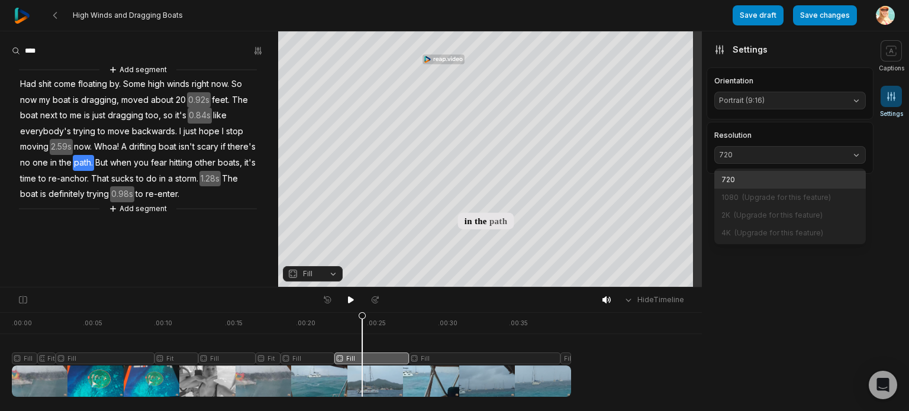
click at [762, 180] on p "720" at bounding box center [790, 180] width 137 height 11
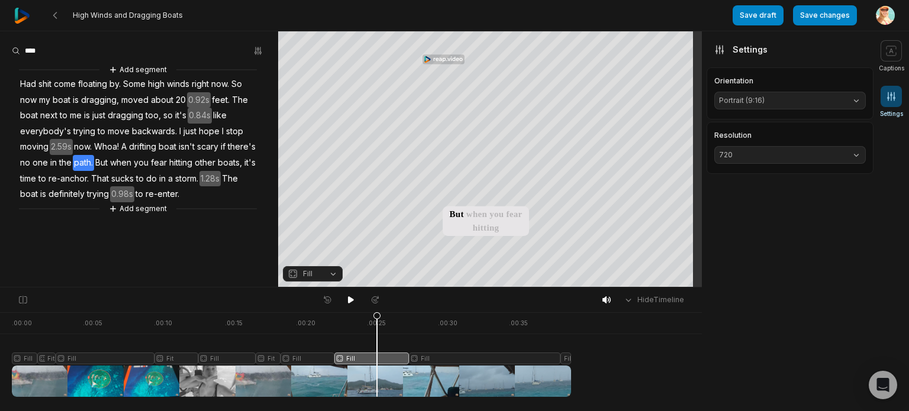
click at [377, 357] on div at bounding box center [291, 355] width 559 height 85
click at [372, 386] on div at bounding box center [291, 355] width 559 height 85
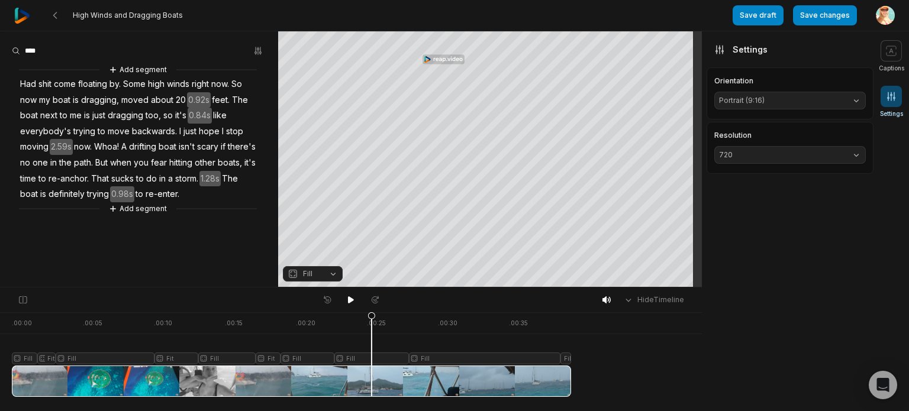
click at [372, 360] on icon at bounding box center [372, 354] width 8 height 85
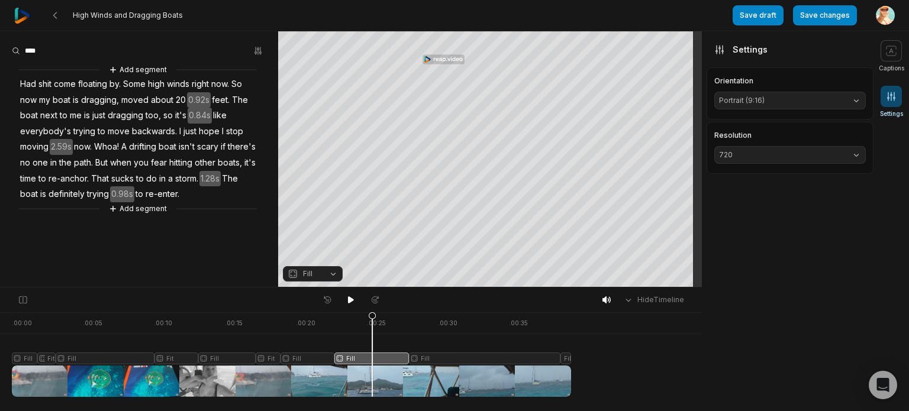
click at [335, 273] on button "Fill" at bounding box center [313, 273] width 60 height 15
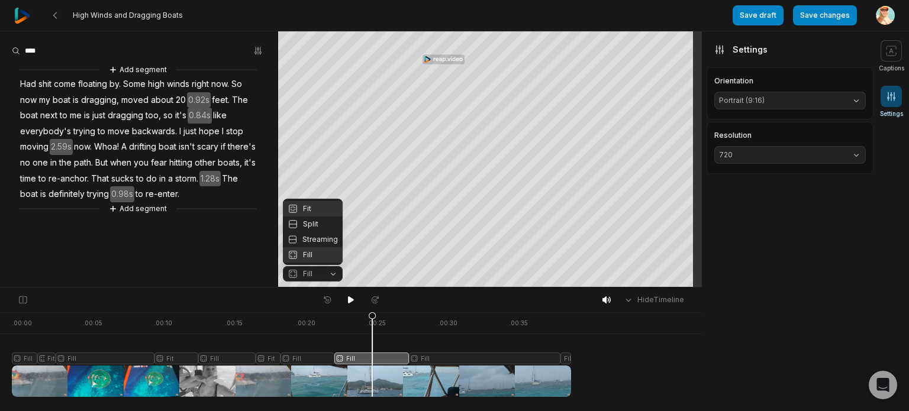
click at [306, 203] on div "Fit" at bounding box center [313, 208] width 60 height 15
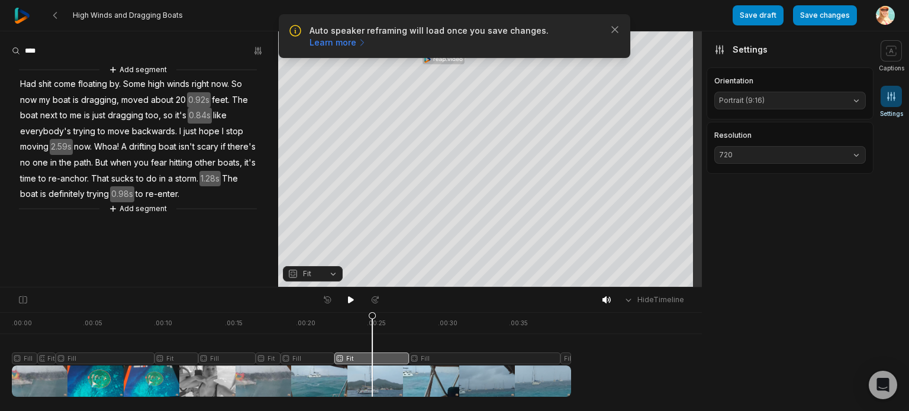
click at [475, 297] on div "Hide Timeline" at bounding box center [351, 300] width 702 height 25
drag, startPoint x: 371, startPoint y: 313, endPoint x: 433, endPoint y: 318, distance: 63.0
click at [433, 318] on icon at bounding box center [433, 358] width 7 height 90
click at [471, 357] on div at bounding box center [291, 355] width 559 height 85
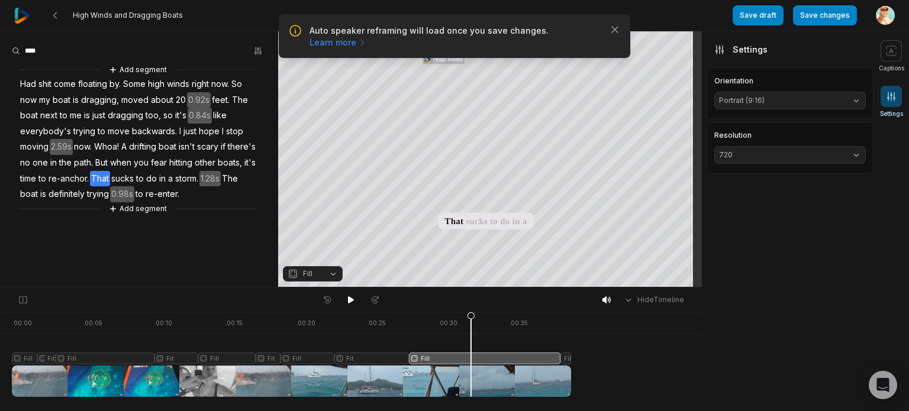
click at [333, 273] on button "Fill" at bounding box center [313, 273] width 60 height 15
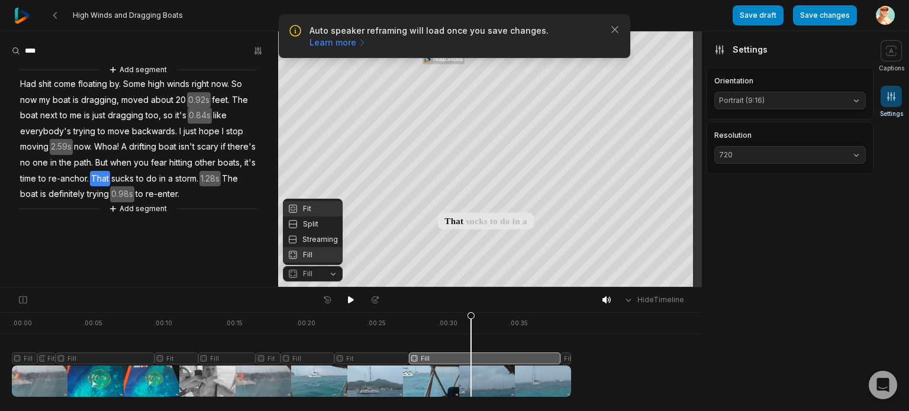
click at [311, 205] on div "Fit" at bounding box center [313, 208] width 60 height 15
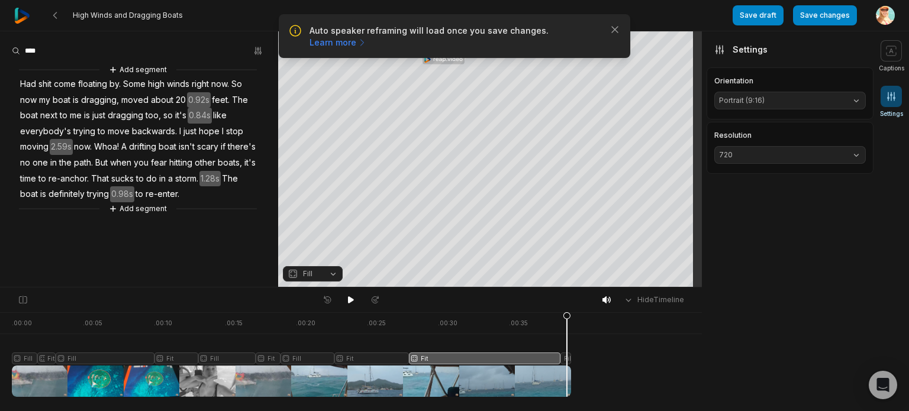
drag, startPoint x: 474, startPoint y: 315, endPoint x: 567, endPoint y: 314, distance: 93.5
click at [567, 314] on icon at bounding box center [566, 358] width 7 height 90
click at [566, 360] on icon at bounding box center [567, 354] width 8 height 85
click at [336, 270] on button "Fill" at bounding box center [313, 273] width 60 height 15
click at [32, 310] on div "Hide Timeline" at bounding box center [351, 300] width 702 height 25
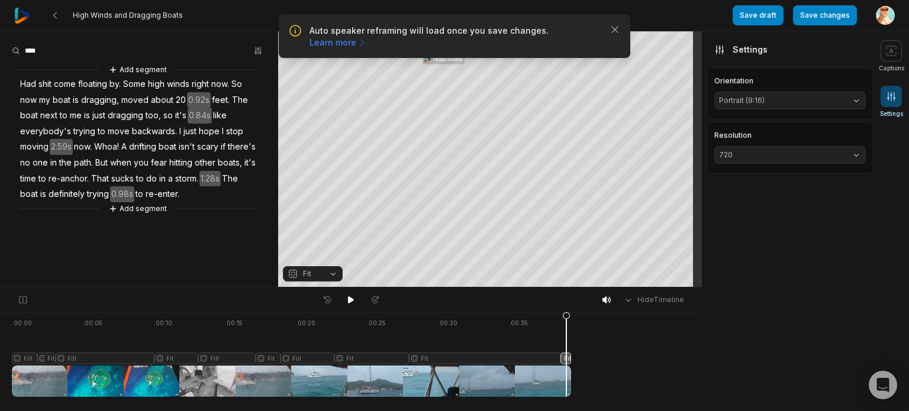
click at [21, 331] on div at bounding box center [291, 355] width 559 height 85
click at [23, 359] on icon at bounding box center [20, 358] width 7 height 90
click at [334, 271] on button "Fill" at bounding box center [313, 273] width 60 height 15
drag, startPoint x: 23, startPoint y: 317, endPoint x: 49, endPoint y: 321, distance: 26.4
click at [49, 321] on icon at bounding box center [49, 358] width 7 height 90
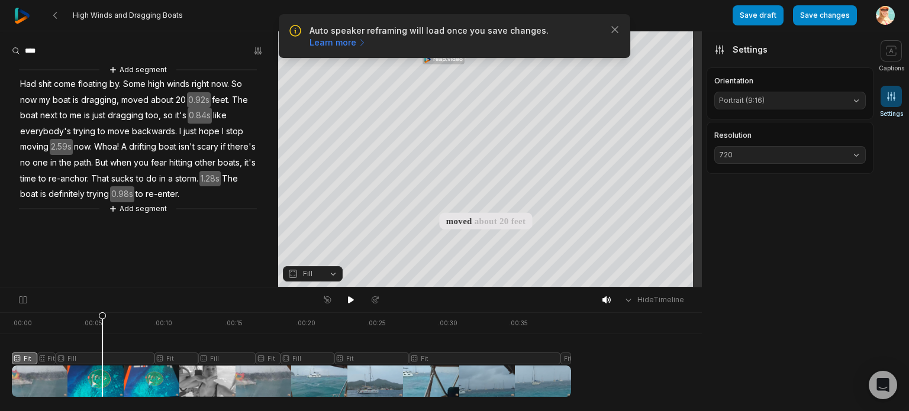
click at [102, 330] on div at bounding box center [291, 355] width 559 height 85
click at [114, 357] on div at bounding box center [291, 355] width 559 height 85
click at [333, 275] on button "Fill" at bounding box center [313, 273] width 60 height 15
click at [173, 334] on div at bounding box center [291, 355] width 559 height 85
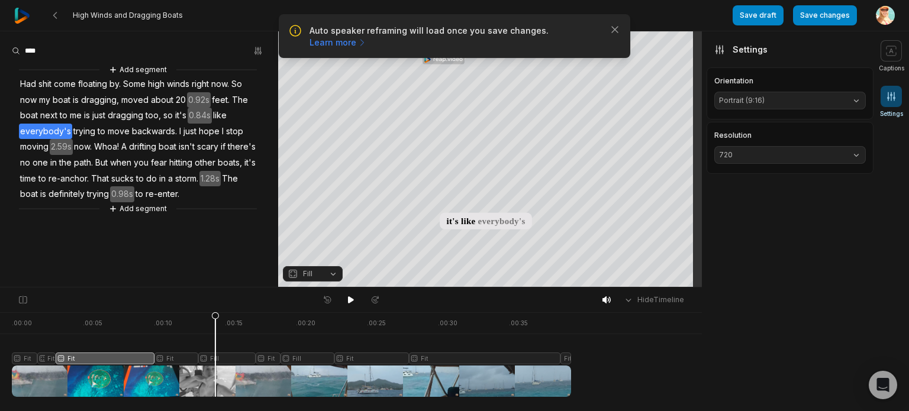
click at [217, 319] on div at bounding box center [291, 355] width 559 height 85
click at [228, 358] on div at bounding box center [291, 355] width 559 height 85
click at [335, 273] on button "Fill" at bounding box center [313, 273] width 60 height 15
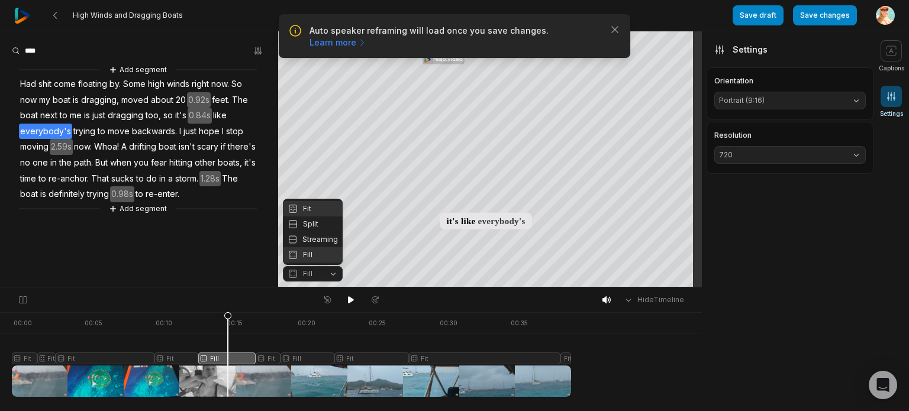
click at [309, 204] on div "Fit" at bounding box center [313, 208] width 60 height 15
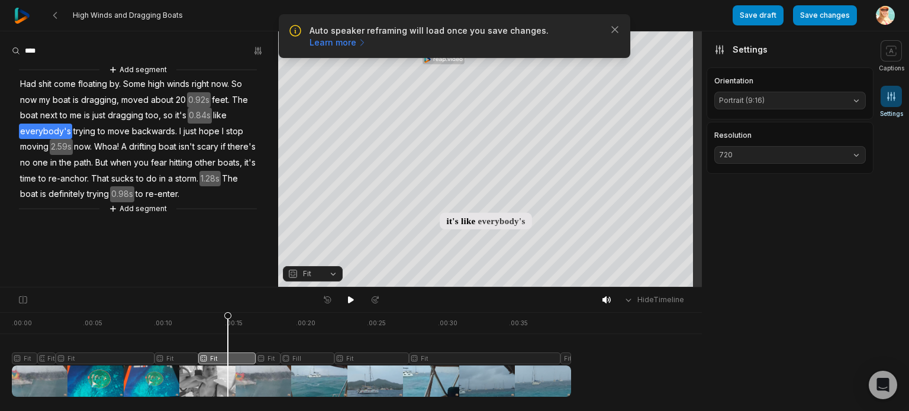
click at [270, 321] on div at bounding box center [291, 355] width 559 height 85
click at [317, 327] on div at bounding box center [291, 355] width 559 height 85
click at [314, 359] on icon at bounding box center [317, 358] width 7 height 90
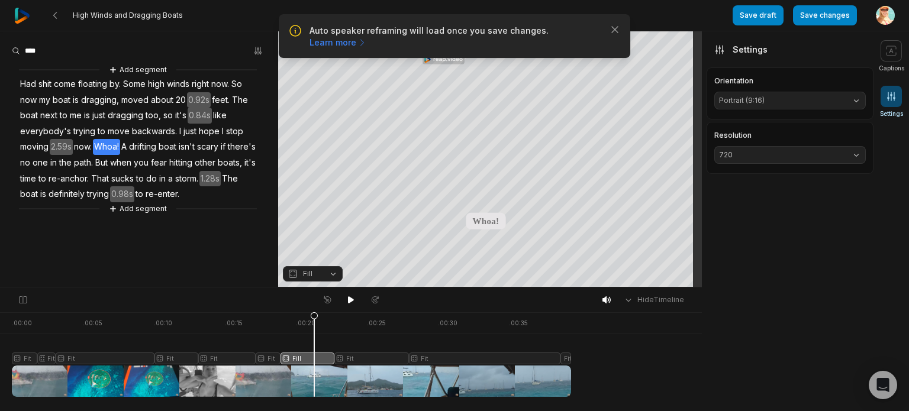
click at [334, 274] on button "Fill" at bounding box center [313, 273] width 60 height 15
click at [359, 326] on div at bounding box center [291, 355] width 559 height 85
click at [448, 329] on div at bounding box center [291, 355] width 559 height 85
click at [524, 325] on div at bounding box center [291, 355] width 559 height 85
click at [823, 14] on button "Save changes" at bounding box center [825, 15] width 64 height 20
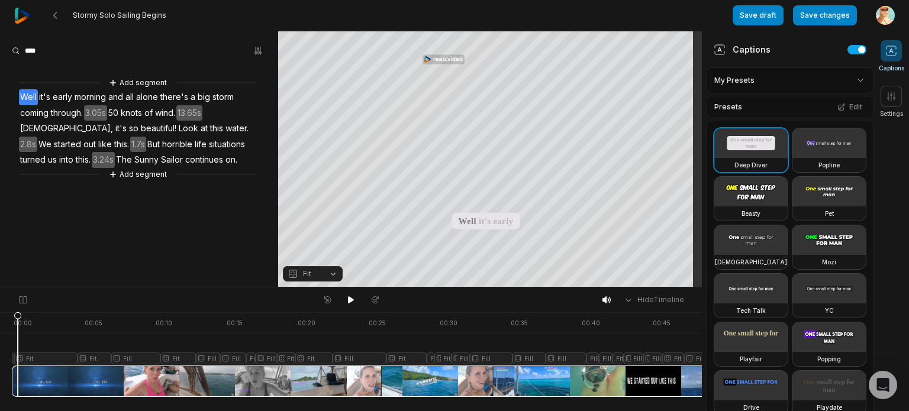
click at [18, 313] on icon at bounding box center [18, 354] width 8 height 85
click at [20, 377] on icon at bounding box center [17, 358] width 7 height 90
click at [20, 314] on icon at bounding box center [18, 358] width 7 height 90
drag, startPoint x: 20, startPoint y: 318, endPoint x: 8, endPoint y: 323, distance: 12.4
click at [8, 323] on icon at bounding box center [11, 358] width 7 height 90
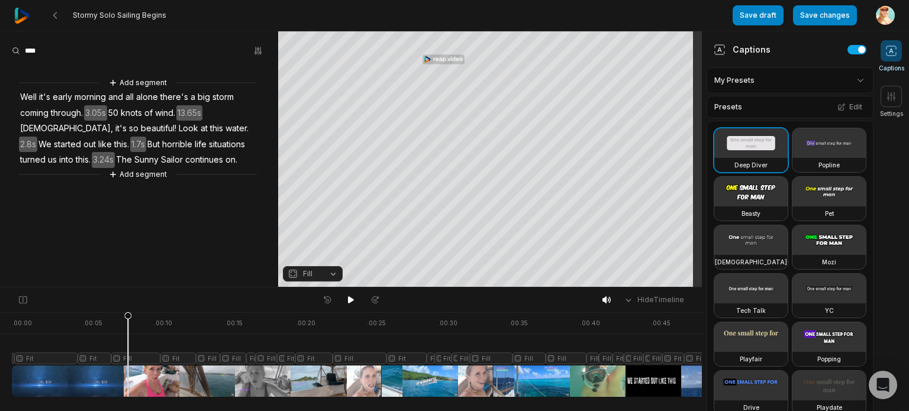
click at [136, 354] on div at bounding box center [390, 355] width 756 height 85
click at [333, 272] on button "Fill" at bounding box center [313, 273] width 60 height 15
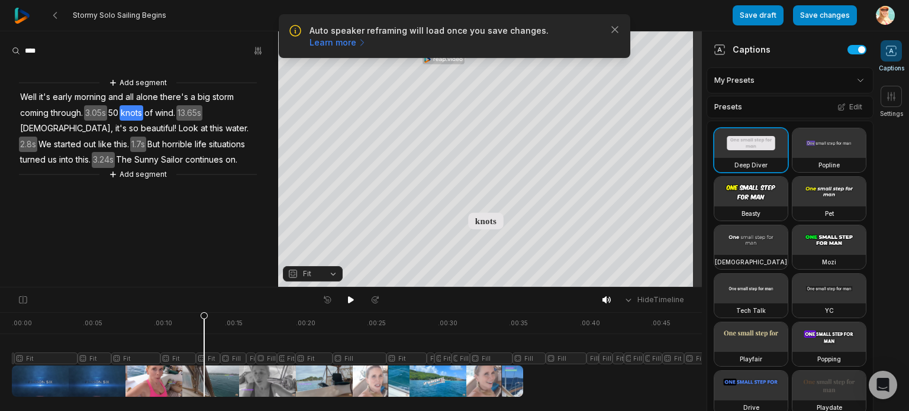
click at [204, 360] on icon at bounding box center [204, 358] width 7 height 90
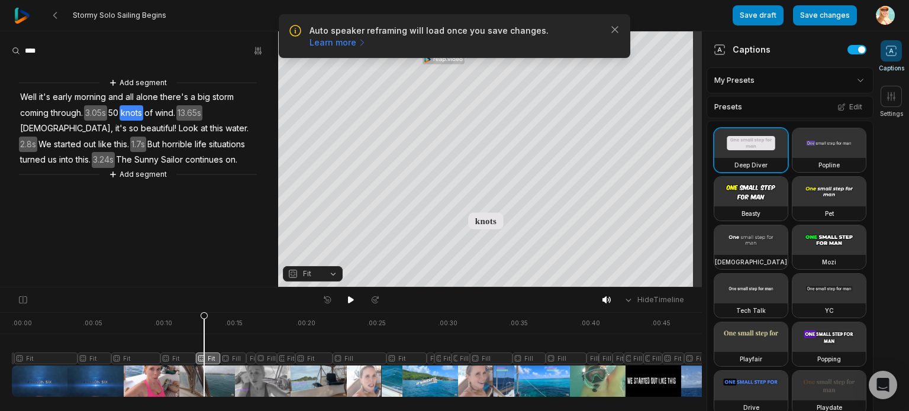
click at [331, 272] on button "Fit" at bounding box center [313, 273] width 60 height 15
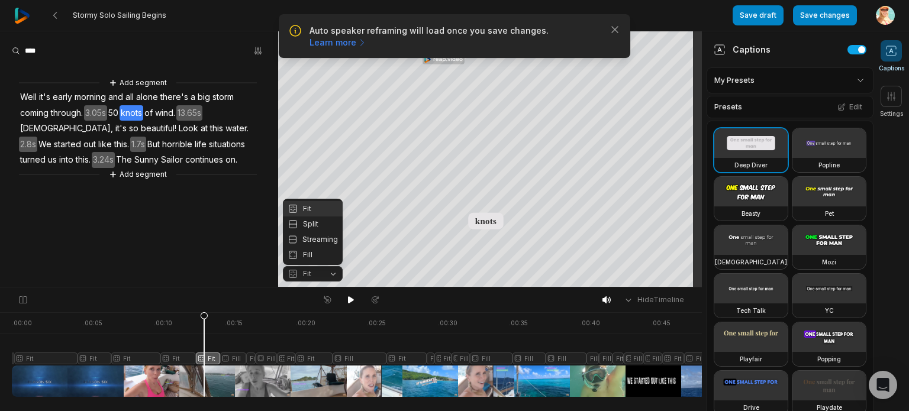
click at [311, 205] on div "Fit" at bounding box center [313, 208] width 60 height 15
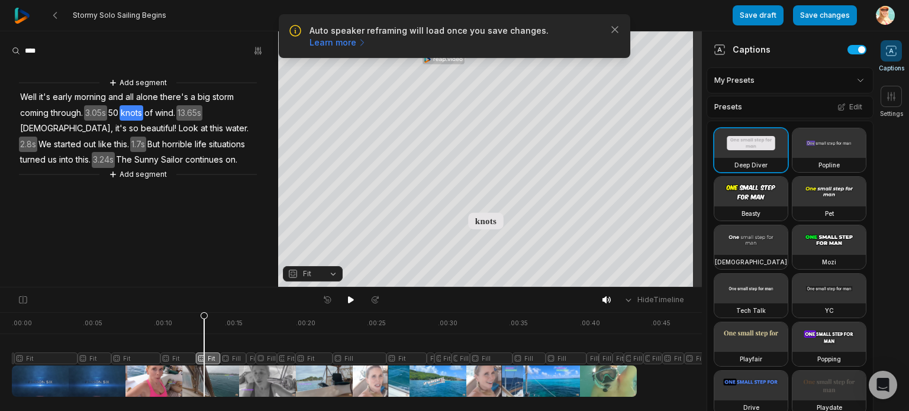
click at [236, 313] on div at bounding box center [390, 355] width 756 height 85
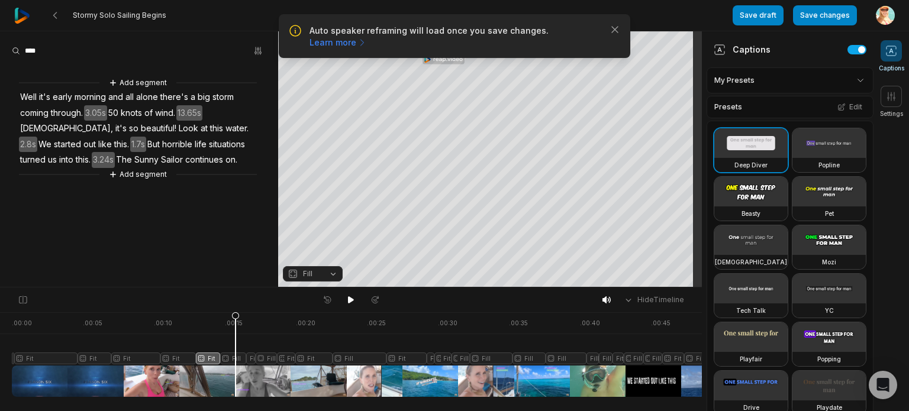
click at [236, 357] on icon at bounding box center [235, 354] width 8 height 85
click at [333, 270] on button "Fill" at bounding box center [313, 273] width 60 height 15
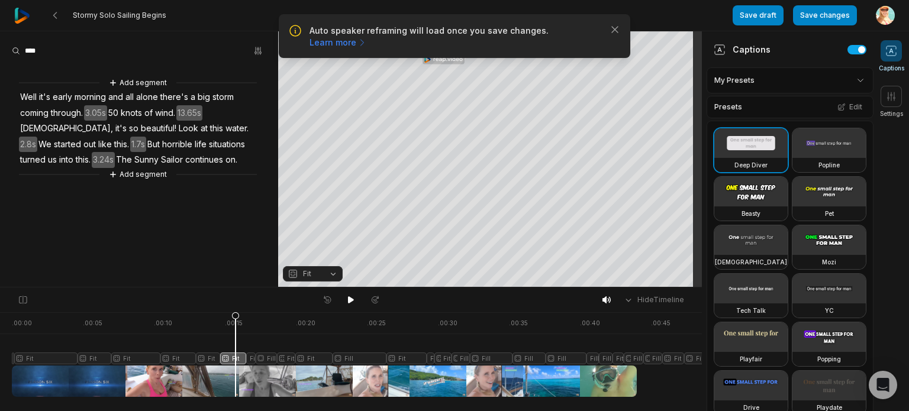
click at [253, 307] on div "Hide Timeline" at bounding box center [351, 300] width 702 height 25
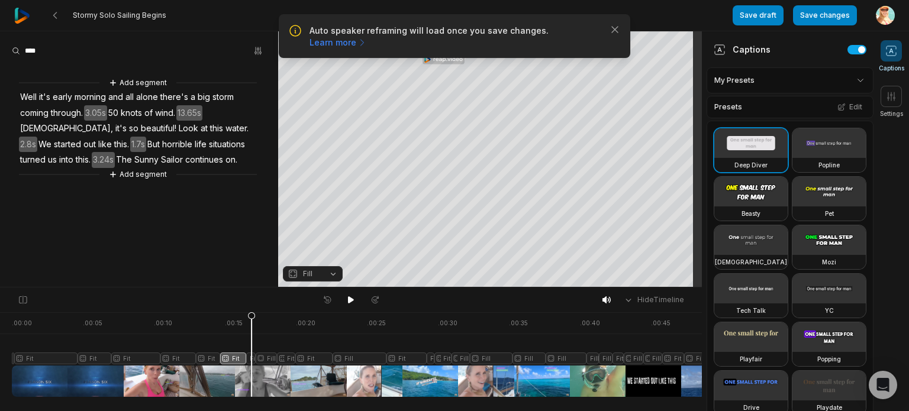
drag, startPoint x: 236, startPoint y: 315, endPoint x: 252, endPoint y: 311, distance: 16.4
click at [252, 313] on icon at bounding box center [251, 358] width 7 height 90
click at [253, 364] on icon at bounding box center [251, 358] width 7 height 90
click at [329, 273] on button "Fill" at bounding box center [313, 273] width 60 height 15
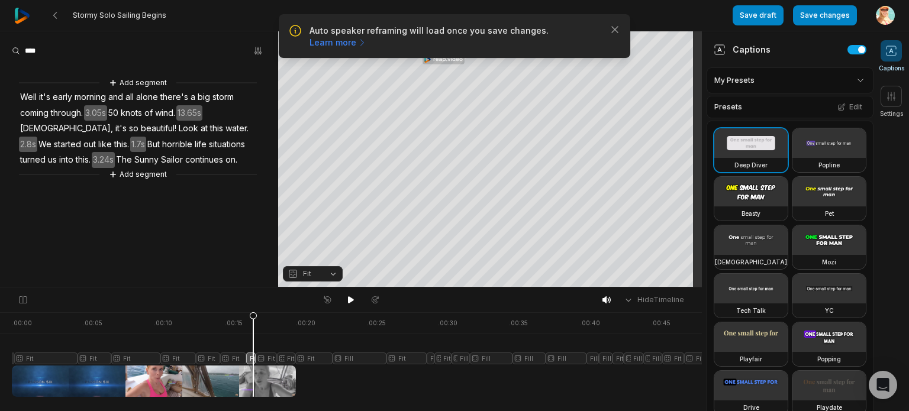
click at [269, 356] on div at bounding box center [390, 355] width 756 height 85
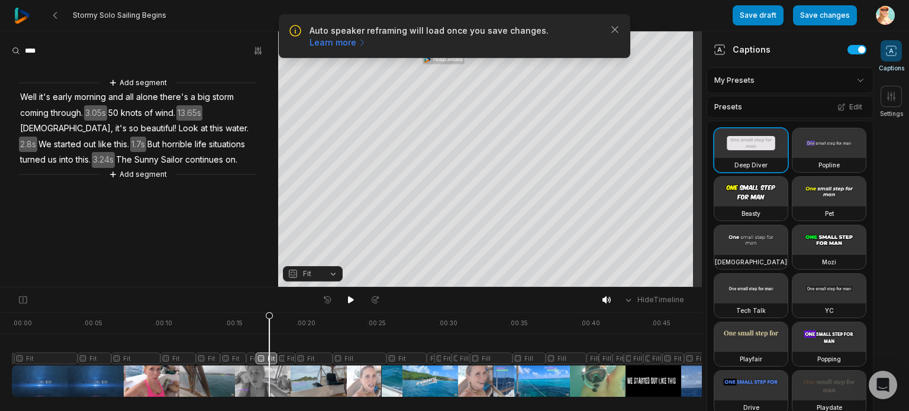
click at [334, 270] on button "Fit" at bounding box center [313, 273] width 60 height 15
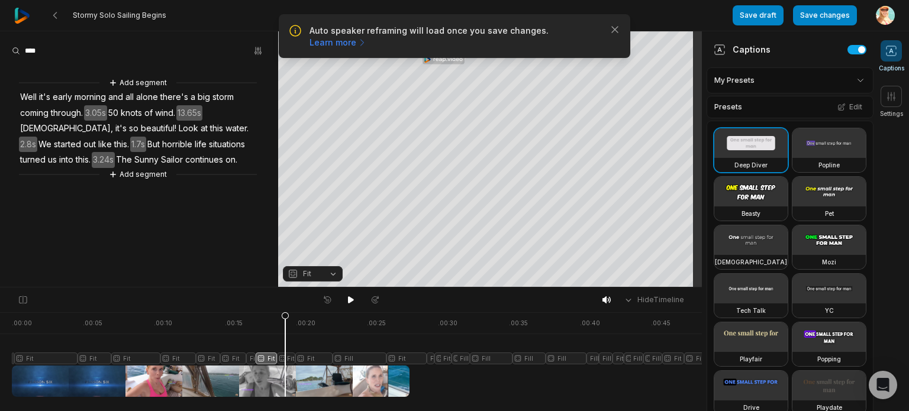
click at [285, 320] on div at bounding box center [390, 355] width 756 height 85
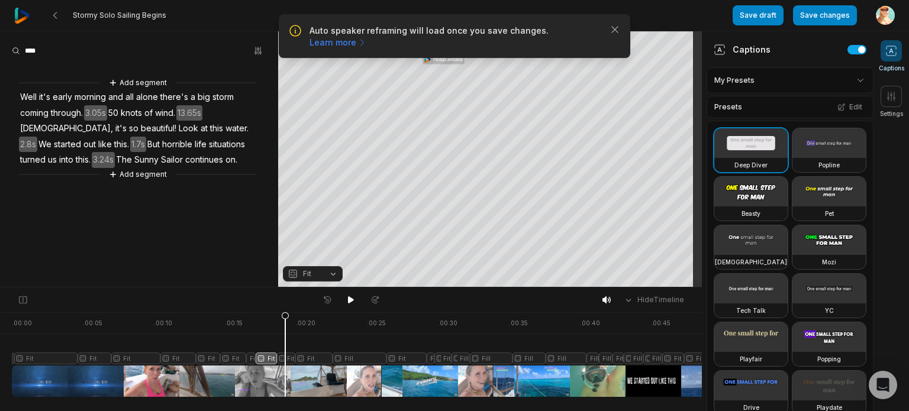
click at [304, 314] on div at bounding box center [390, 355] width 756 height 85
drag, startPoint x: 306, startPoint y: 315, endPoint x: 348, endPoint y: 315, distance: 42.0
click at [348, 315] on icon at bounding box center [347, 358] width 7 height 90
click at [355, 356] on div at bounding box center [390, 355] width 756 height 85
click at [334, 273] on button "Fill" at bounding box center [313, 273] width 60 height 15
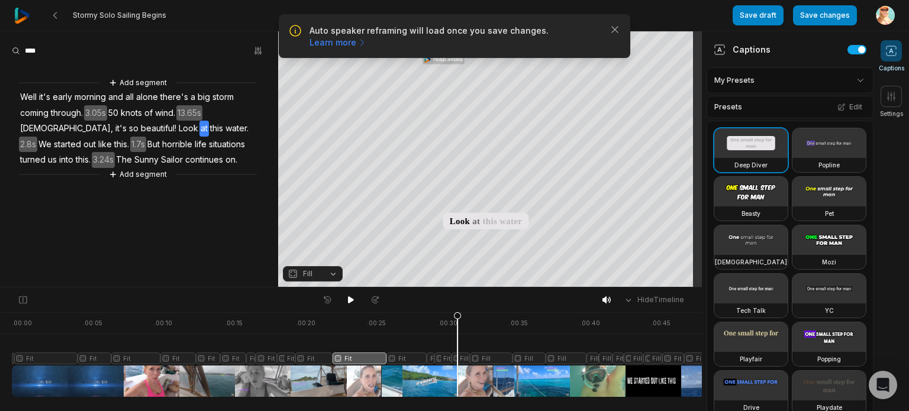
drag, startPoint x: 355, startPoint y: 316, endPoint x: 458, endPoint y: 321, distance: 102.5
click at [458, 321] on icon at bounding box center [457, 358] width 7 height 90
click at [445, 358] on div at bounding box center [390, 355] width 756 height 85
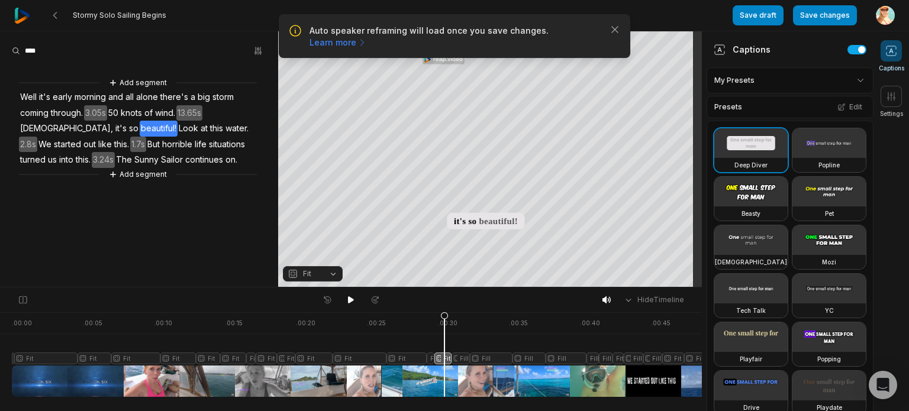
click at [463, 357] on div at bounding box center [390, 355] width 756 height 85
click at [333, 274] on button "Fill" at bounding box center [313, 273] width 60 height 15
drag, startPoint x: 463, startPoint y: 317, endPoint x: 488, endPoint y: 319, distance: 25.0
click at [488, 319] on icon at bounding box center [487, 358] width 7 height 90
click at [495, 359] on div at bounding box center [390, 355] width 756 height 85
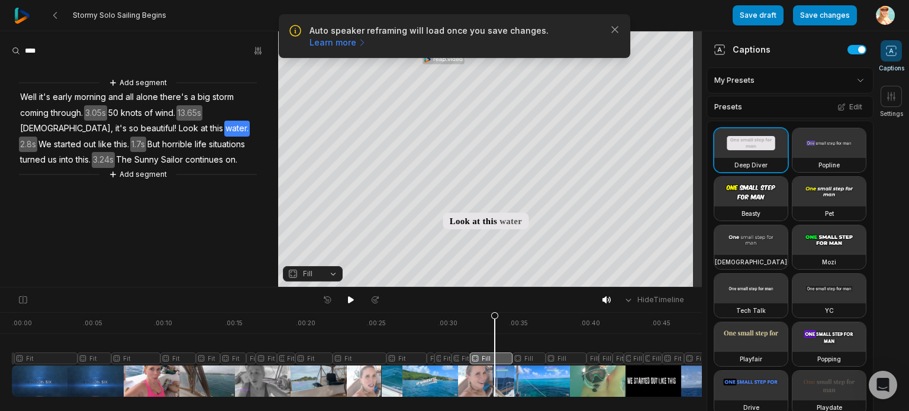
click at [334, 273] on button "Fill" at bounding box center [313, 273] width 60 height 15
click at [334, 272] on button "Fit" at bounding box center [313, 273] width 60 height 15
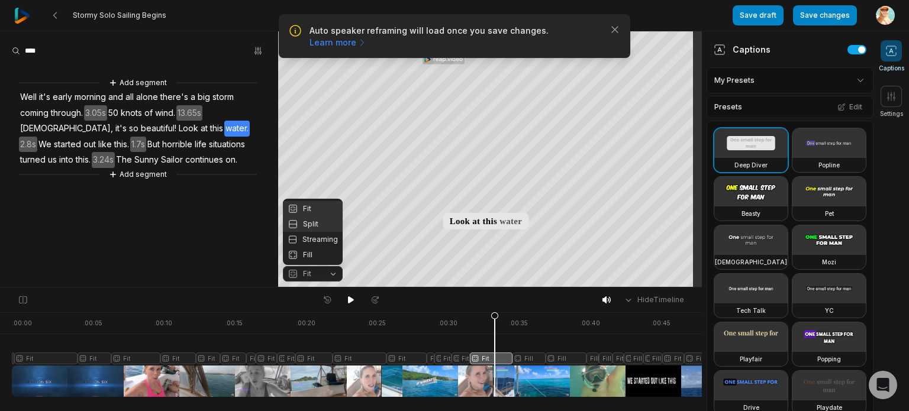
click at [313, 224] on div "Split" at bounding box center [313, 224] width 60 height 15
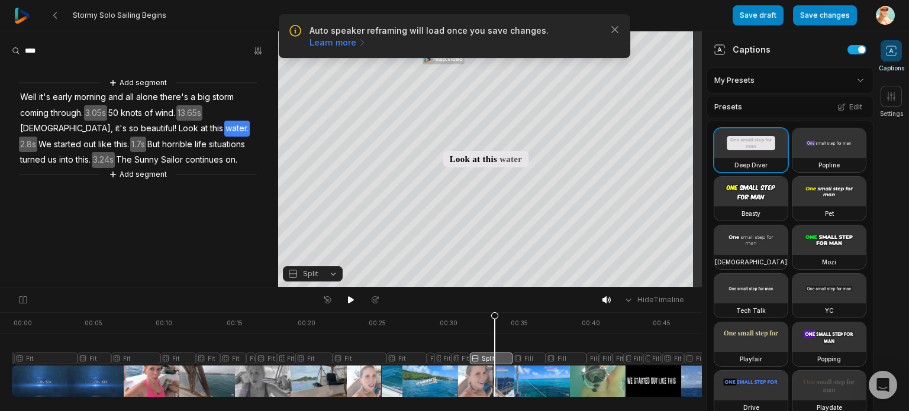
click at [334, 271] on button "Split" at bounding box center [313, 273] width 60 height 15
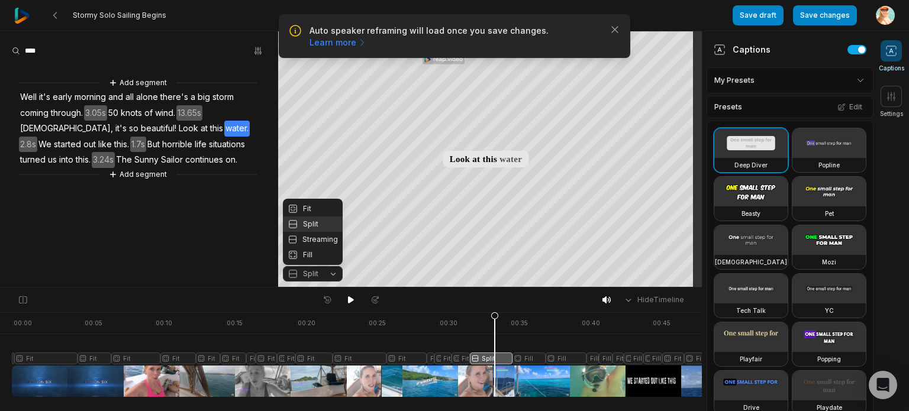
click at [325, 240] on div "Streaming" at bounding box center [313, 239] width 60 height 15
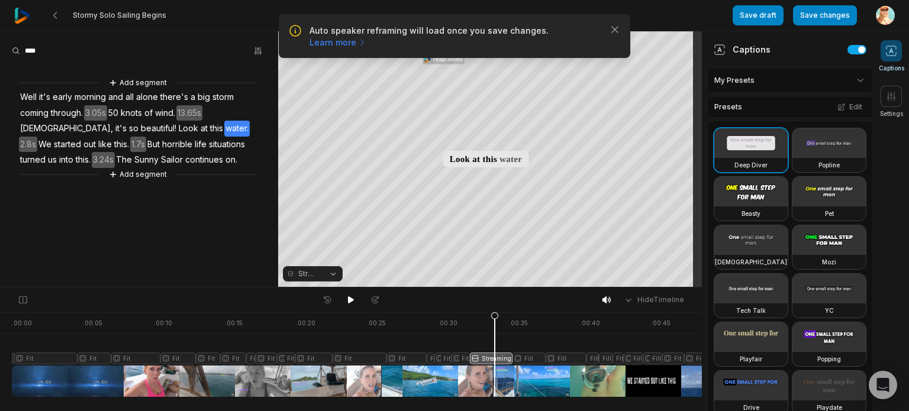
click at [331, 273] on button "Streaming" at bounding box center [313, 273] width 60 height 15
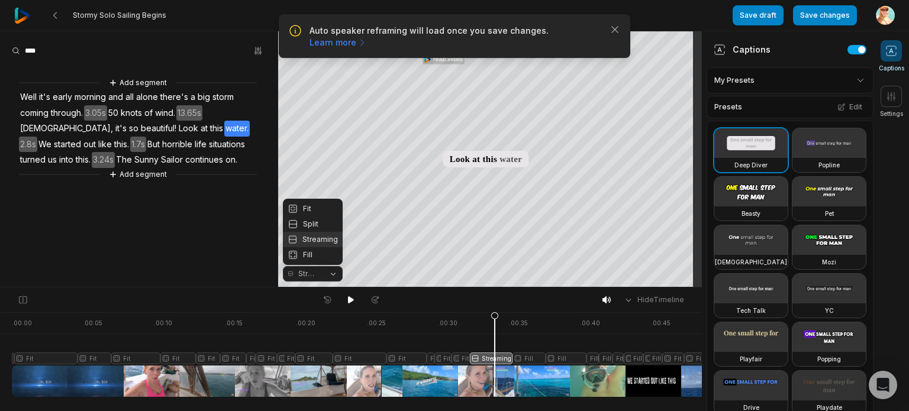
click at [308, 256] on div "Fill" at bounding box center [313, 254] width 60 height 15
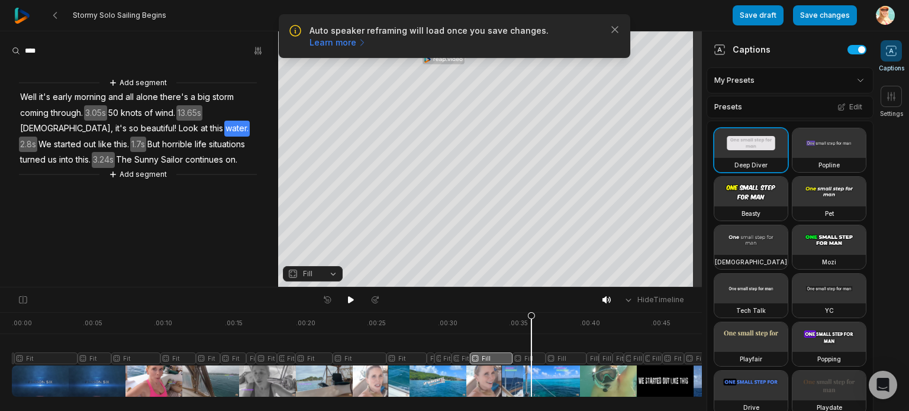
drag, startPoint x: 495, startPoint y: 320, endPoint x: 532, endPoint y: 322, distance: 36.7
click at [532, 322] on icon at bounding box center [531, 354] width 8 height 85
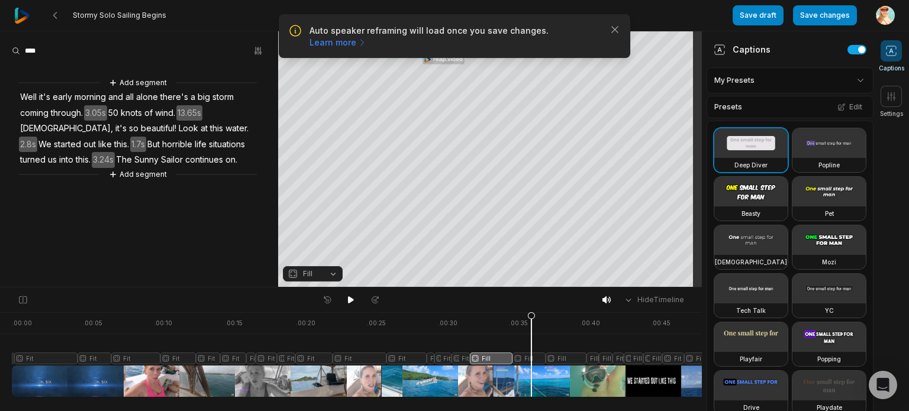
click at [561, 324] on div at bounding box center [390, 355] width 756 height 85
click at [561, 358] on icon at bounding box center [560, 354] width 8 height 85
drag, startPoint x: 561, startPoint y: 320, endPoint x: 536, endPoint y: 315, distance: 25.9
click at [536, 315] on icon at bounding box center [536, 354] width 8 height 85
drag, startPoint x: 566, startPoint y: 317, endPoint x: 543, endPoint y: 319, distance: 22.6
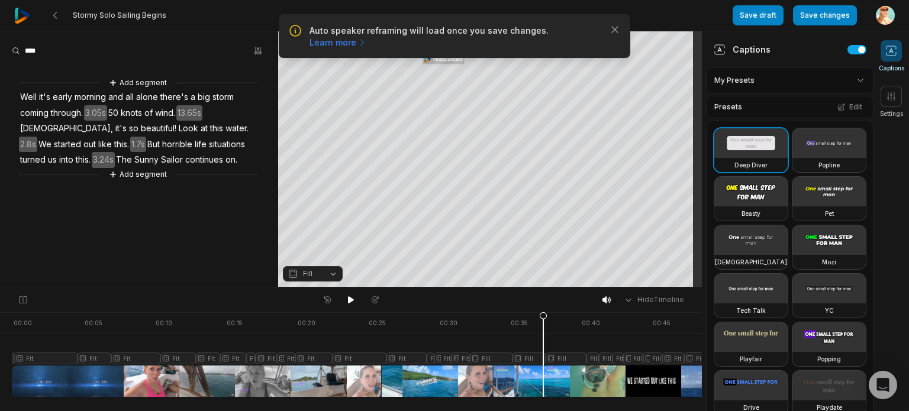
click at [543, 319] on icon at bounding box center [543, 354] width 8 height 85
click at [552, 375] on div at bounding box center [390, 355] width 756 height 85
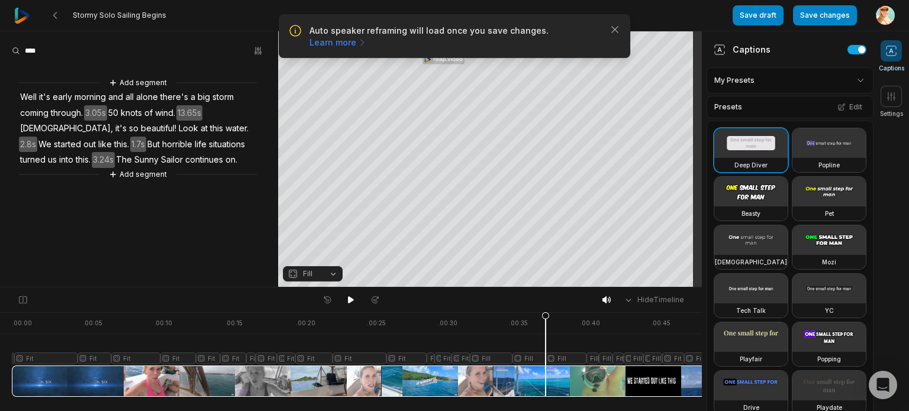
drag, startPoint x: 552, startPoint y: 315, endPoint x: 546, endPoint y: 317, distance: 6.6
click at [546, 317] on icon at bounding box center [545, 358] width 7 height 90
drag, startPoint x: 555, startPoint y: 384, endPoint x: 530, endPoint y: 379, distance: 25.4
click at [530, 379] on div at bounding box center [390, 355] width 756 height 85
drag, startPoint x: 528, startPoint y: 314, endPoint x: 561, endPoint y: 315, distance: 32.6
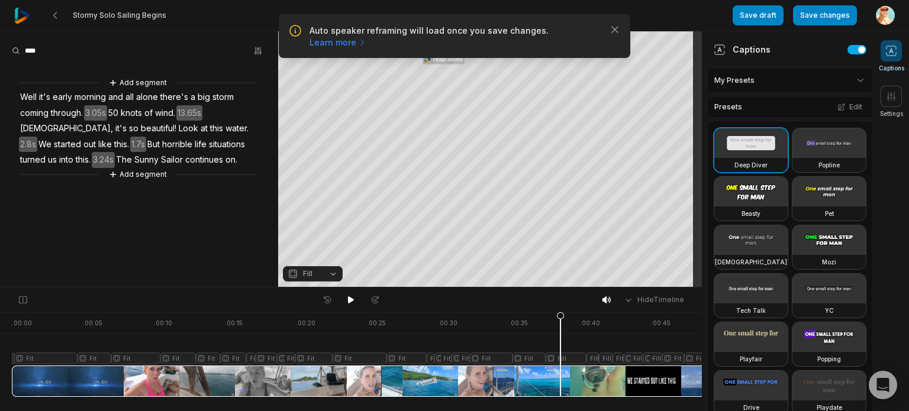
click at [561, 315] on icon at bounding box center [560, 358] width 7 height 90
drag, startPoint x: 559, startPoint y: 316, endPoint x: 552, endPoint y: 316, distance: 7.7
click at [552, 316] on icon at bounding box center [551, 358] width 7 height 90
drag, startPoint x: 552, startPoint y: 317, endPoint x: 540, endPoint y: 313, distance: 12.0
click at [540, 313] on icon at bounding box center [540, 358] width 7 height 90
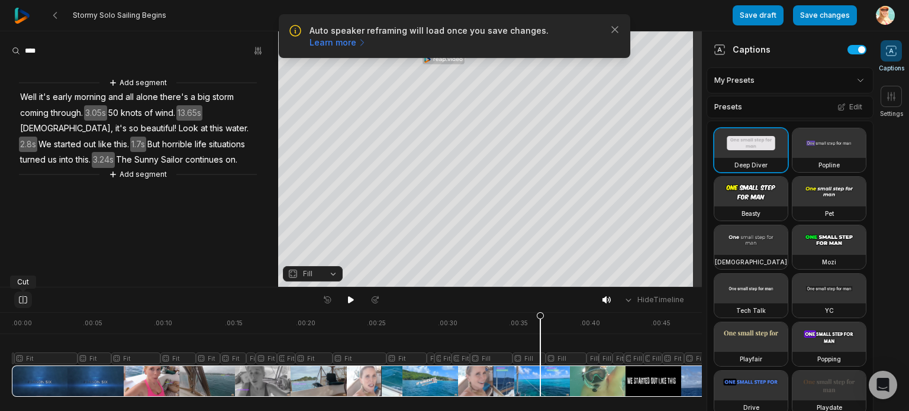
click at [20, 299] on icon at bounding box center [23, 299] width 11 height 9
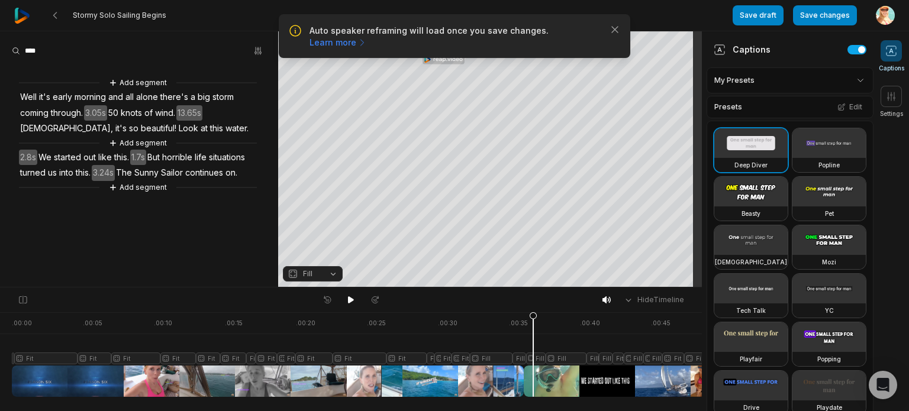
drag, startPoint x: 541, startPoint y: 317, endPoint x: 533, endPoint y: 304, distance: 15.1
click at [533, 313] on icon at bounding box center [533, 358] width 7 height 90
click at [533, 381] on icon at bounding box center [533, 354] width 8 height 85
click at [547, 384] on div at bounding box center [390, 355] width 756 height 85
drag, startPoint x: 545, startPoint y: 314, endPoint x: 558, endPoint y: 321, distance: 14.6
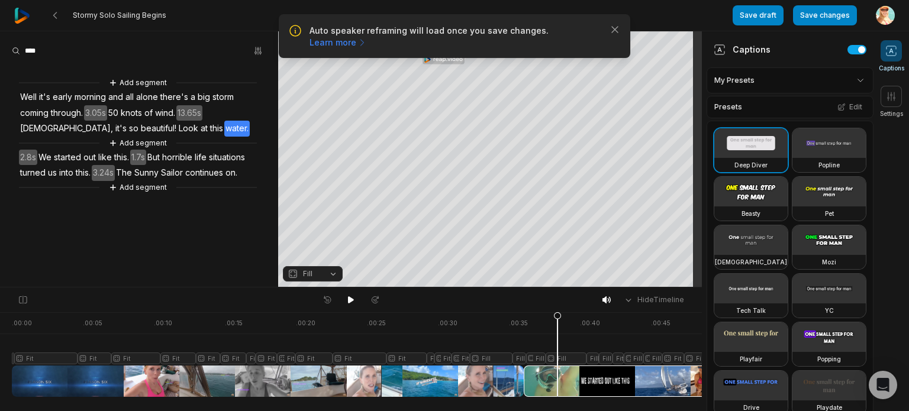
click at [558, 321] on icon at bounding box center [557, 358] width 7 height 90
drag, startPoint x: 559, startPoint y: 318, endPoint x: 534, endPoint y: 313, distance: 25.4
click at [534, 313] on icon at bounding box center [534, 354] width 8 height 85
drag, startPoint x: 532, startPoint y: 317, endPoint x: 555, endPoint y: 310, distance: 24.0
click at [555, 313] on icon at bounding box center [555, 358] width 7 height 90
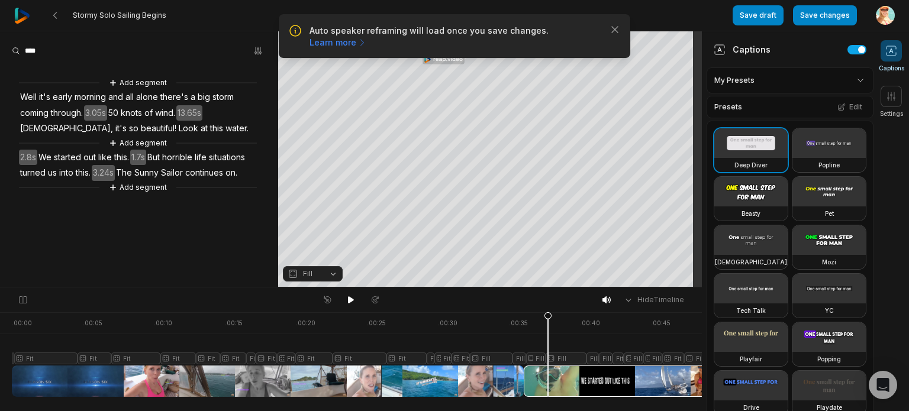
drag, startPoint x: 555, startPoint y: 318, endPoint x: 548, endPoint y: 318, distance: 6.5
click at [548, 318] on icon at bounding box center [548, 358] width 7 height 90
click at [545, 318] on icon at bounding box center [544, 358] width 7 height 90
drag, startPoint x: 545, startPoint y: 318, endPoint x: 536, endPoint y: 317, distance: 8.3
click at [536, 317] on icon at bounding box center [536, 358] width 7 height 90
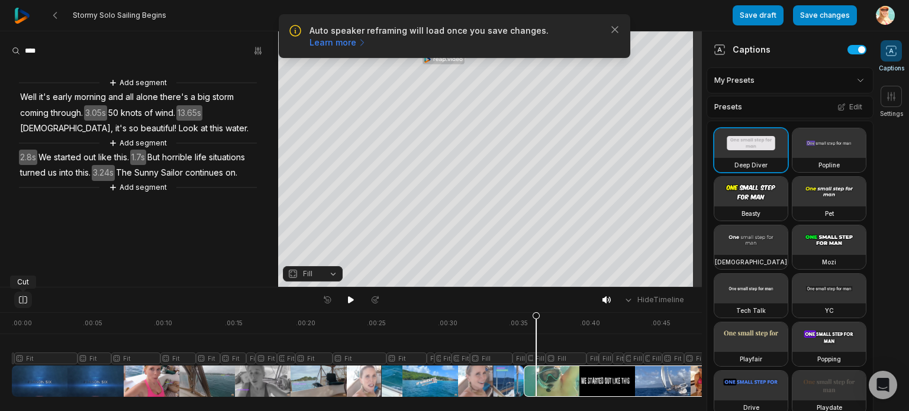
click at [19, 299] on icon at bounding box center [23, 300] width 8 height 8
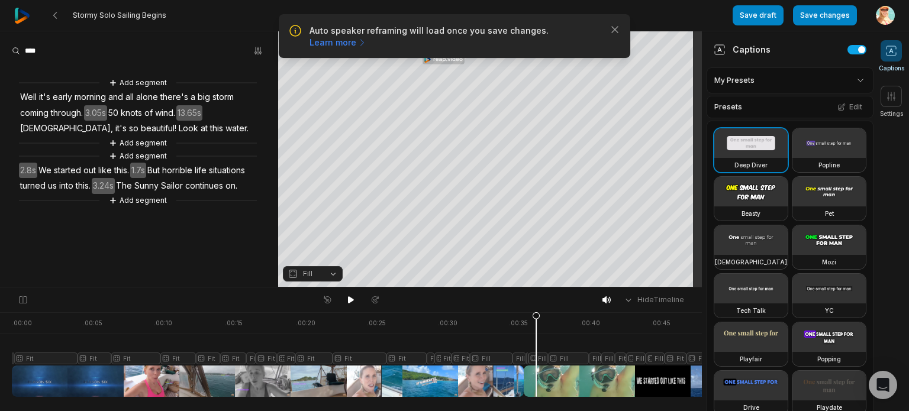
click at [536, 383] on icon at bounding box center [536, 354] width 8 height 85
drag, startPoint x: 536, startPoint y: 317, endPoint x: 558, endPoint y: 317, distance: 21.3
click at [558, 317] on icon at bounding box center [557, 358] width 7 height 90
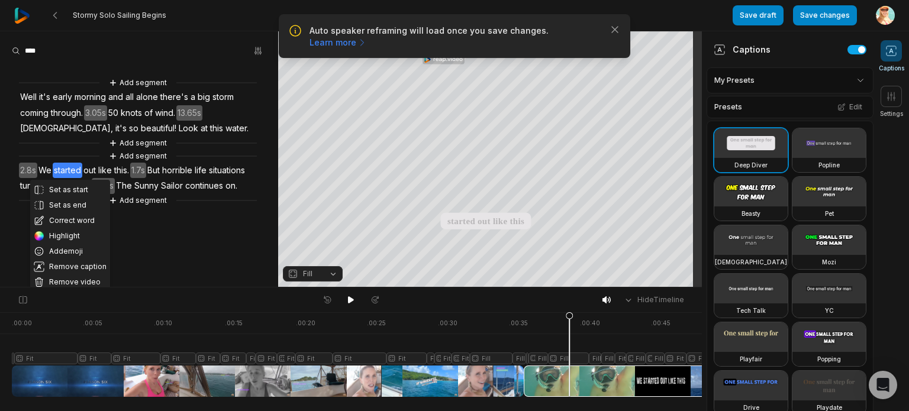
click at [77, 279] on button "Remove video" at bounding box center [70, 282] width 80 height 15
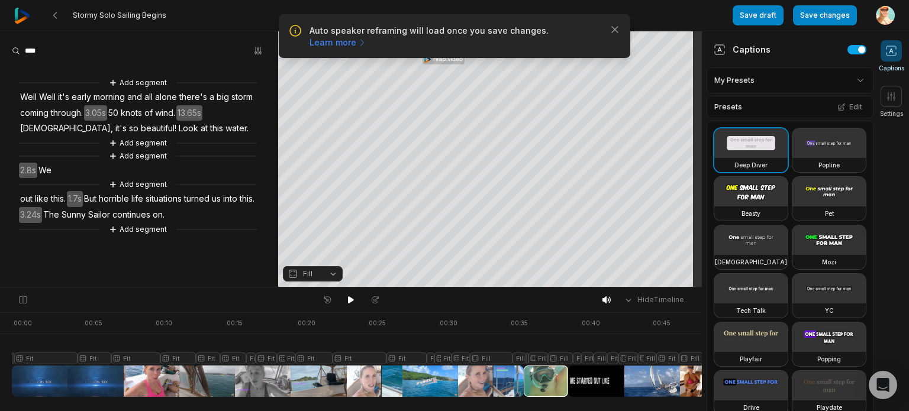
click at [110, 198] on span "horrible" at bounding box center [114, 199] width 33 height 16
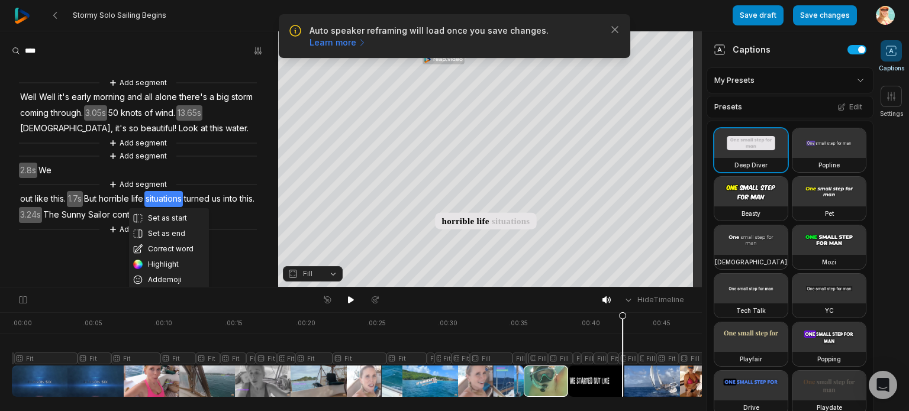
click at [58, 255] on aside "Set as start Set as end Correct word Highlight Add emoji Remove caption Remove …" at bounding box center [139, 159] width 278 height 256
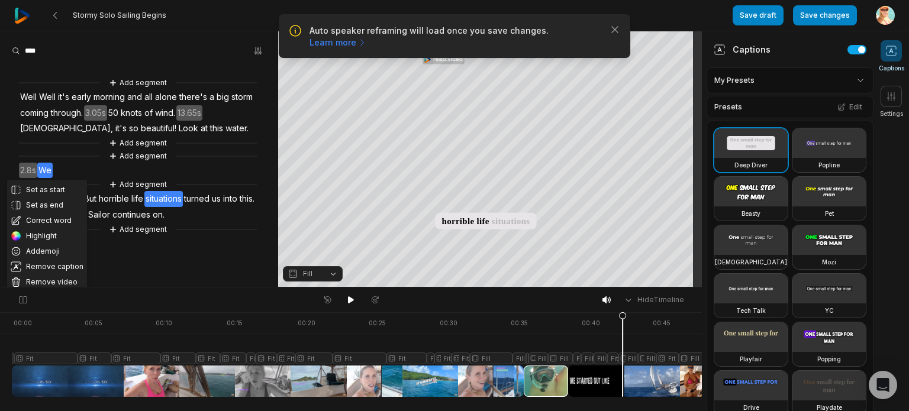
drag, startPoint x: 74, startPoint y: 169, endPoint x: 39, endPoint y: 280, distance: 116.6
click at [38, 281] on button "Remove video" at bounding box center [47, 282] width 80 height 15
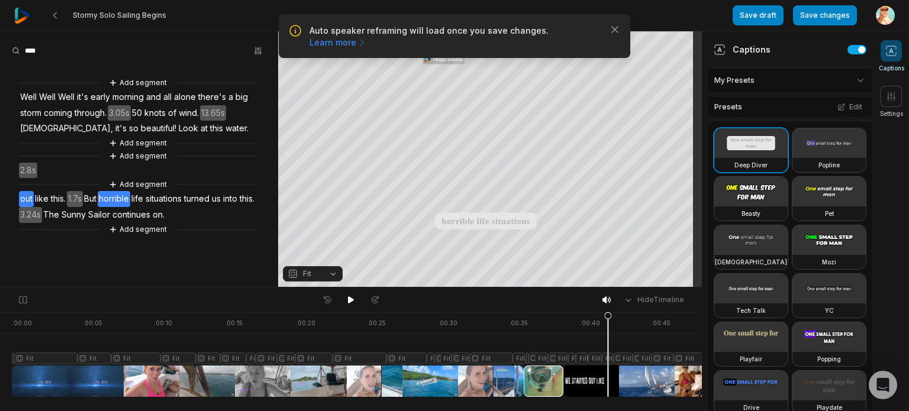
click at [25, 199] on span "out" at bounding box center [26, 199] width 15 height 16
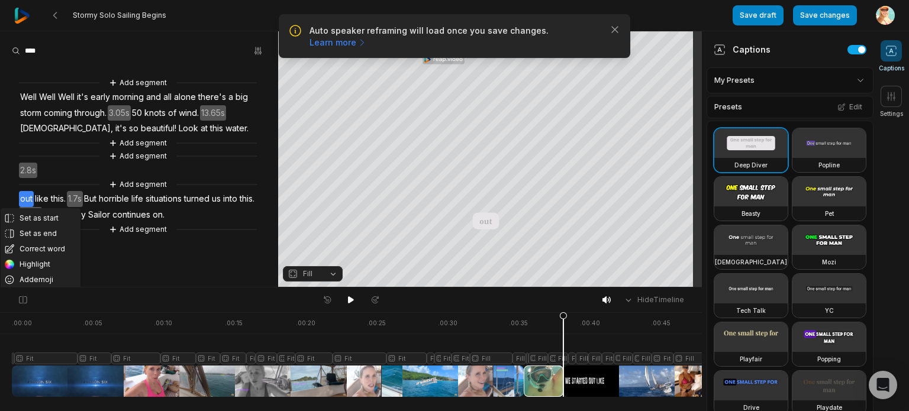
click at [149, 276] on aside "Set as start Set as end Correct word Highlight Add emoji Remove caption Remove …" at bounding box center [139, 159] width 278 height 256
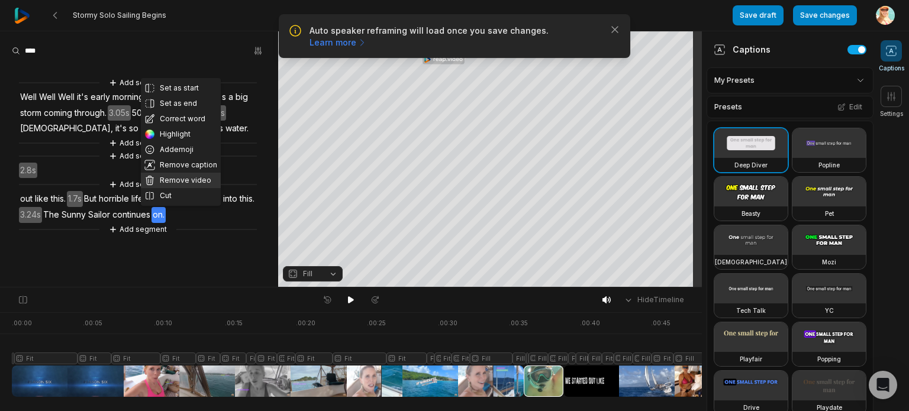
click at [189, 179] on button "Remove video" at bounding box center [181, 180] width 80 height 15
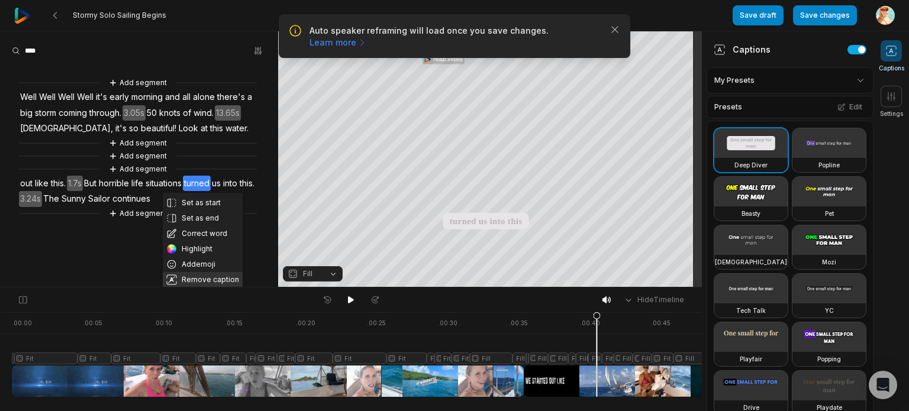
click at [215, 275] on button "Remove caption" at bounding box center [203, 279] width 80 height 15
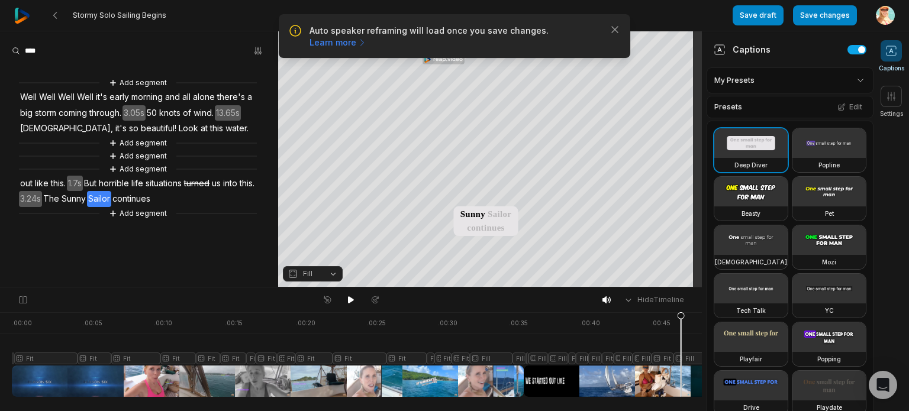
click at [199, 253] on aside "Add segment Well Well Well Well it's early morning and all alone there's a big …" at bounding box center [139, 159] width 278 height 256
click at [179, 198] on div "Add segment Well Well Well Well it's early morning and all alone there's a big …" at bounding box center [139, 141] width 278 height 157
drag, startPoint x: 199, startPoint y: 215, endPoint x: 176, endPoint y: 202, distance: 27.0
drag, startPoint x: 176, startPoint y: 202, endPoint x: 49, endPoint y: 257, distance: 138.9
click at [49, 257] on aside "Add segment Well Well Well Well it's early morning and all alone there's a big …" at bounding box center [139, 159] width 278 height 256
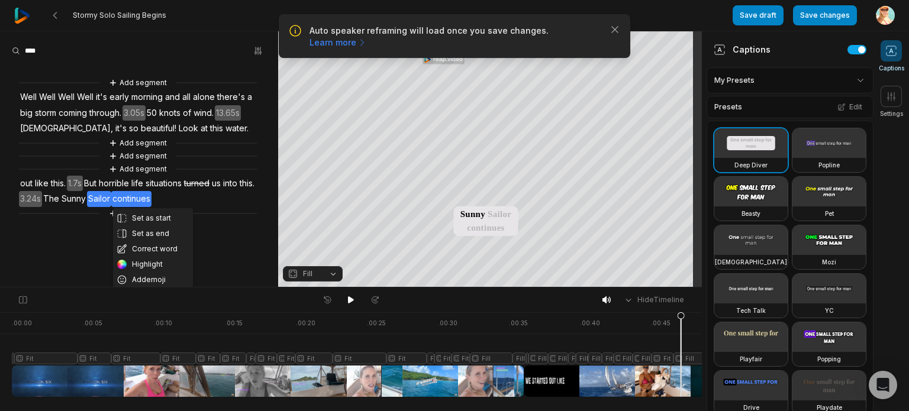
drag, startPoint x: 196, startPoint y: 196, endPoint x: 78, endPoint y: 229, distance: 122.4
click at [73, 231] on aside "Set as start Set as end Correct word Highlight Add emoji Remove caption Remove …" at bounding box center [139, 159] width 278 height 256
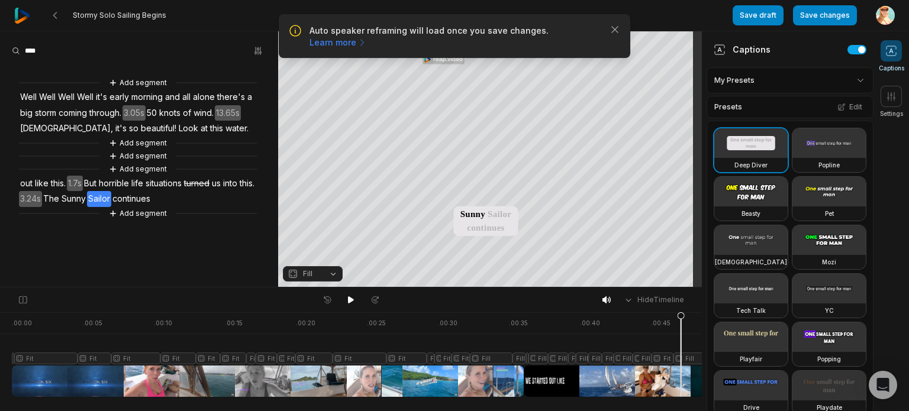
click at [173, 167] on div "Add segment" at bounding box center [137, 169] width 77 height 13
click at [191, 199] on div "Add segment Well Well Well Well it's early morning and all alone there's a big …" at bounding box center [139, 141] width 278 height 157
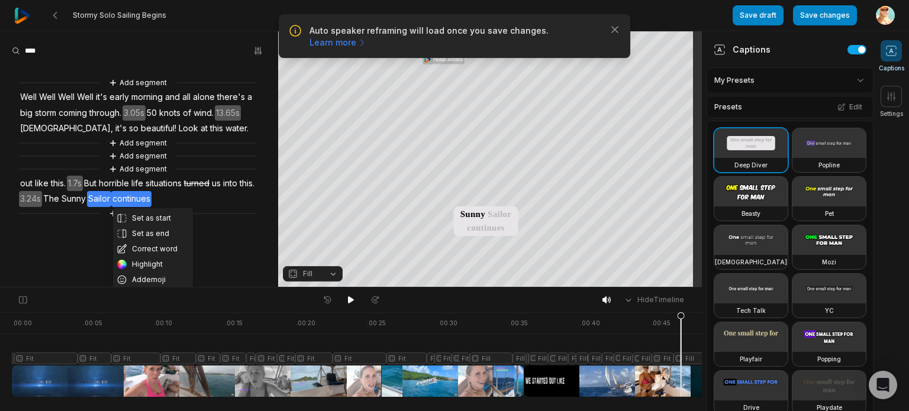
click at [681, 386] on icon at bounding box center [681, 354] width 8 height 85
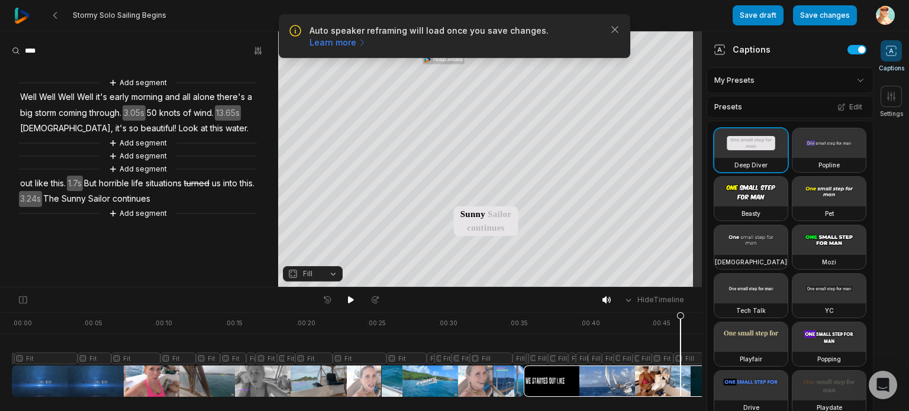
drag, startPoint x: 211, startPoint y: 203, endPoint x: 144, endPoint y: 253, distance: 82.9
click at [144, 253] on aside "Add segment Well Well Well Well it's early morning and all alone there's a big …" at bounding box center [139, 159] width 278 height 256
click at [591, 383] on div at bounding box center [359, 355] width 694 height 85
drag, startPoint x: 597, startPoint y: 381, endPoint x: 603, endPoint y: 379, distance: 6.0
click at [632, 378] on div at bounding box center [359, 355] width 694 height 85
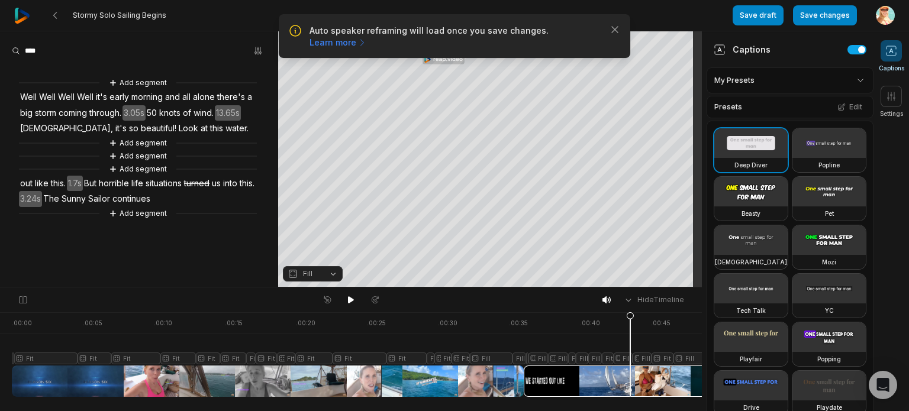
click at [584, 381] on div at bounding box center [359, 355] width 694 height 85
drag, startPoint x: 584, startPoint y: 381, endPoint x: 563, endPoint y: 384, distance: 20.3
click at [563, 384] on div at bounding box center [359, 355] width 694 height 85
click at [201, 203] on div "Add segment Well Well Well Well it's early morning and all alone there's a big …" at bounding box center [139, 141] width 278 height 157
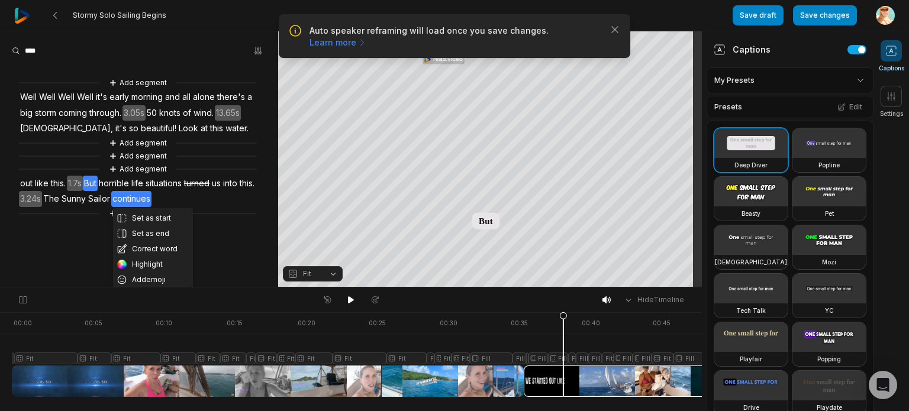
click at [215, 260] on aside "Set as start Set as end Correct word Highlight Add emoji Remove caption Remove …" at bounding box center [139, 159] width 278 height 256
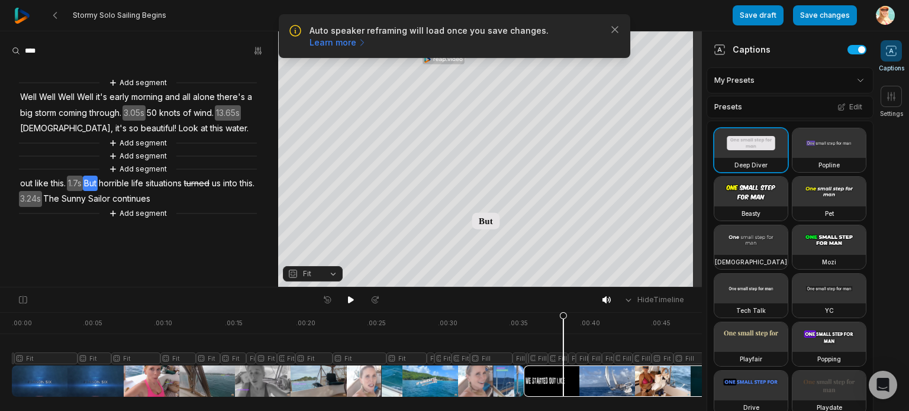
click at [198, 165] on div "Add segment" at bounding box center [138, 169] width 238 height 13
drag, startPoint x: 195, startPoint y: 160, endPoint x: 128, endPoint y: 275, distance: 132.9
click at [128, 275] on aside "Add segment Well Well Well Well it's early morning and all alone there's a big …" at bounding box center [139, 159] width 278 height 256
click at [609, 385] on div at bounding box center [359, 355] width 694 height 85
drag, startPoint x: 609, startPoint y: 385, endPoint x: 574, endPoint y: 376, distance: 36.0
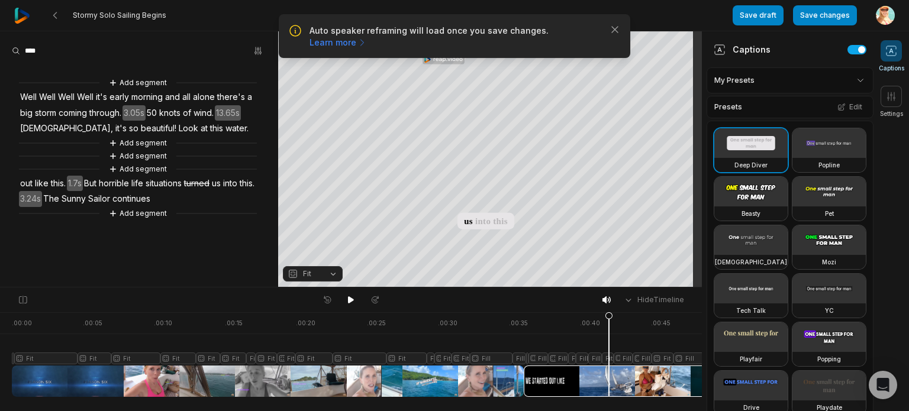
click at [574, 376] on div at bounding box center [359, 355] width 694 height 85
click at [616, 384] on div at bounding box center [359, 355] width 694 height 85
click at [822, 14] on button "Save changes" at bounding box center [825, 15] width 64 height 20
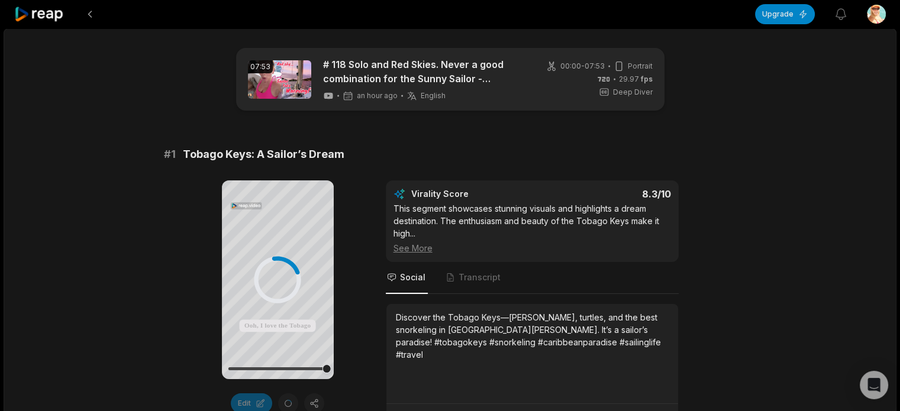
click at [610, 360] on div "Discover the Tobago Keys—[PERSON_NAME], turtles, and the best snorkeling in [GE…" at bounding box center [532, 336] width 273 height 50
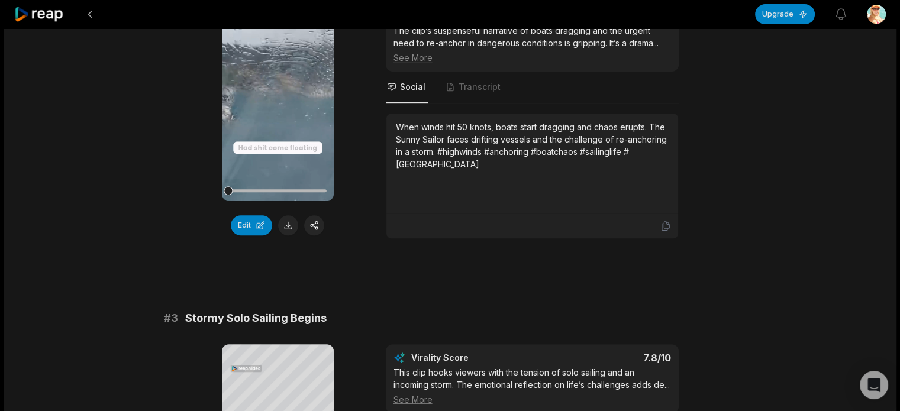
scroll to position [237, 0]
